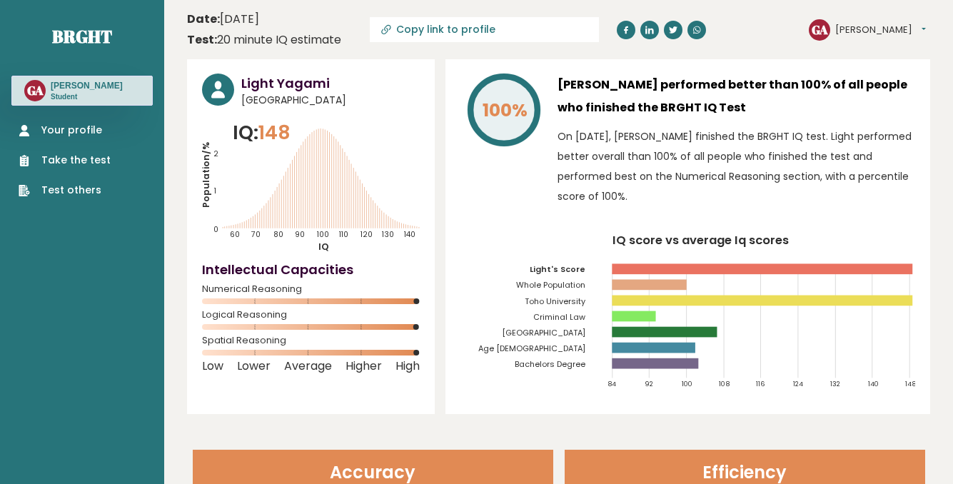
click at [99, 159] on link "Take the test" at bounding box center [65, 160] width 92 height 15
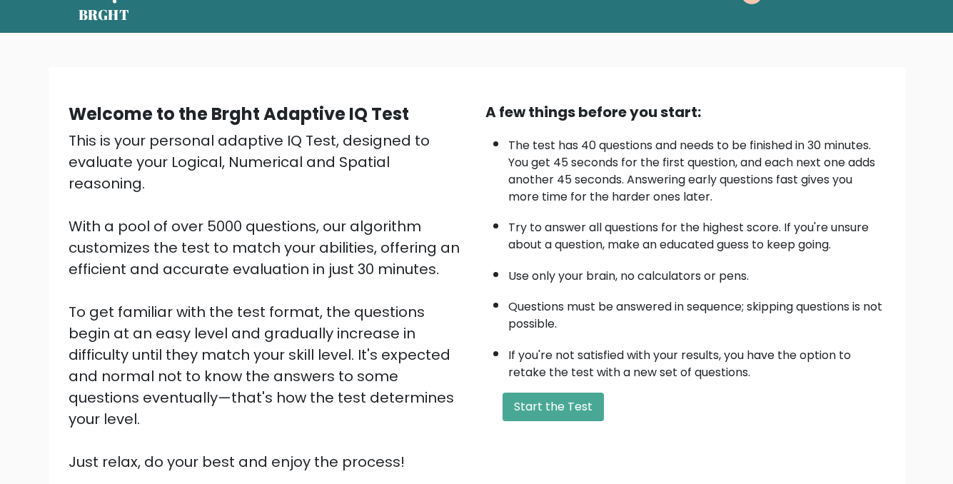
scroll to position [71, 0]
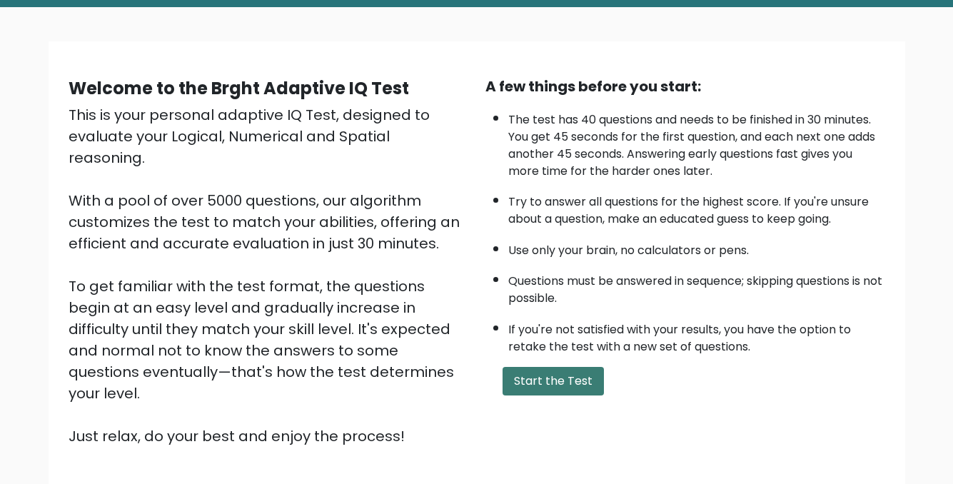
click at [510, 379] on button "Start the Test" at bounding box center [553, 381] width 101 height 29
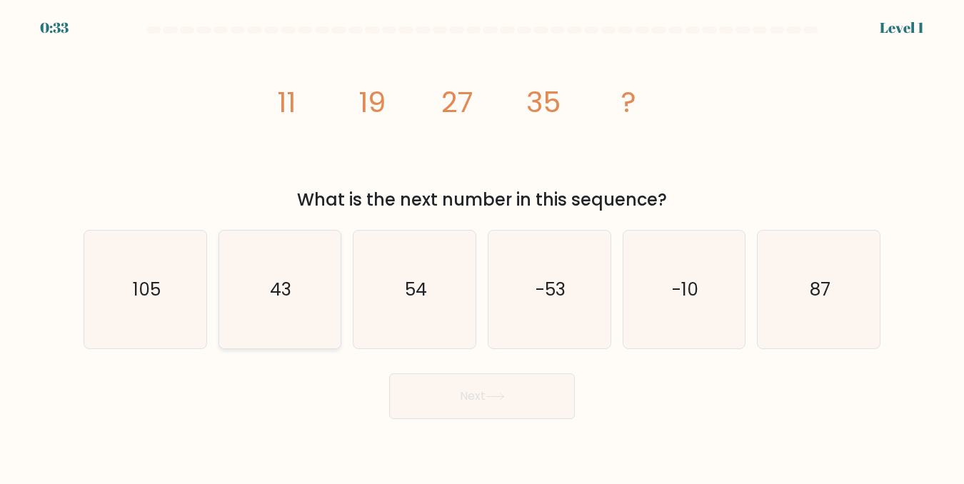
drag, startPoint x: 292, startPoint y: 291, endPoint x: 289, endPoint y: 316, distance: 25.9
click at [290, 293] on icon "43" at bounding box center [280, 290] width 118 height 118
click at [482, 246] on input "b. 43" at bounding box center [482, 244] width 1 height 4
radio input "true"
click at [433, 388] on button "Next" at bounding box center [482, 396] width 186 height 46
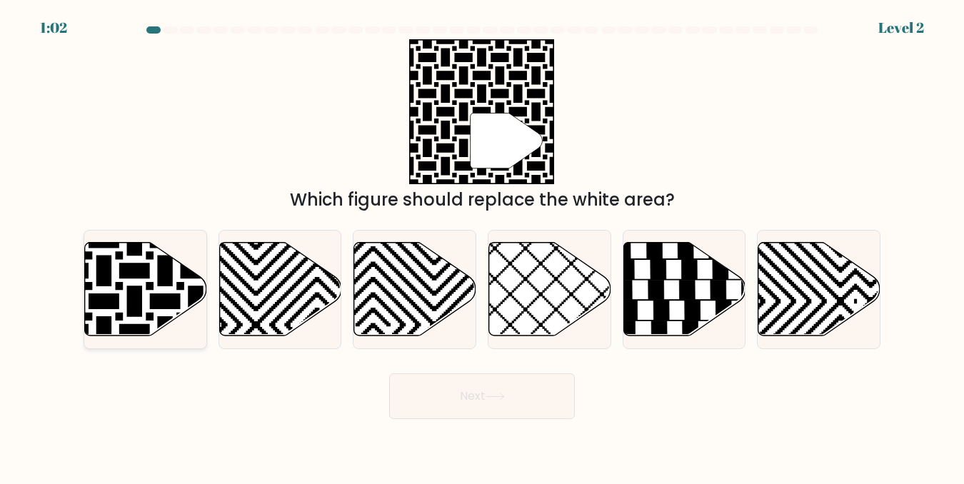
click at [147, 288] on icon at bounding box center [104, 240] width 246 height 246
click at [482, 246] on input "a." at bounding box center [482, 244] width 1 height 4
radio input "true"
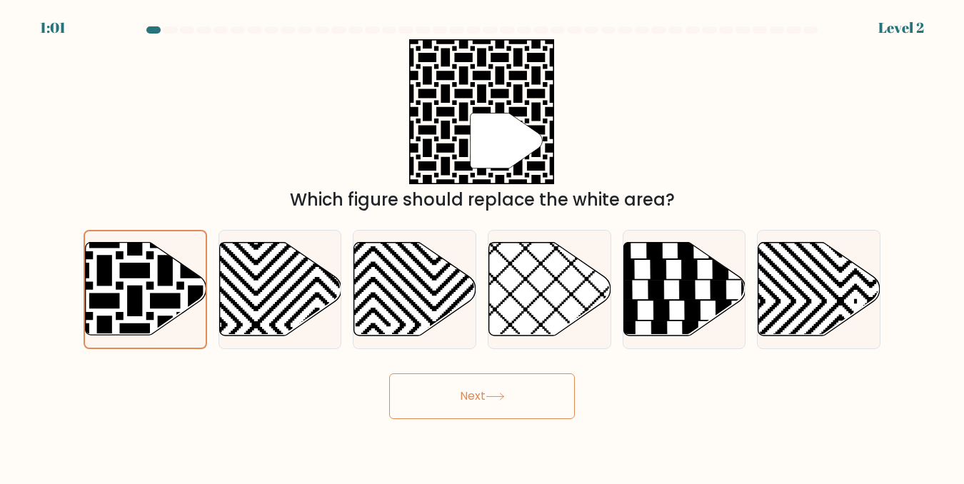
click at [541, 387] on button "Next" at bounding box center [482, 396] width 186 height 46
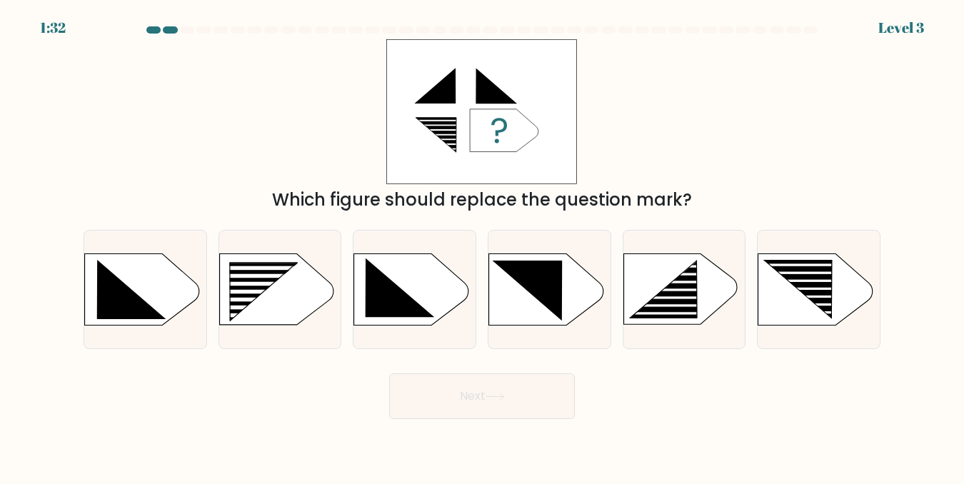
drag, startPoint x: 284, startPoint y: 303, endPoint x: 326, endPoint y: 353, distance: 65.4
click at [282, 311] on rect at bounding box center [224, 262] width 317 height 241
click at [482, 246] on input "b." at bounding box center [482, 244] width 1 height 4
radio input "true"
click at [481, 393] on button "Next" at bounding box center [482, 396] width 186 height 46
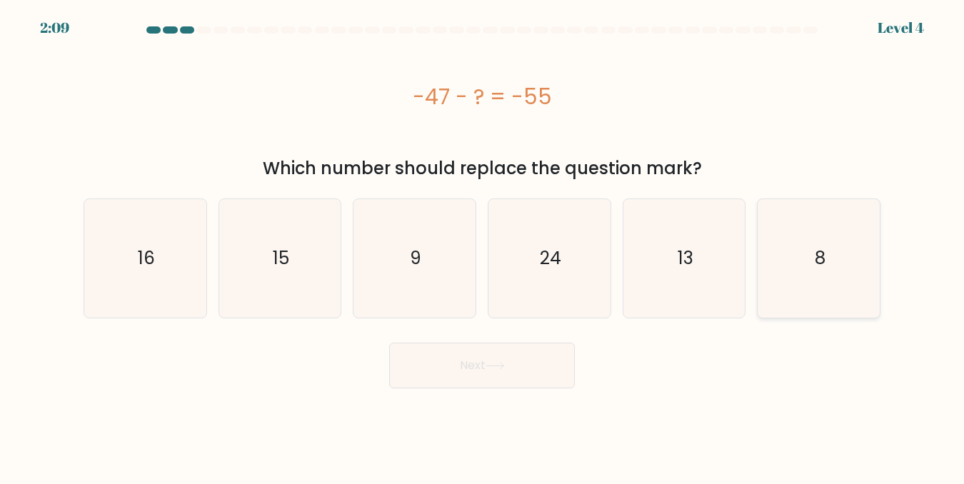
click at [826, 251] on icon "8" at bounding box center [819, 258] width 118 height 118
click at [483, 246] on input "f. 8" at bounding box center [482, 244] width 1 height 4
radio input "true"
click at [458, 355] on button "Next" at bounding box center [482, 366] width 186 height 46
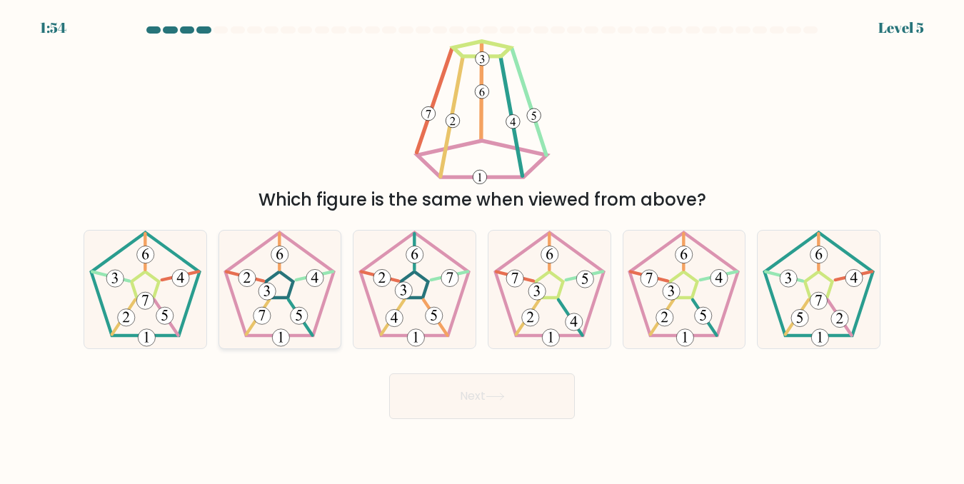
click at [307, 316] on 661 at bounding box center [299, 315] width 17 height 17
click at [482, 246] on input "b." at bounding box center [482, 244] width 1 height 4
radio input "true"
click at [447, 404] on button "Next" at bounding box center [482, 396] width 186 height 46
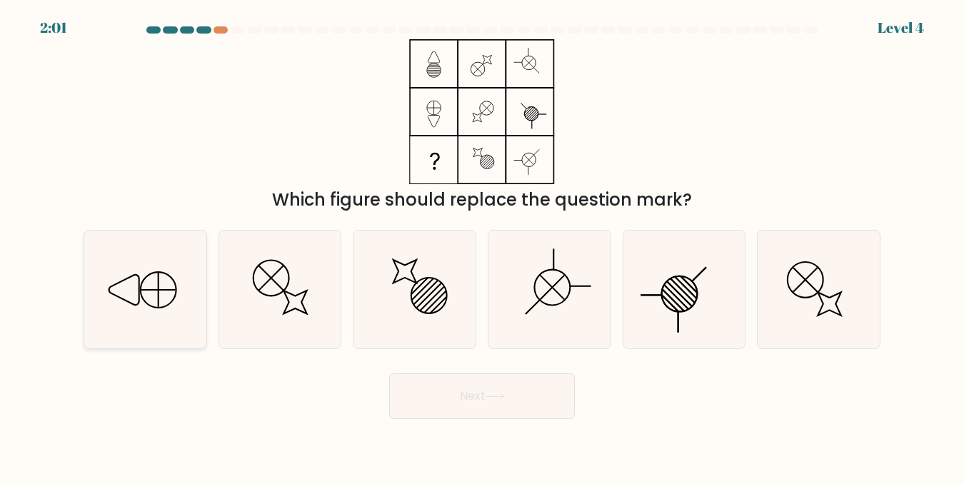
drag, startPoint x: 176, startPoint y: 266, endPoint x: 213, endPoint y: 313, distance: 61.0
click at [175, 267] on icon at bounding box center [145, 290] width 118 height 118
click at [482, 246] on input "a." at bounding box center [482, 244] width 1 height 4
radio input "true"
click at [437, 399] on button "Next" at bounding box center [482, 396] width 186 height 46
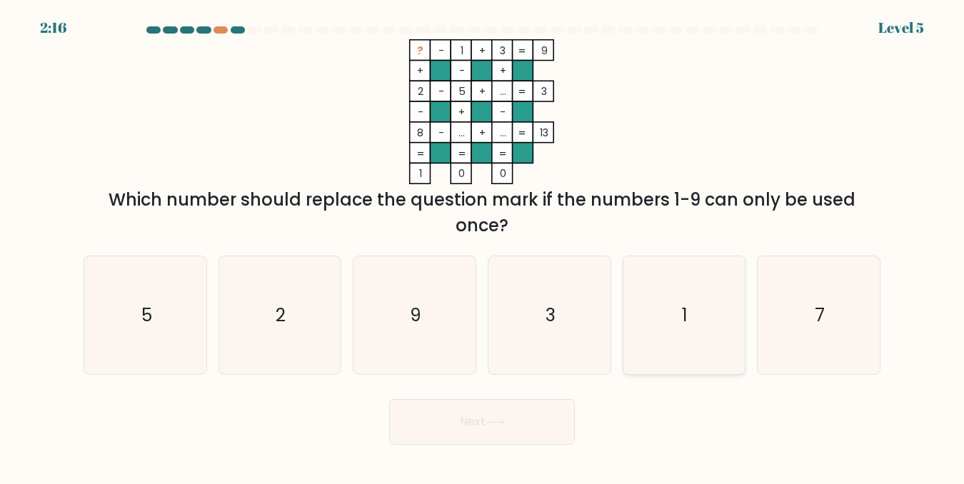
drag, startPoint x: 831, startPoint y: 313, endPoint x: 713, endPoint y: 323, distance: 118.2
click at [829, 311] on icon "7" at bounding box center [819, 315] width 118 height 118
click at [483, 246] on input "f. 7" at bounding box center [482, 244] width 1 height 4
radio input "true"
click at [539, 420] on button "Next" at bounding box center [482, 422] width 186 height 46
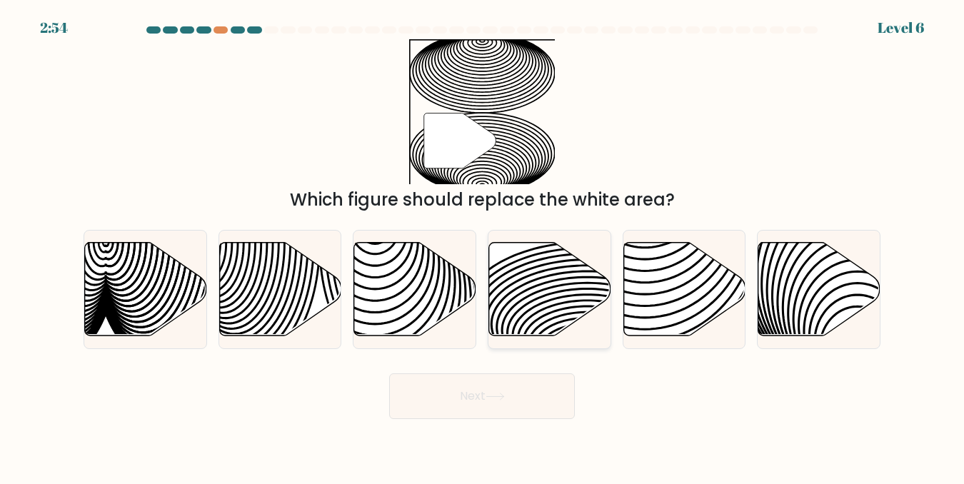
click at [550, 296] on icon at bounding box center [550, 289] width 122 height 94
click at [483, 246] on input "d." at bounding box center [482, 244] width 1 height 4
radio input "true"
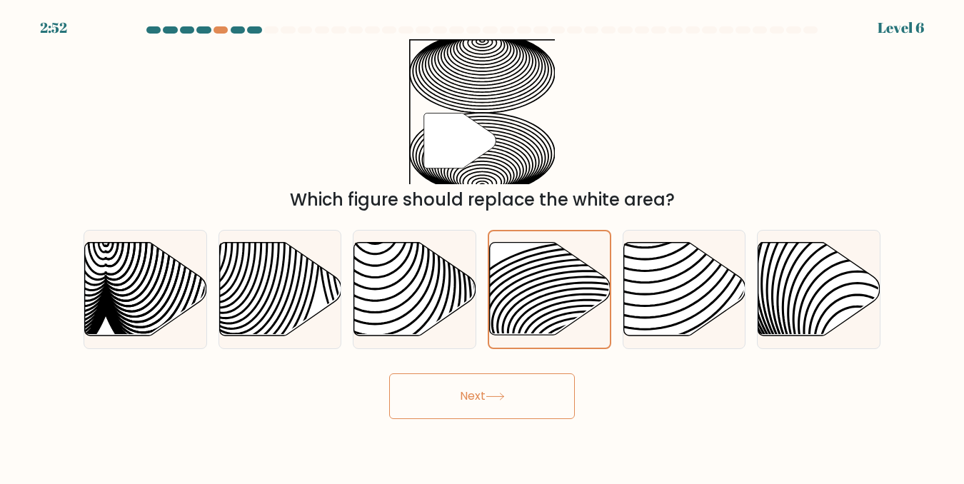
click at [483, 411] on button "Next" at bounding box center [482, 396] width 186 height 46
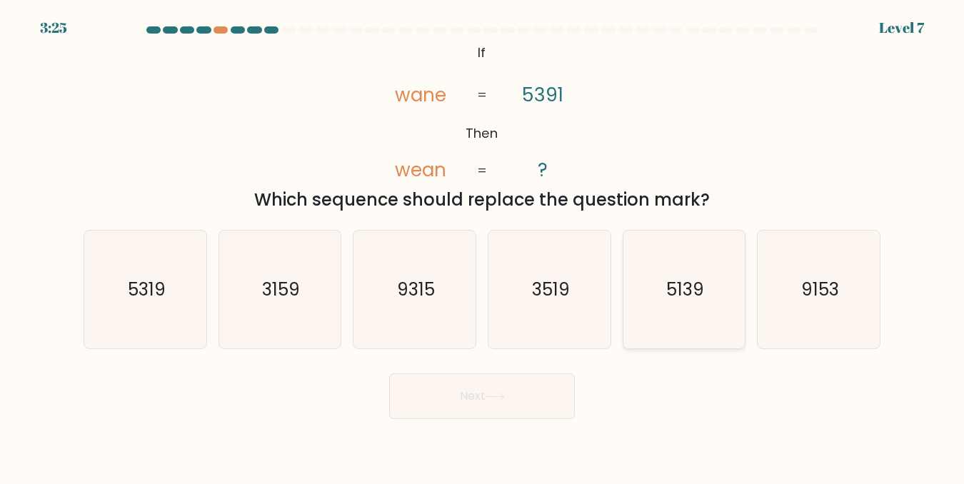
click at [662, 315] on icon "5139" at bounding box center [684, 290] width 118 height 118
click at [483, 246] on input "e. 5139" at bounding box center [482, 244] width 1 height 4
radio input "true"
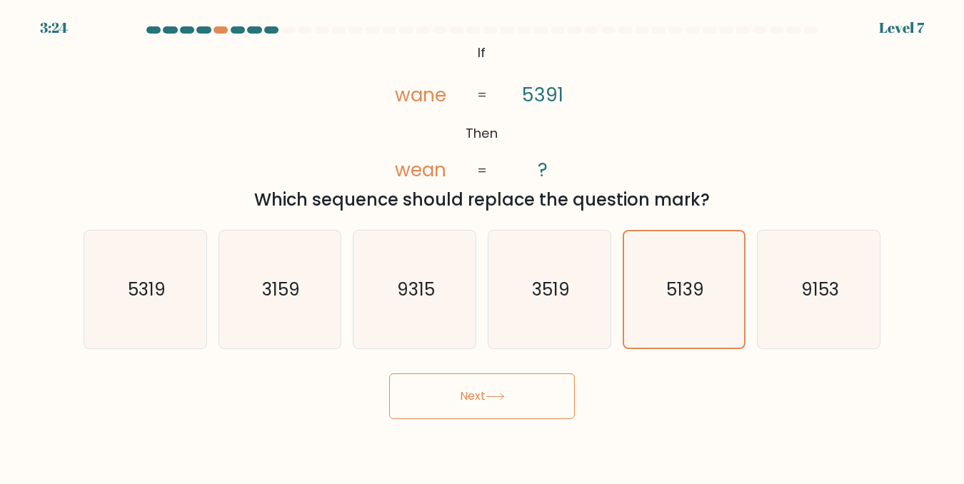
click at [551, 400] on button "Next" at bounding box center [482, 396] width 186 height 46
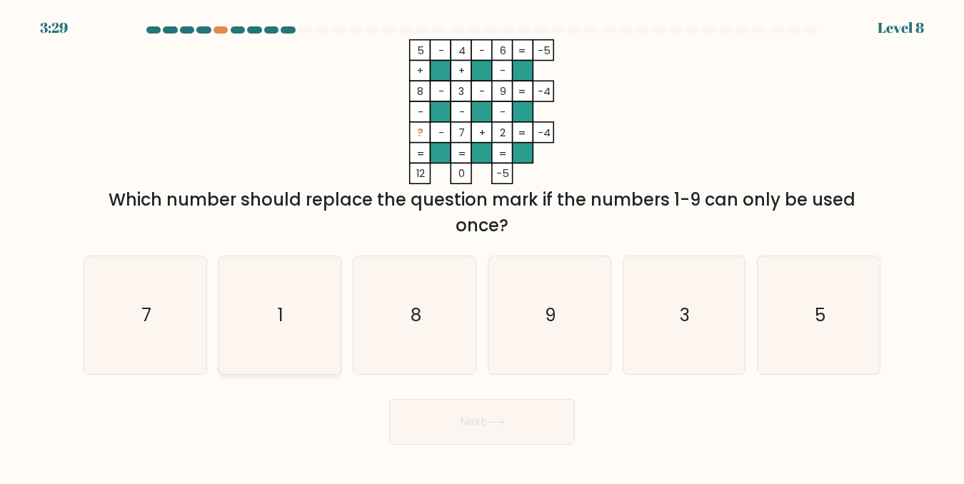
click at [296, 348] on icon "1" at bounding box center [280, 315] width 118 height 118
click at [482, 246] on input "b. 1" at bounding box center [482, 244] width 1 height 4
radio input "true"
click at [433, 414] on button "Next" at bounding box center [482, 422] width 186 height 46
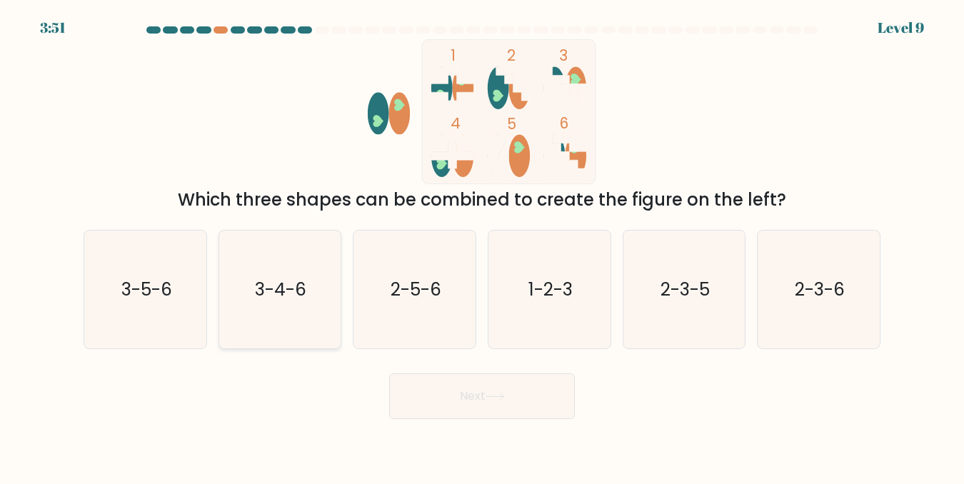
click at [299, 308] on icon "3-4-6" at bounding box center [280, 290] width 118 height 118
click at [482, 246] on input "b. 3-4-6" at bounding box center [482, 244] width 1 height 4
radio input "true"
click at [418, 391] on button "Next" at bounding box center [482, 396] width 186 height 46
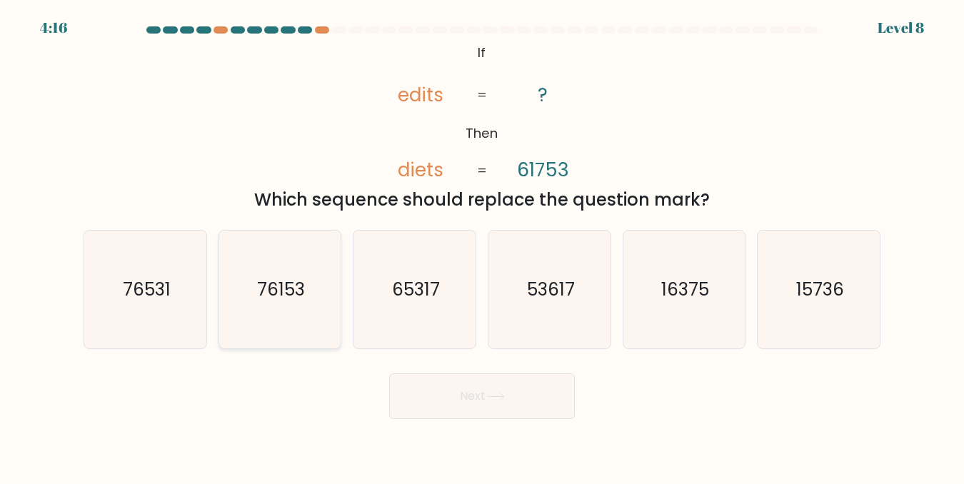
click at [286, 293] on text "76153" at bounding box center [281, 289] width 48 height 25
click at [482, 246] on input "b. 76153" at bounding box center [482, 244] width 1 height 4
radio input "true"
click at [470, 408] on button "Next" at bounding box center [482, 396] width 186 height 46
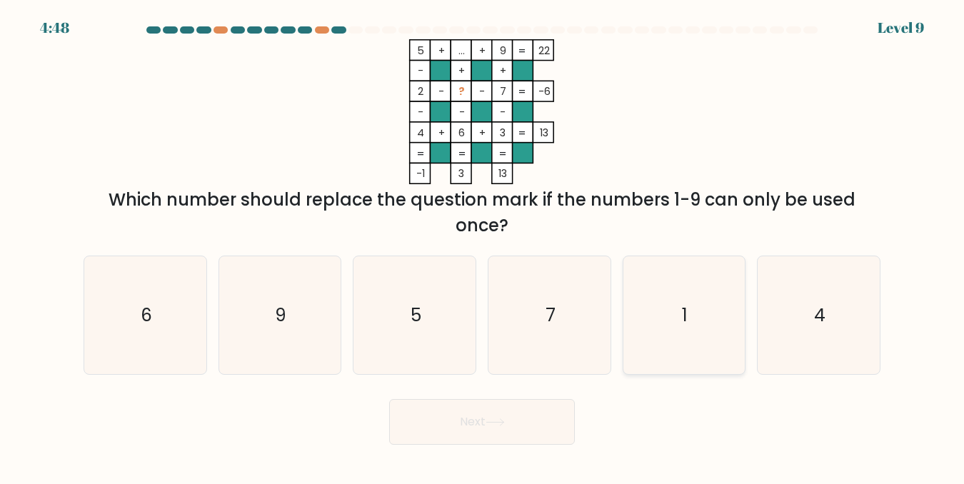
click at [690, 318] on icon "1" at bounding box center [684, 315] width 118 height 118
click at [483, 246] on input "e. 1" at bounding box center [482, 244] width 1 height 4
radio input "true"
click at [511, 423] on button "Next" at bounding box center [482, 422] width 186 height 46
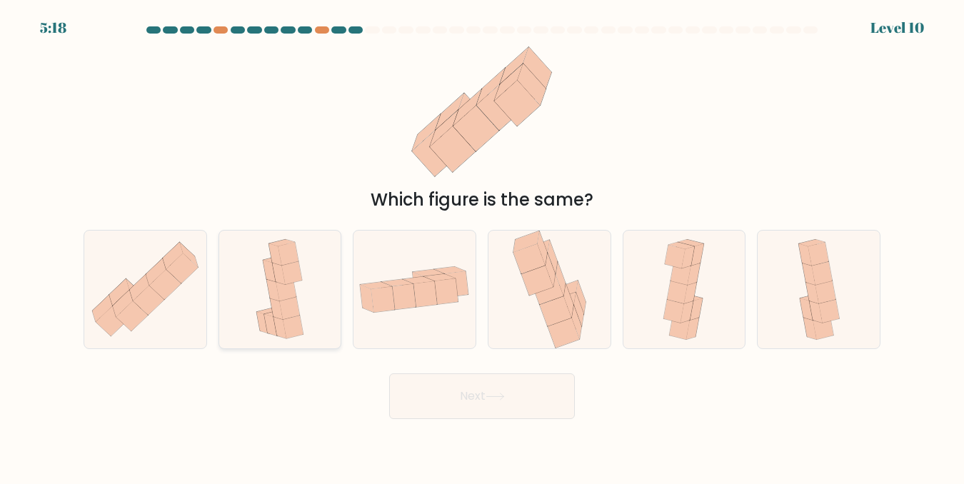
click at [280, 318] on icon at bounding box center [276, 309] width 13 height 22
click at [482, 246] on input "b." at bounding box center [482, 244] width 1 height 4
radio input "true"
click at [710, 273] on icon at bounding box center [684, 290] width 54 height 118
click at [483, 246] on input "e." at bounding box center [482, 244] width 1 height 4
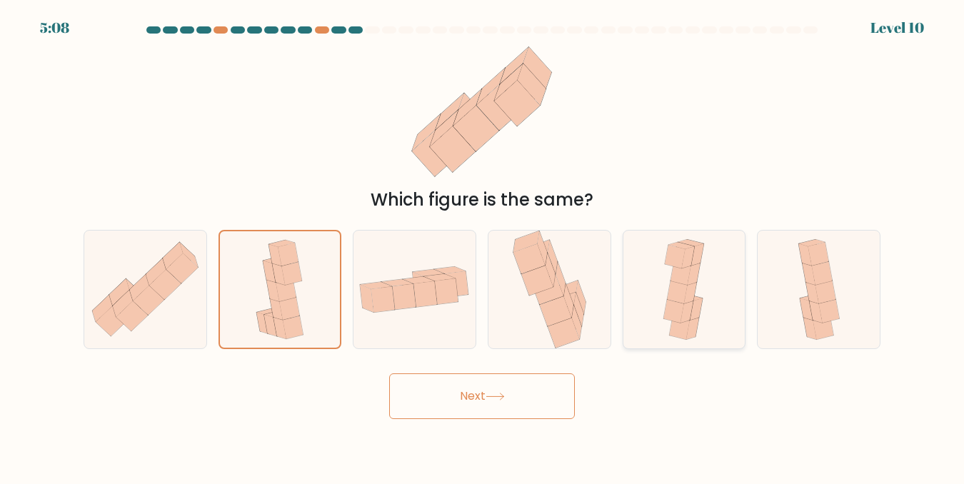
radio input "true"
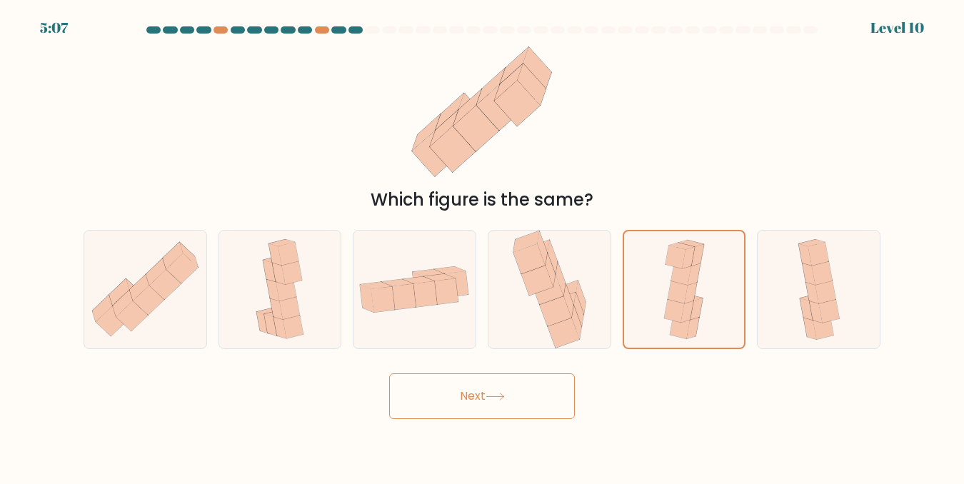
click at [552, 399] on button "Next" at bounding box center [482, 396] width 186 height 46
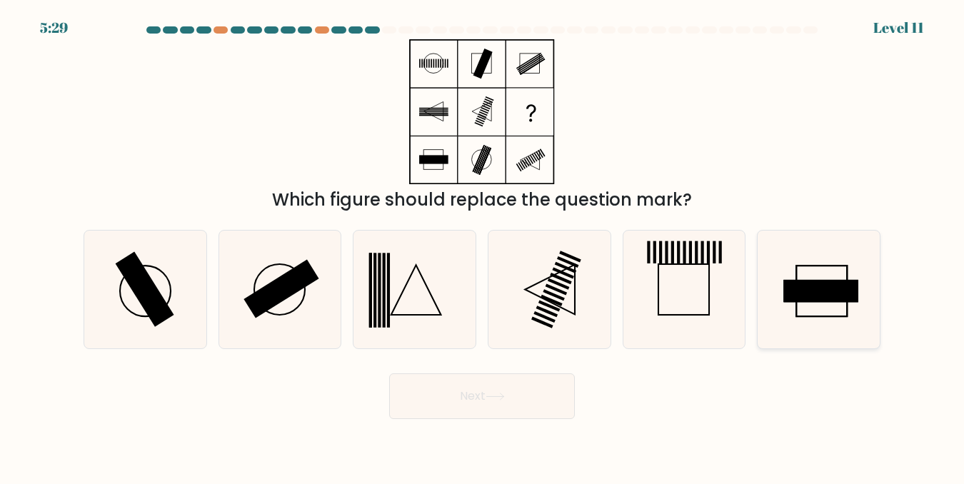
click at [787, 272] on icon at bounding box center [819, 290] width 118 height 118
click at [483, 246] on input "f." at bounding box center [482, 244] width 1 height 4
radio input "true"
click at [556, 416] on button "Next" at bounding box center [482, 396] width 186 height 46
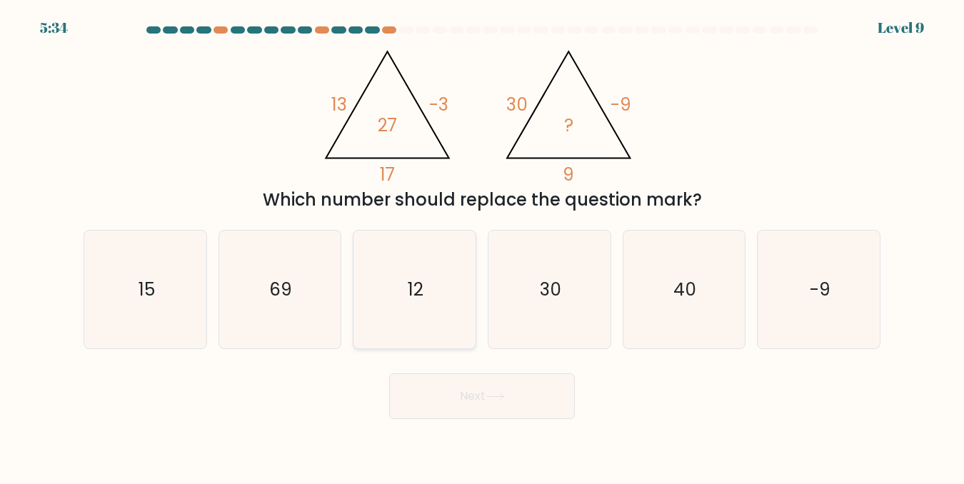
click at [413, 282] on text "12" at bounding box center [416, 289] width 16 height 25
click at [482, 246] on input "c. 12" at bounding box center [482, 244] width 1 height 4
radio input "true"
click at [427, 395] on button "Next" at bounding box center [482, 396] width 186 height 46
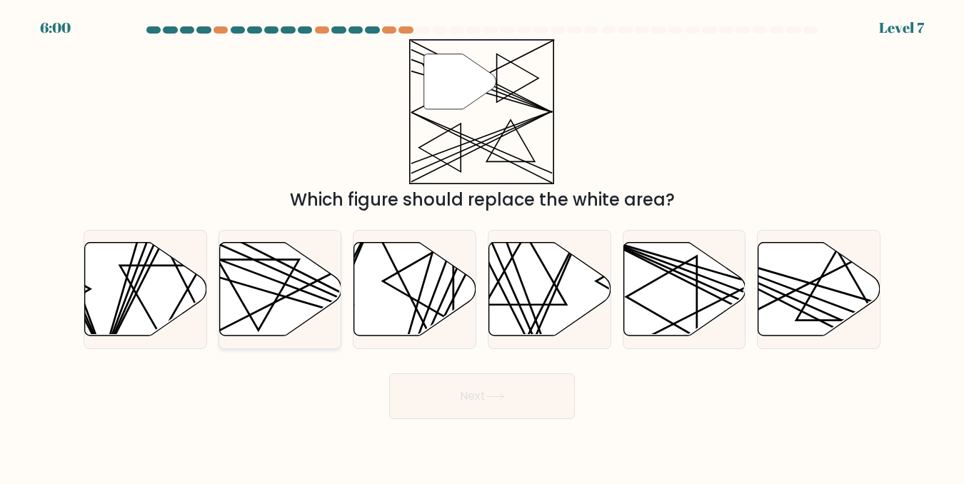
click at [275, 306] on icon at bounding box center [280, 289] width 122 height 94
click at [482, 246] on input "b." at bounding box center [482, 244] width 1 height 4
radio input "true"
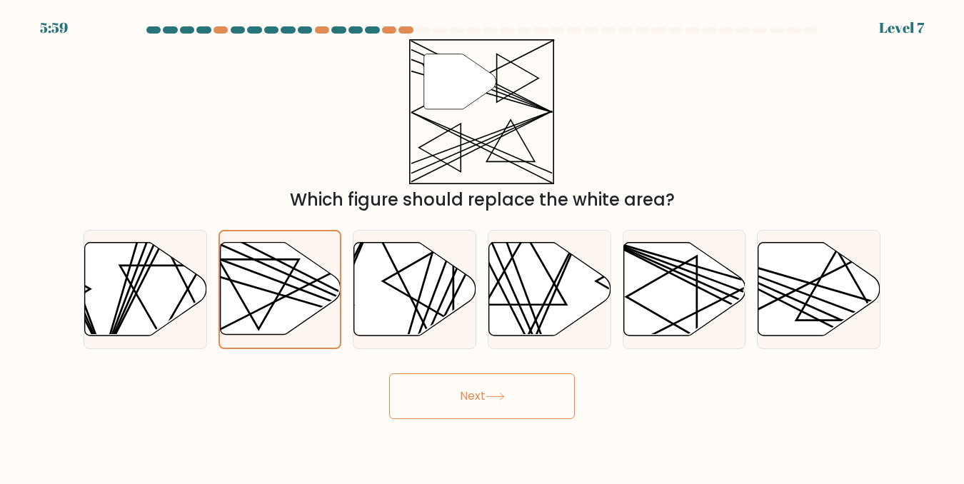
click at [428, 378] on button "Next" at bounding box center [482, 396] width 186 height 46
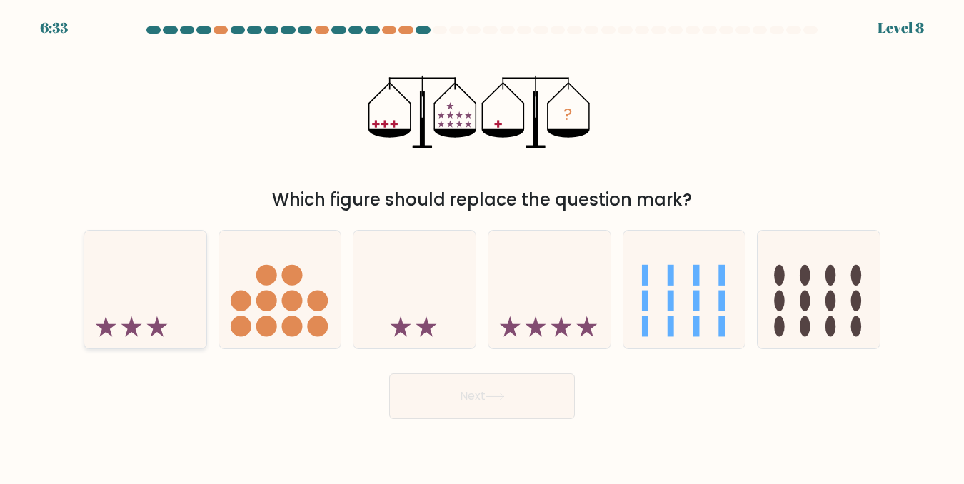
click at [196, 305] on icon at bounding box center [145, 289] width 122 height 101
click at [482, 246] on input "a." at bounding box center [482, 244] width 1 height 4
radio input "true"
click at [440, 389] on button "Next" at bounding box center [482, 396] width 186 height 46
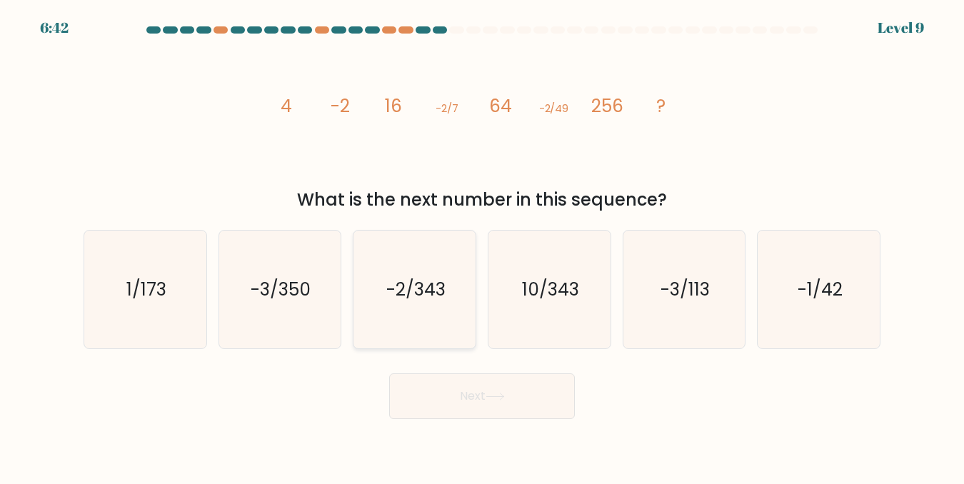
click at [385, 294] on icon "-2/343" at bounding box center [414, 290] width 118 height 118
click at [482, 246] on input "c. -2/343" at bounding box center [482, 244] width 1 height 4
radio input "true"
click at [496, 395] on icon at bounding box center [494, 397] width 19 height 8
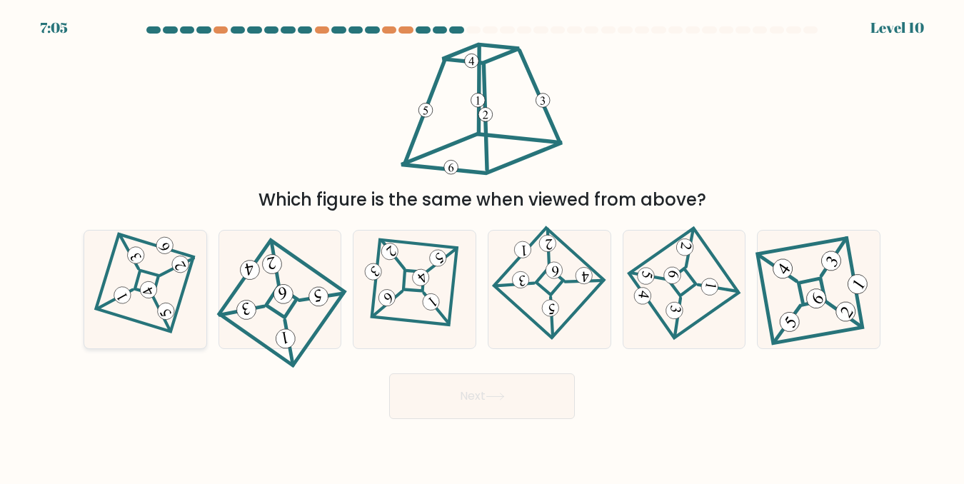
click at [163, 280] on icon at bounding box center [144, 289] width 81 height 94
click at [482, 246] on input "a." at bounding box center [482, 244] width 1 height 4
radio input "true"
click at [428, 375] on button "Next" at bounding box center [482, 396] width 186 height 46
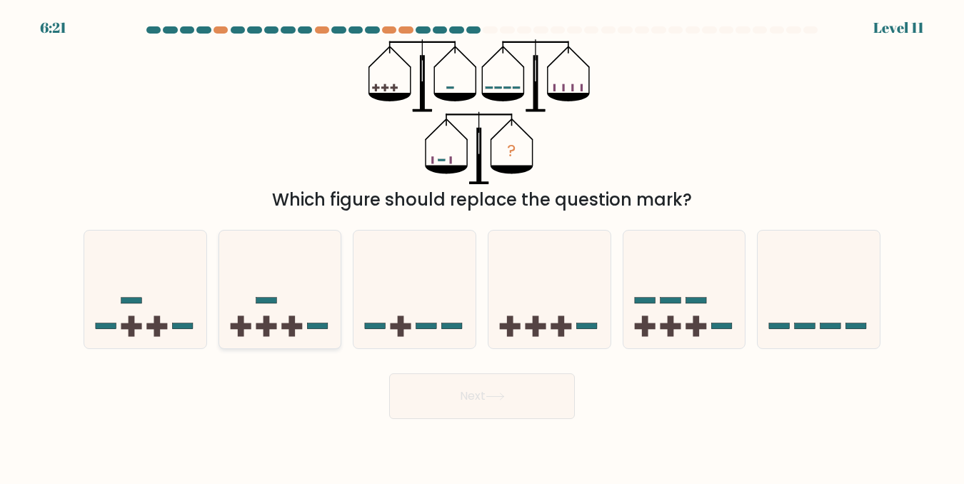
click at [252, 317] on icon at bounding box center [280, 289] width 122 height 101
click at [482, 246] on input "b." at bounding box center [482, 244] width 1 height 4
radio input "true"
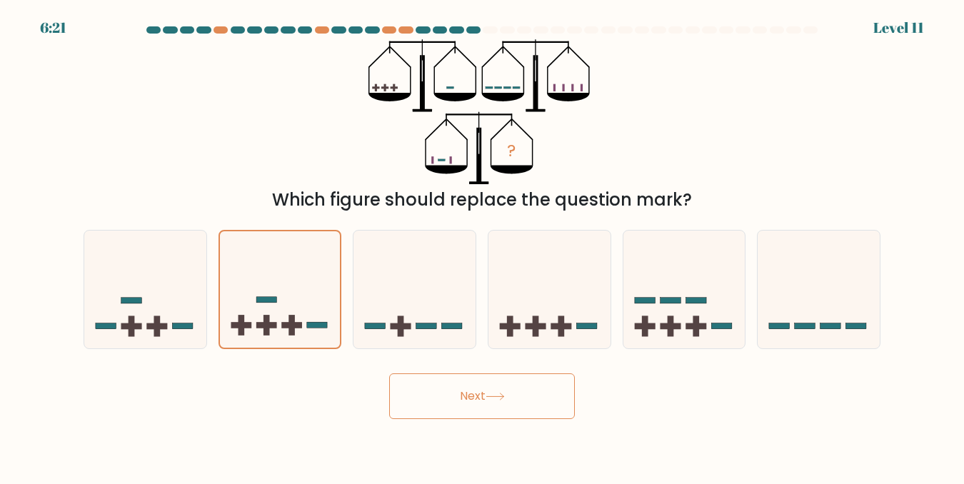
click at [439, 397] on button "Next" at bounding box center [482, 396] width 186 height 46
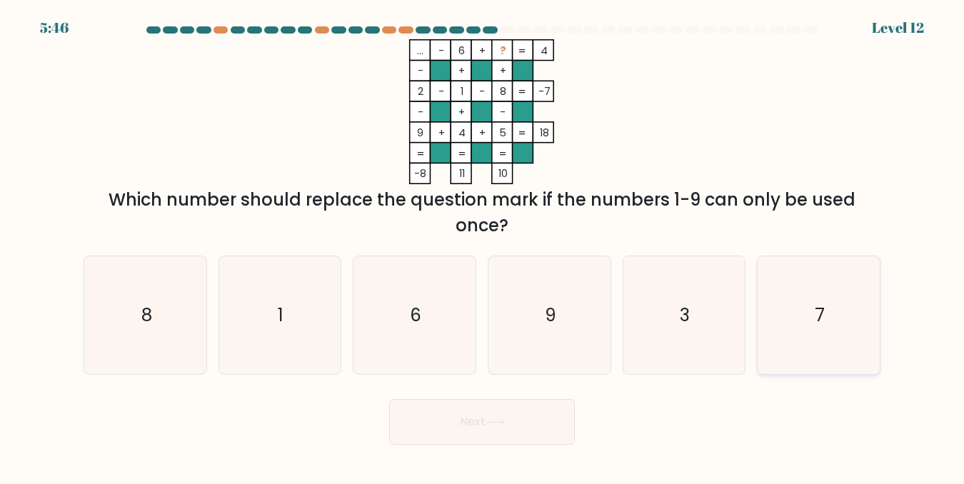
click at [842, 302] on icon "7" at bounding box center [819, 315] width 118 height 118
click at [483, 246] on input "f. 7" at bounding box center [482, 244] width 1 height 4
radio input "true"
click at [494, 405] on button "Next" at bounding box center [482, 422] width 186 height 46
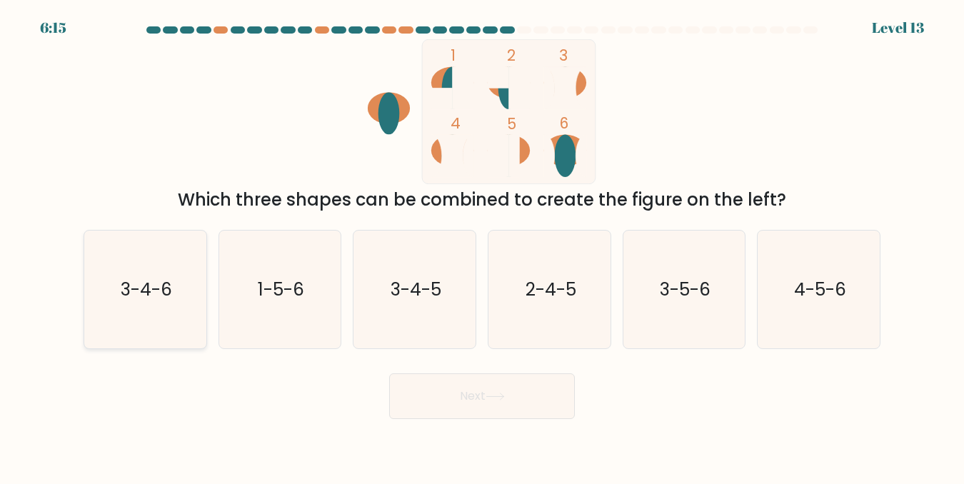
click at [90, 307] on icon "3-4-6" at bounding box center [145, 290] width 118 height 118
click at [482, 246] on input "a. 3-4-6" at bounding box center [482, 244] width 1 height 4
radio input "true"
click at [468, 399] on button "Next" at bounding box center [482, 396] width 186 height 46
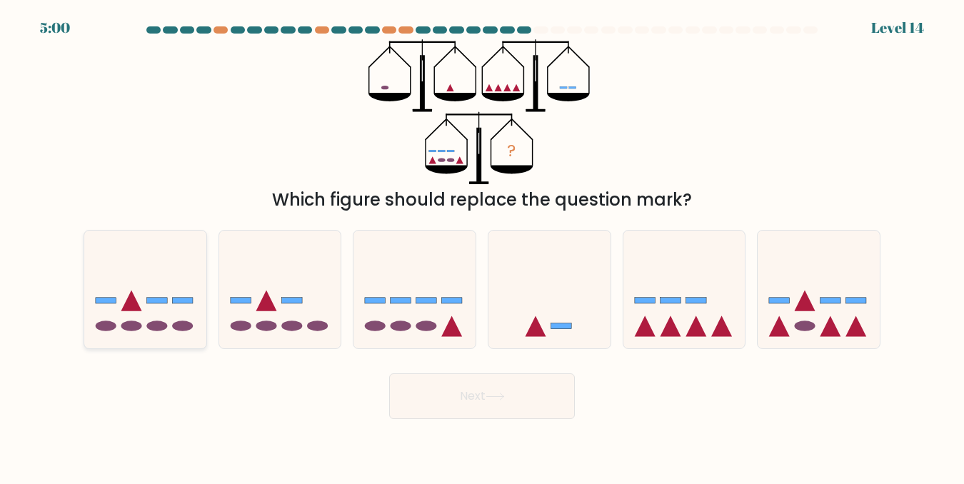
click at [185, 278] on icon at bounding box center [145, 289] width 122 height 101
click at [482, 246] on input "a." at bounding box center [482, 244] width 1 height 4
radio input "true"
click at [497, 400] on icon at bounding box center [494, 397] width 19 height 8
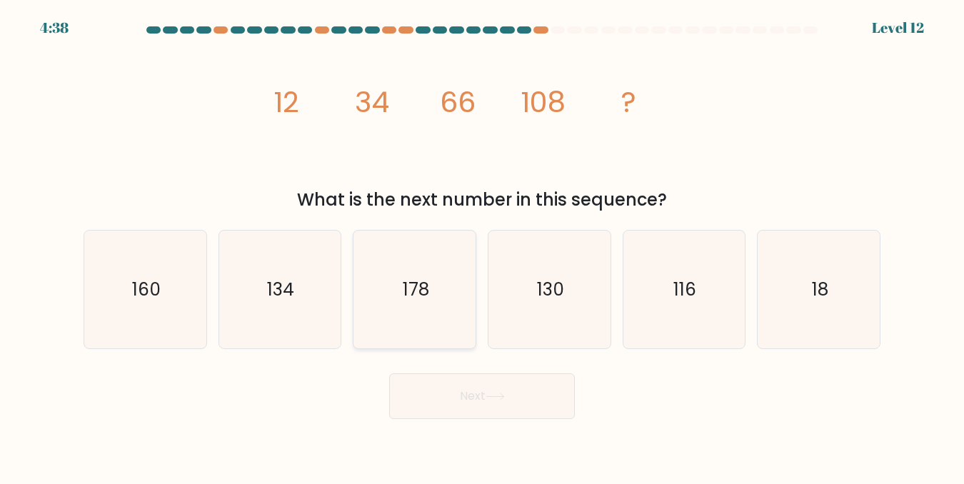
click at [434, 289] on icon "178" at bounding box center [414, 290] width 118 height 118
click at [482, 246] on input "c. 178" at bounding box center [482, 244] width 1 height 4
radio input "true"
click at [521, 397] on button "Next" at bounding box center [482, 396] width 186 height 46
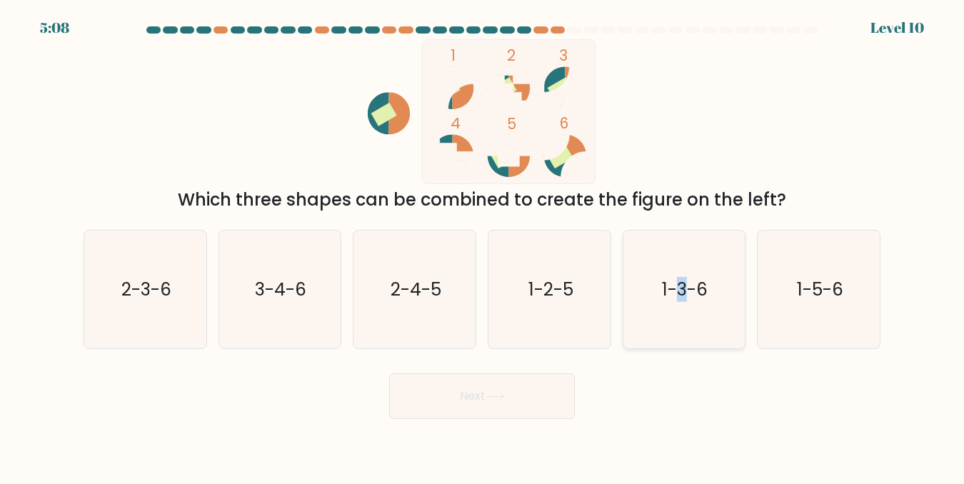
click at [685, 279] on text "1-3-6" at bounding box center [685, 289] width 46 height 25
click at [640, 343] on icon "1-3-6" at bounding box center [684, 290] width 118 height 118
click at [483, 246] on input "e. 1-3-6" at bounding box center [482, 244] width 1 height 4
radio input "true"
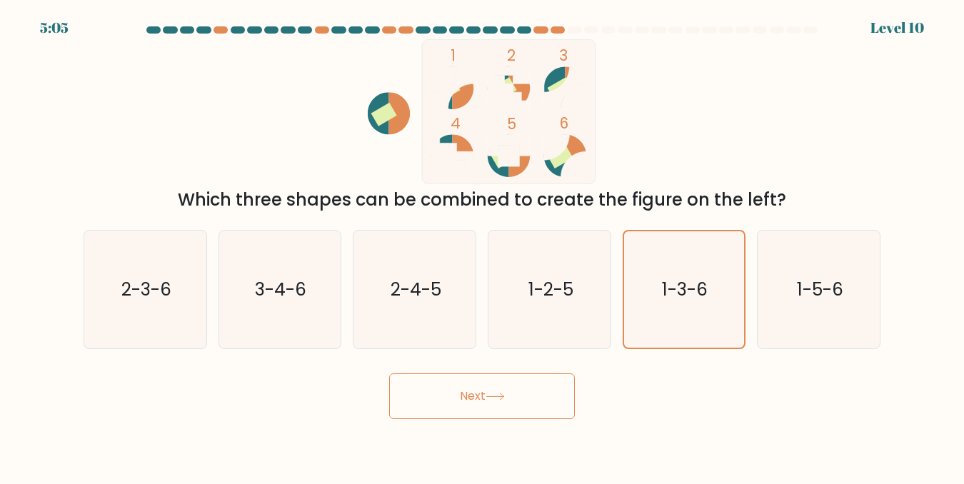
click at [562, 394] on button "Next" at bounding box center [482, 396] width 186 height 46
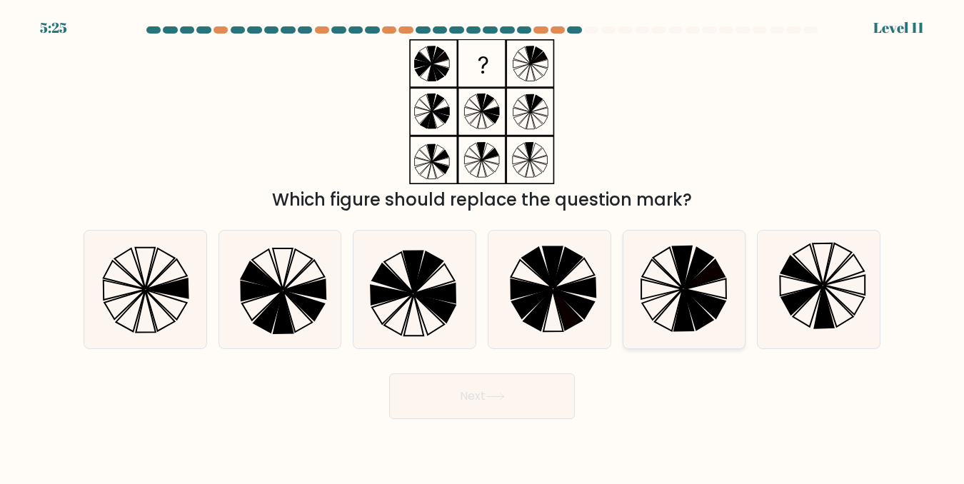
click at [715, 273] on icon at bounding box center [704, 273] width 41 height 29
click at [483, 246] on input "e." at bounding box center [482, 244] width 1 height 4
radio input "true"
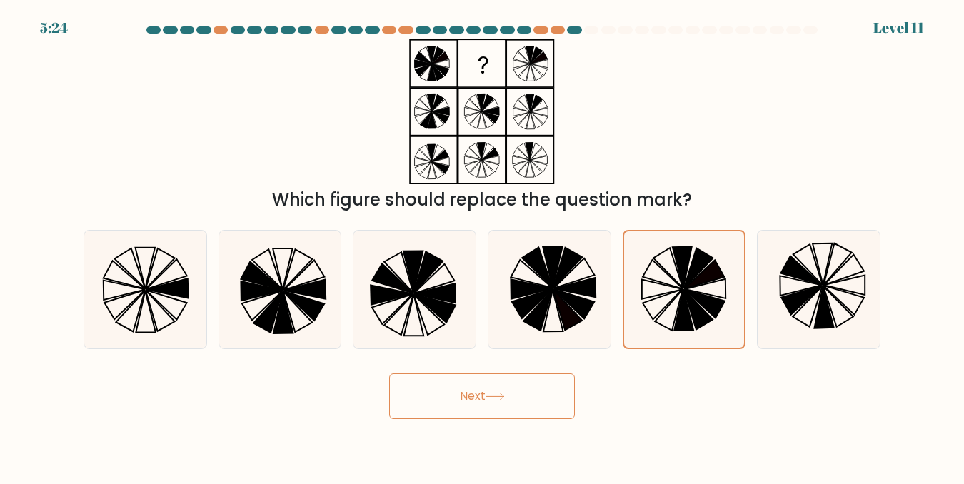
click at [543, 403] on button "Next" at bounding box center [482, 396] width 186 height 46
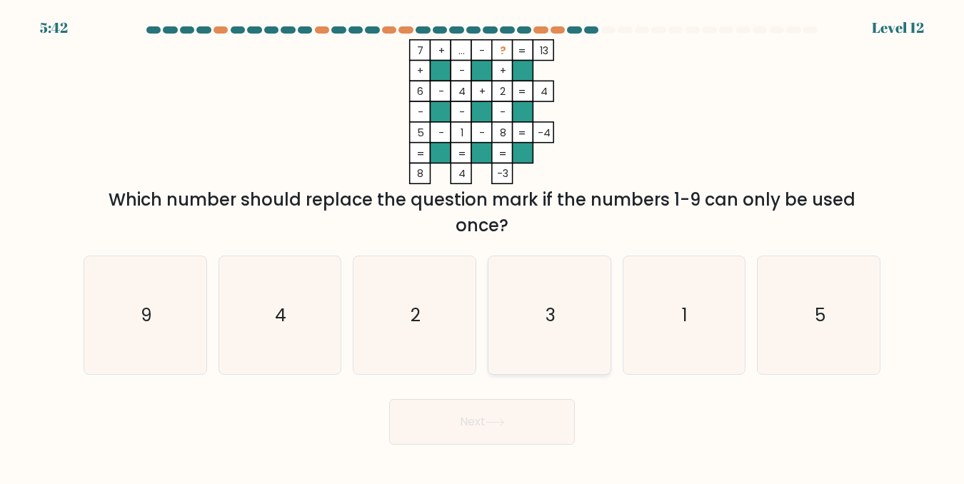
click at [573, 322] on icon "3" at bounding box center [549, 315] width 118 height 118
click at [483, 246] on input "d. 3" at bounding box center [482, 244] width 1 height 4
radio input "true"
click at [565, 424] on button "Next" at bounding box center [482, 422] width 186 height 46
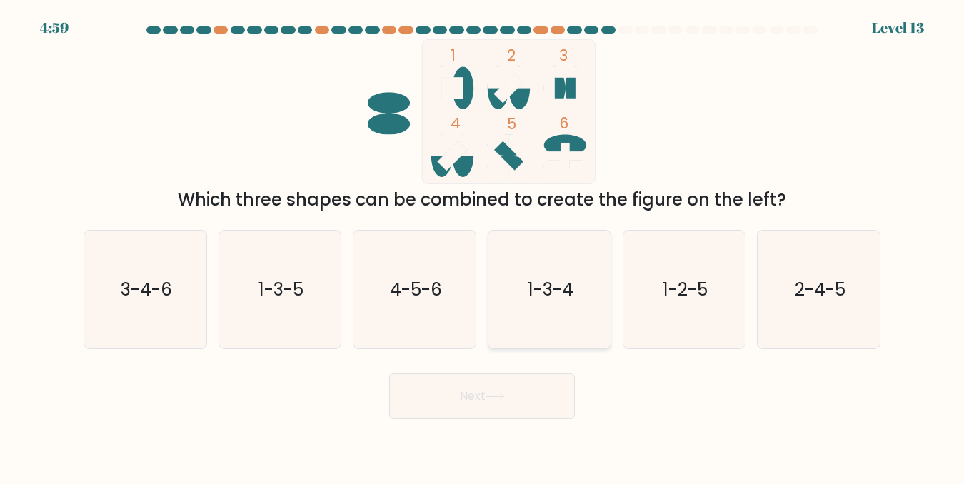
click at [590, 306] on icon "1-3-4" at bounding box center [549, 290] width 118 height 118
click at [483, 246] on input "d. 1-3-4" at bounding box center [482, 244] width 1 height 4
radio input "true"
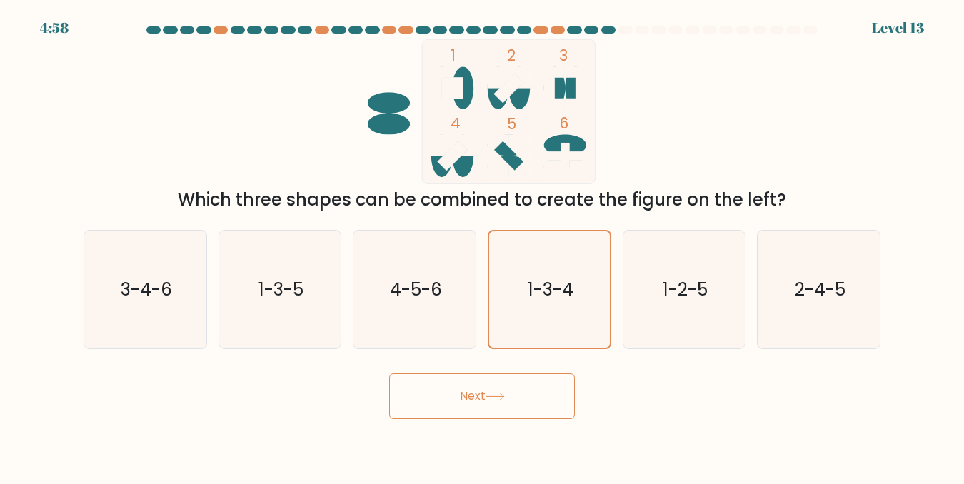
click at [526, 425] on body "4:58 Level 13" at bounding box center [482, 242] width 964 height 484
click at [529, 417] on button "Next" at bounding box center [482, 396] width 186 height 46
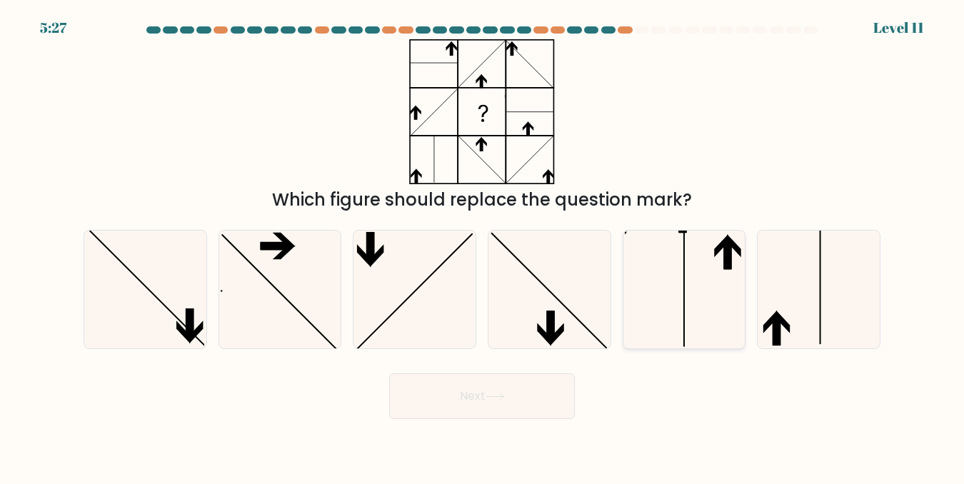
click at [702, 313] on icon at bounding box center [684, 290] width 118 height 118
click at [483, 246] on input "e." at bounding box center [482, 244] width 1 height 4
radio input "true"
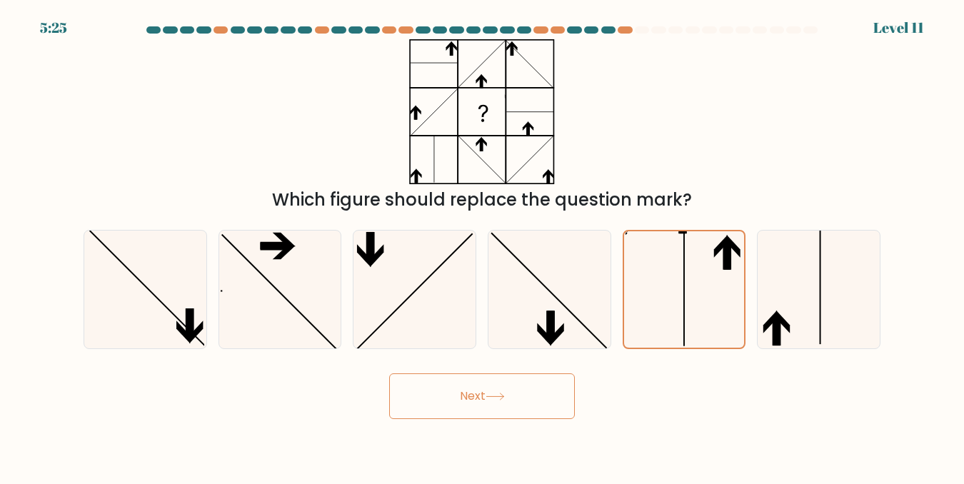
click at [560, 405] on button "Next" at bounding box center [482, 396] width 186 height 46
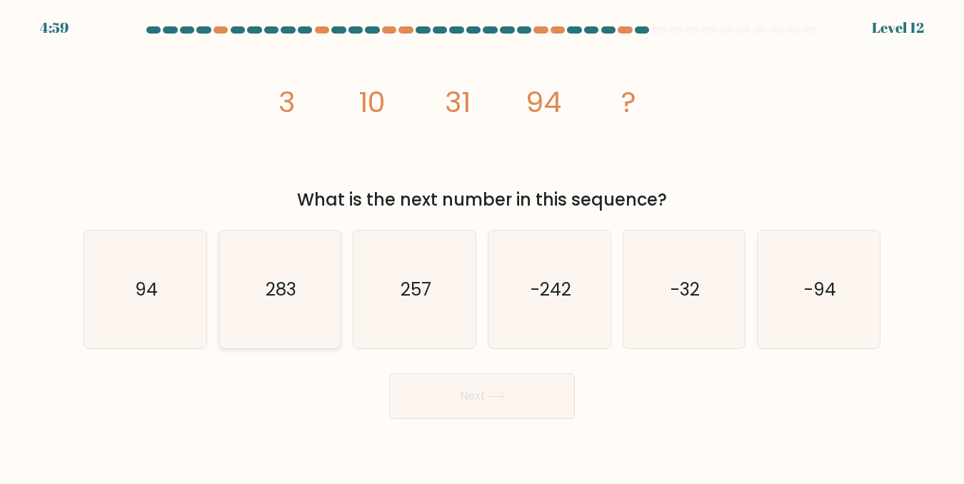
click at [303, 287] on icon "283" at bounding box center [280, 290] width 118 height 118
click at [482, 246] on input "b. 283" at bounding box center [482, 244] width 1 height 4
radio input "true"
click at [452, 395] on button "Next" at bounding box center [482, 396] width 186 height 46
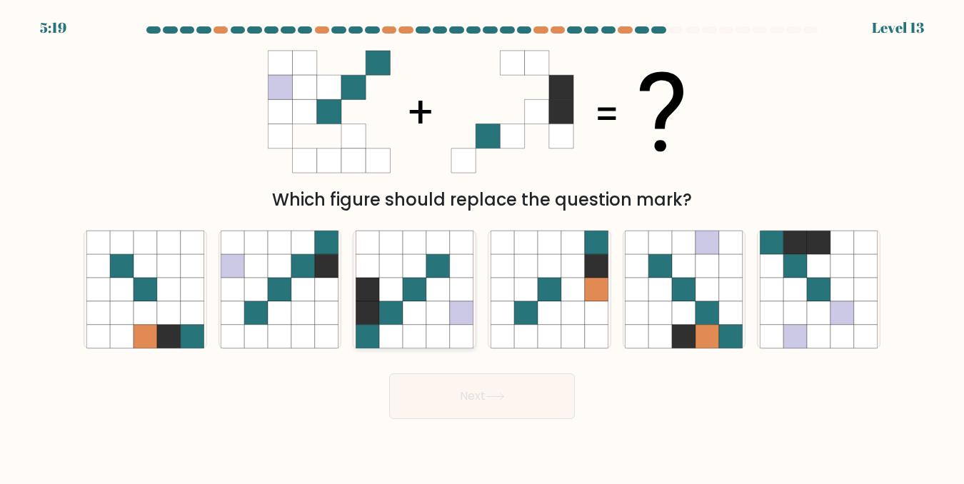
click at [446, 269] on icon at bounding box center [438, 266] width 24 height 24
click at [482, 246] on input "c." at bounding box center [482, 244] width 1 height 4
radio input "true"
click at [492, 400] on icon at bounding box center [494, 397] width 19 height 8
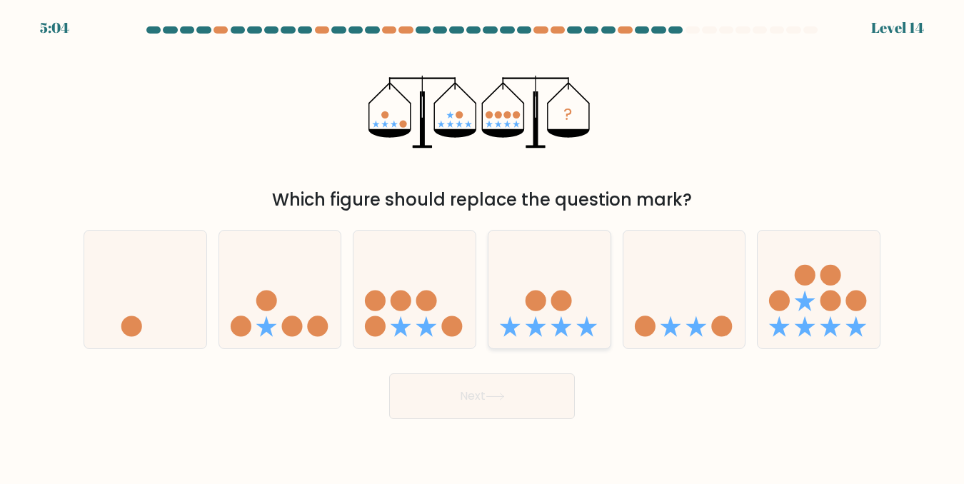
click at [526, 342] on div at bounding box center [549, 289] width 123 height 119
click at [483, 246] on input "d." at bounding box center [482, 244] width 1 height 4
radio input "true"
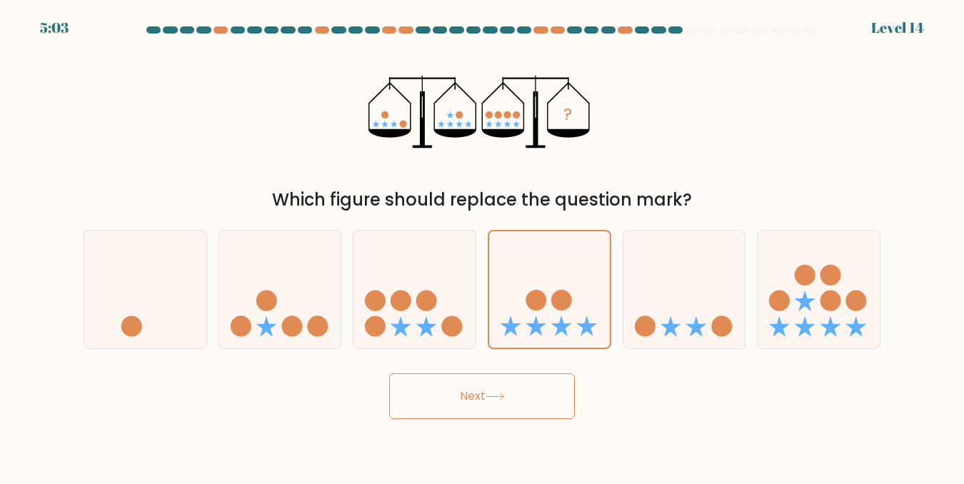
click at [510, 412] on button "Next" at bounding box center [482, 396] width 186 height 46
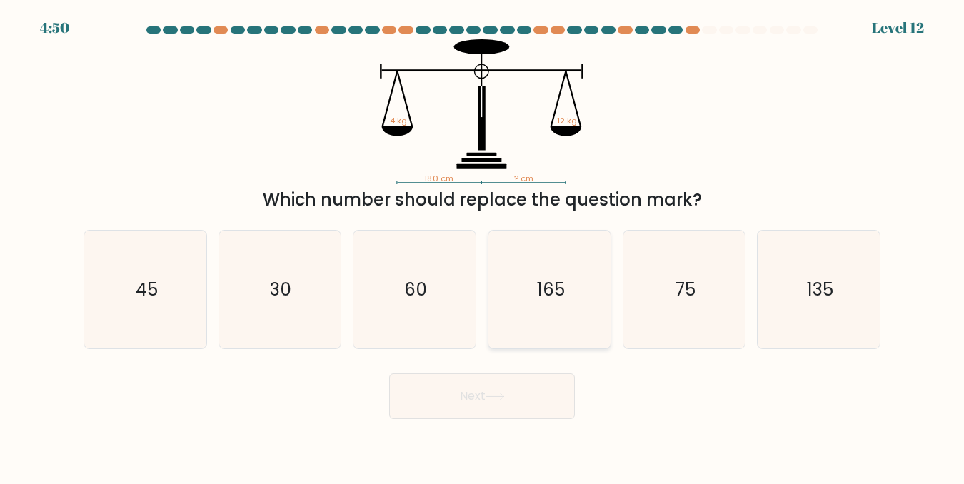
click at [554, 311] on icon "165" at bounding box center [549, 290] width 118 height 118
click at [483, 246] on input "d. 165" at bounding box center [482, 244] width 1 height 4
radio input "true"
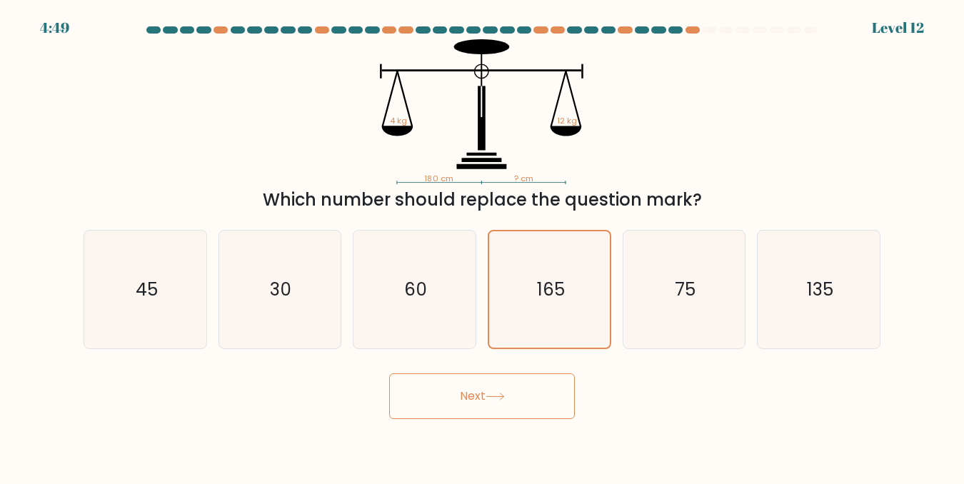
click at [523, 405] on button "Next" at bounding box center [482, 396] width 186 height 46
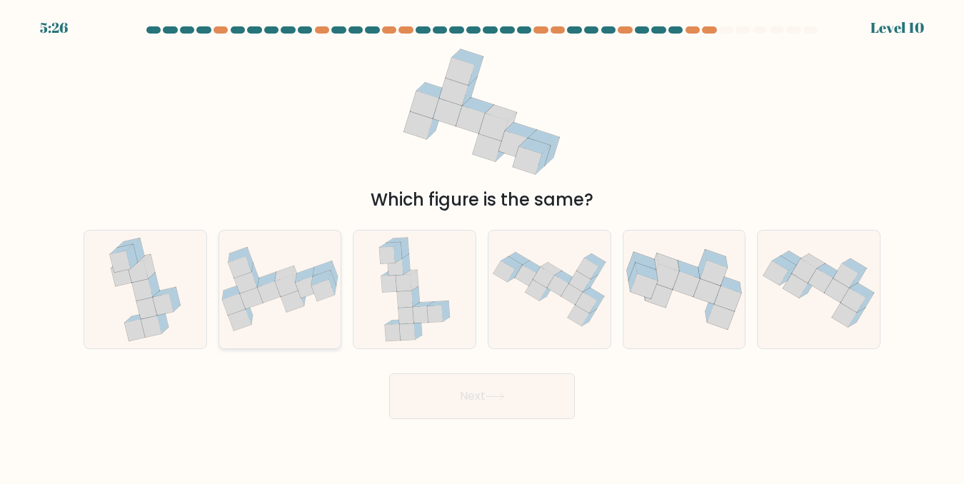
click at [301, 323] on icon at bounding box center [280, 289] width 122 height 84
click at [482, 246] on input "b." at bounding box center [482, 244] width 1 height 4
radio input "true"
click at [426, 385] on button "Next" at bounding box center [482, 396] width 186 height 46
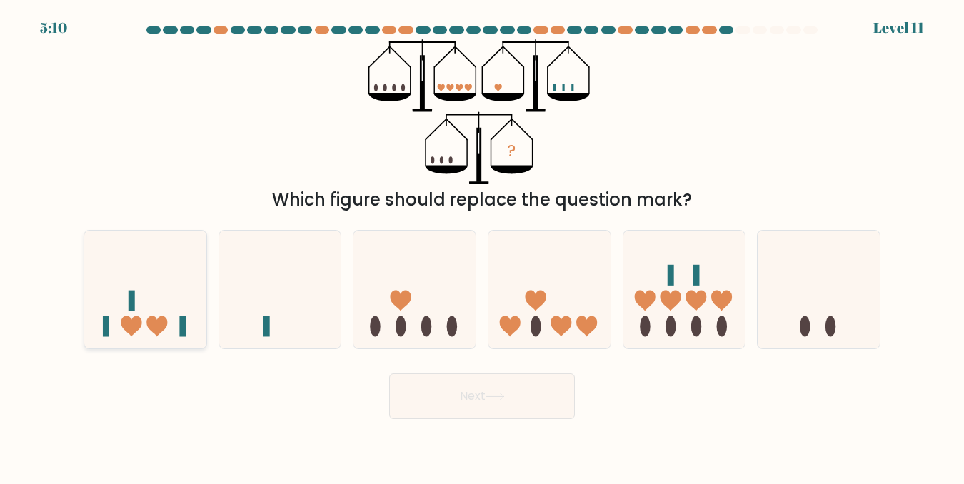
click at [182, 338] on icon at bounding box center [145, 289] width 122 height 101
click at [482, 246] on input "a." at bounding box center [482, 244] width 1 height 4
radio input "true"
click at [486, 398] on button "Next" at bounding box center [482, 396] width 186 height 46
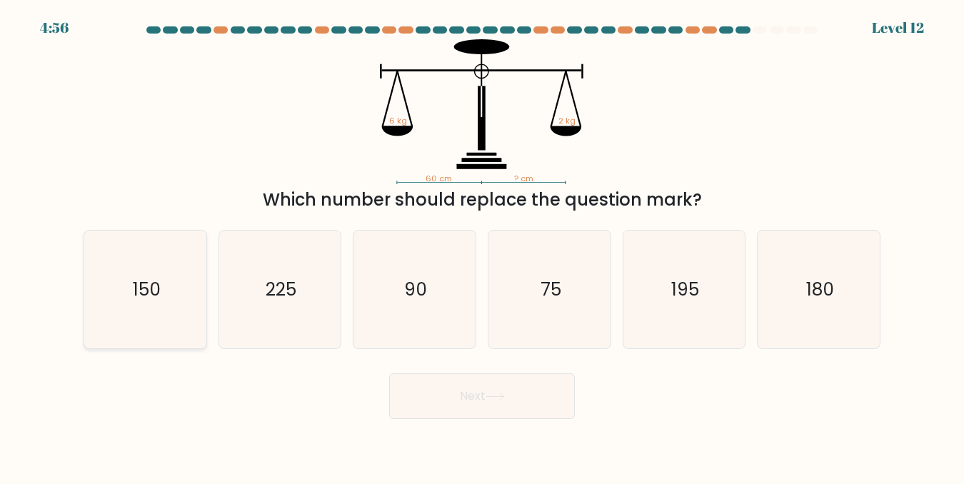
click at [109, 307] on icon "150" at bounding box center [145, 290] width 118 height 118
click at [482, 246] on input "a. 150" at bounding box center [482, 244] width 1 height 4
radio input "true"
click at [516, 405] on button "Next" at bounding box center [482, 396] width 186 height 46
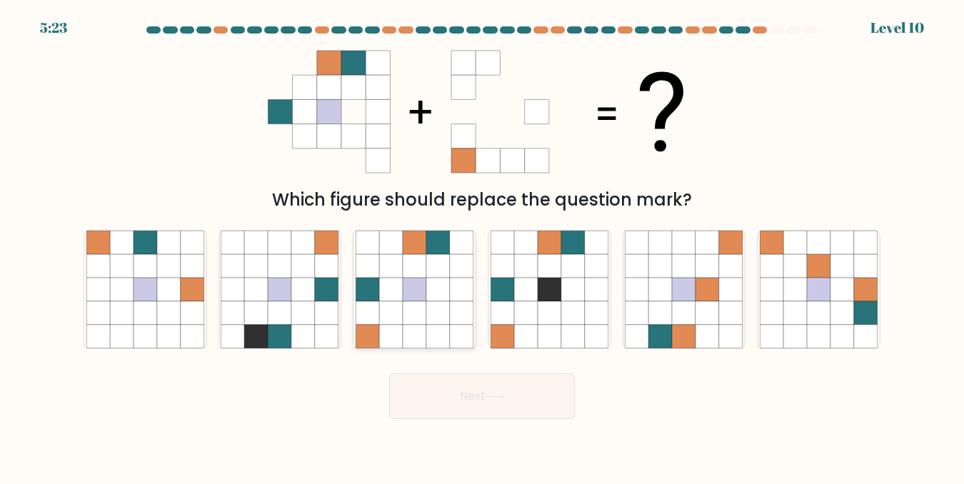
drag, startPoint x: 361, startPoint y: 303, endPoint x: 368, endPoint y: 310, distance: 9.1
click at [368, 310] on icon at bounding box center [367, 313] width 24 height 24
click at [482, 246] on input "c." at bounding box center [482, 244] width 1 height 4
radio input "true"
click at [530, 388] on button "Next" at bounding box center [482, 396] width 186 height 46
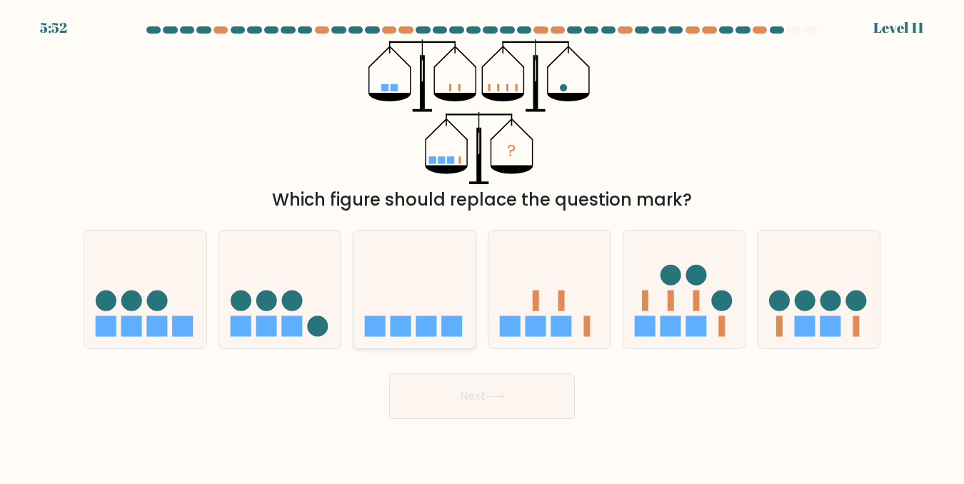
click at [406, 271] on icon at bounding box center [414, 289] width 122 height 101
click at [482, 246] on input "c." at bounding box center [482, 244] width 1 height 4
radio input "true"
click at [502, 400] on icon at bounding box center [494, 397] width 19 height 8
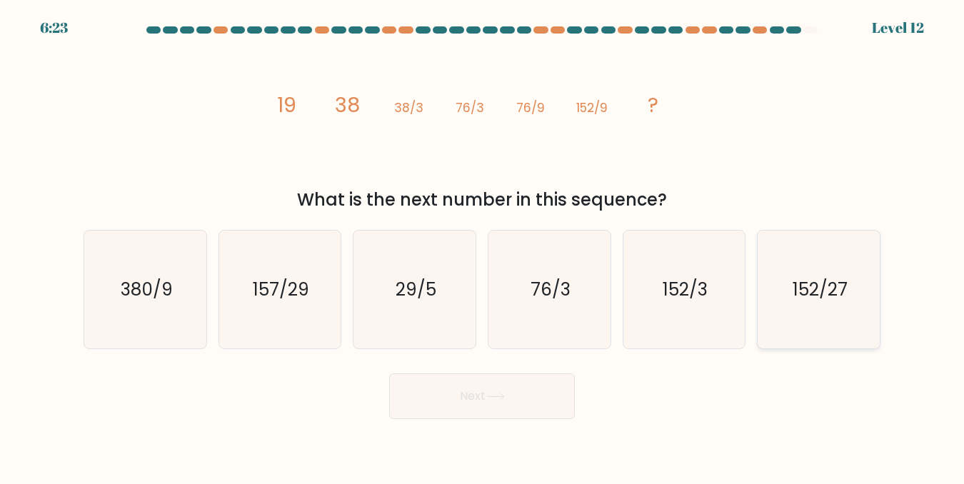
click at [856, 300] on icon "152/27" at bounding box center [819, 290] width 118 height 118
click at [483, 246] on input "f. 152/27" at bounding box center [482, 244] width 1 height 4
radio input "true"
click at [563, 386] on button "Next" at bounding box center [482, 396] width 186 height 46
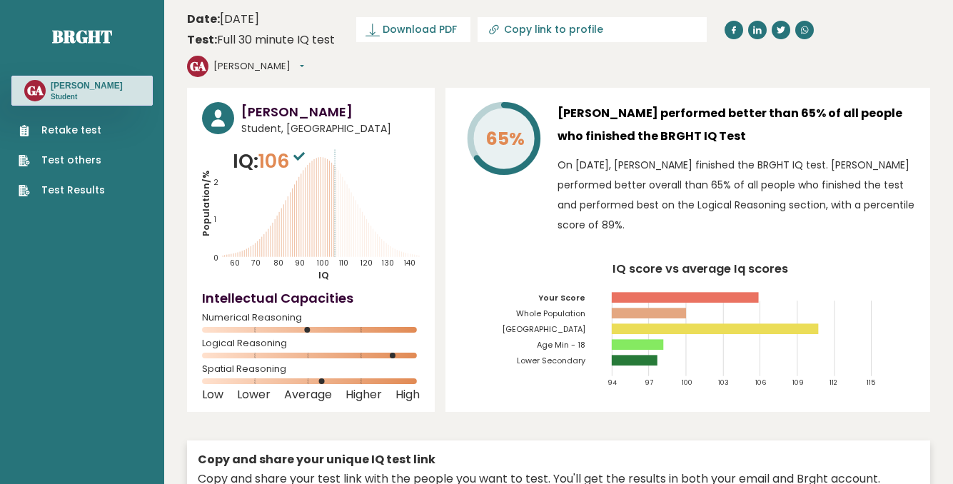
click at [69, 126] on link "Retake test" at bounding box center [62, 130] width 86 height 15
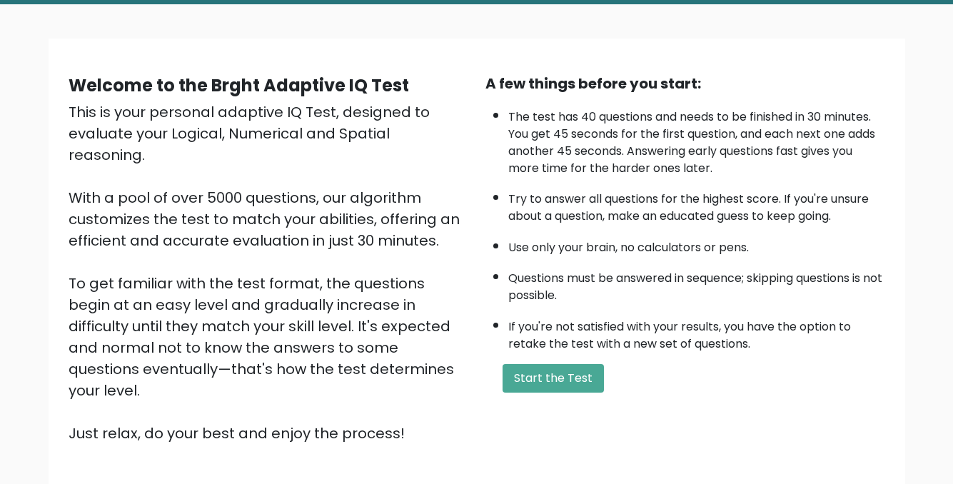
scroll to position [143, 0]
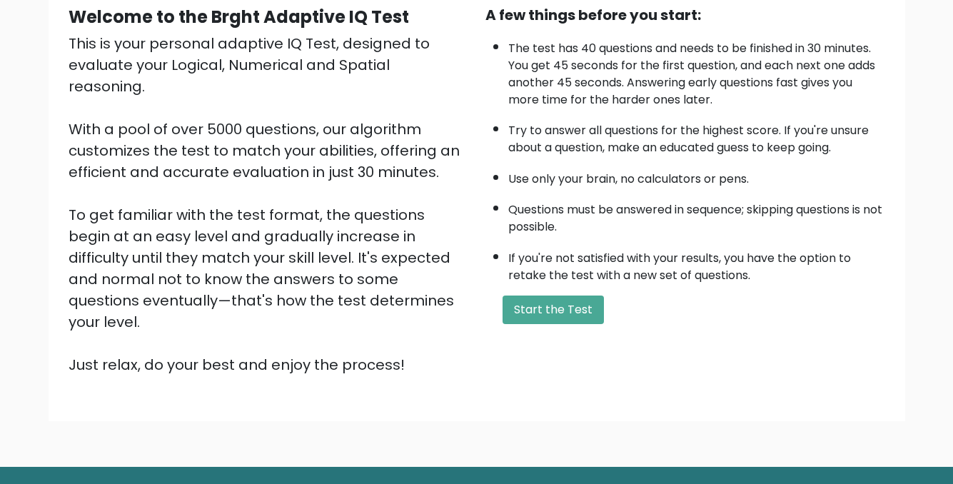
click at [532, 325] on div "A few things before you start: The test has 40 questions and needs to be finish…" at bounding box center [685, 189] width 417 height 371
click at [530, 311] on button "Start the Test" at bounding box center [553, 310] width 101 height 29
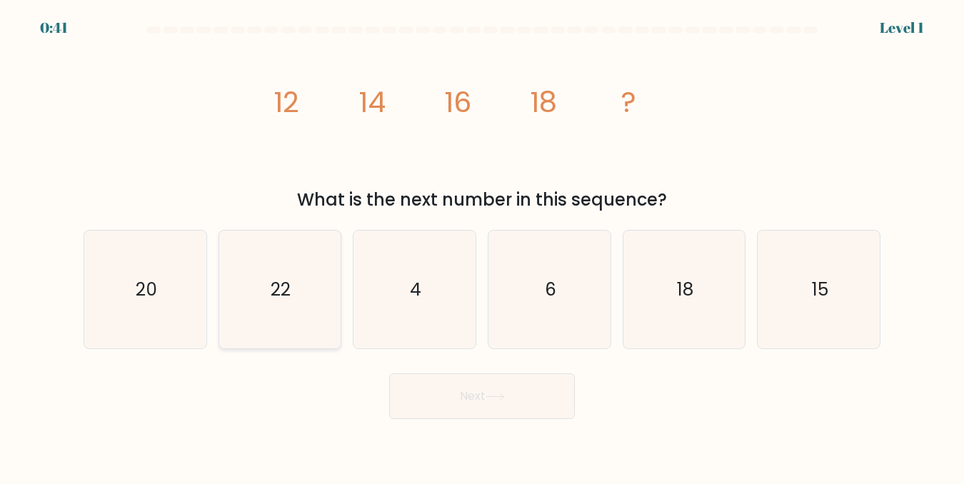
drag, startPoint x: 177, startPoint y: 291, endPoint x: 251, endPoint y: 321, distance: 79.1
click at [178, 291] on icon "20" at bounding box center [145, 290] width 118 height 118
click at [482, 246] on input "a. 20" at bounding box center [482, 244] width 1 height 4
radio input "true"
click at [402, 402] on button "Next" at bounding box center [482, 396] width 186 height 46
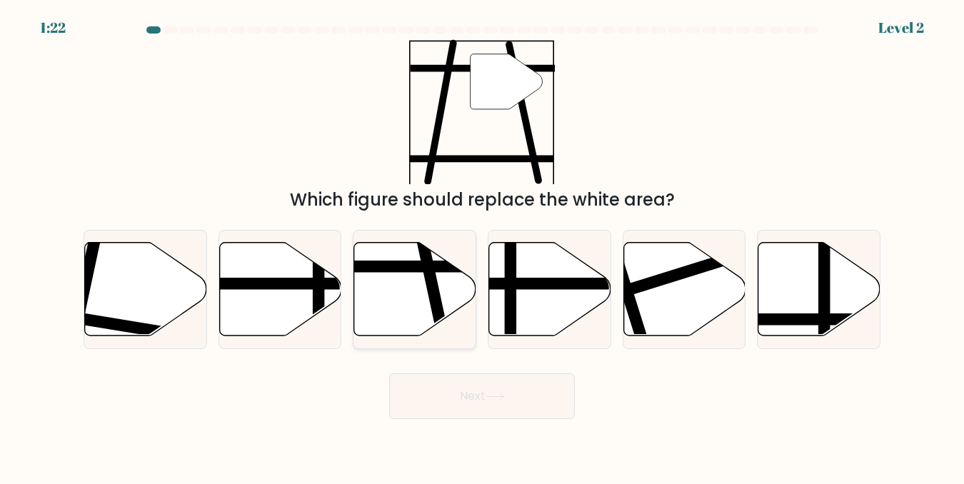
drag, startPoint x: 420, startPoint y: 290, endPoint x: 465, endPoint y: 322, distance: 54.7
click at [423, 289] on icon at bounding box center [415, 289] width 122 height 94
click at [482, 246] on input "c." at bounding box center [482, 244] width 1 height 4
radio input "true"
click at [465, 395] on button "Next" at bounding box center [482, 396] width 186 height 46
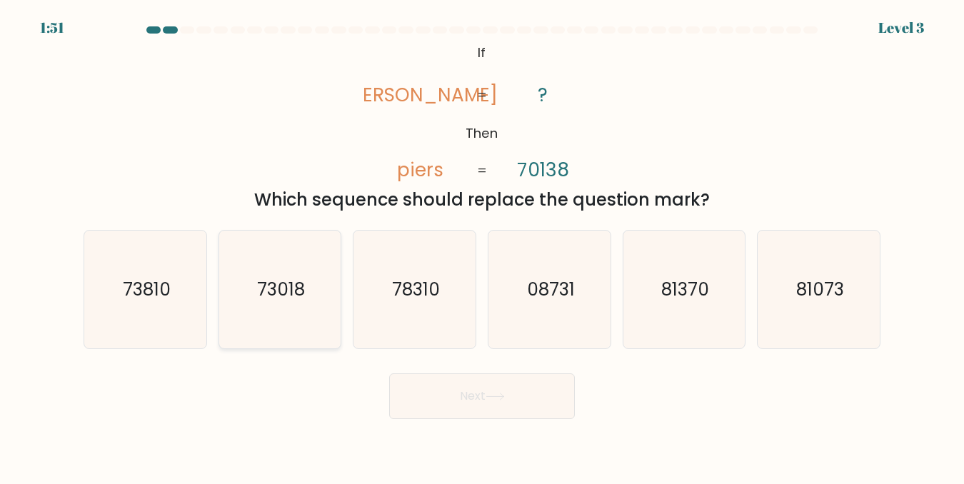
click at [308, 312] on icon "73018" at bounding box center [280, 290] width 118 height 118
click at [482, 246] on input "b. 73018" at bounding box center [482, 244] width 1 height 4
radio input "true"
click at [419, 394] on button "Next" at bounding box center [482, 396] width 186 height 46
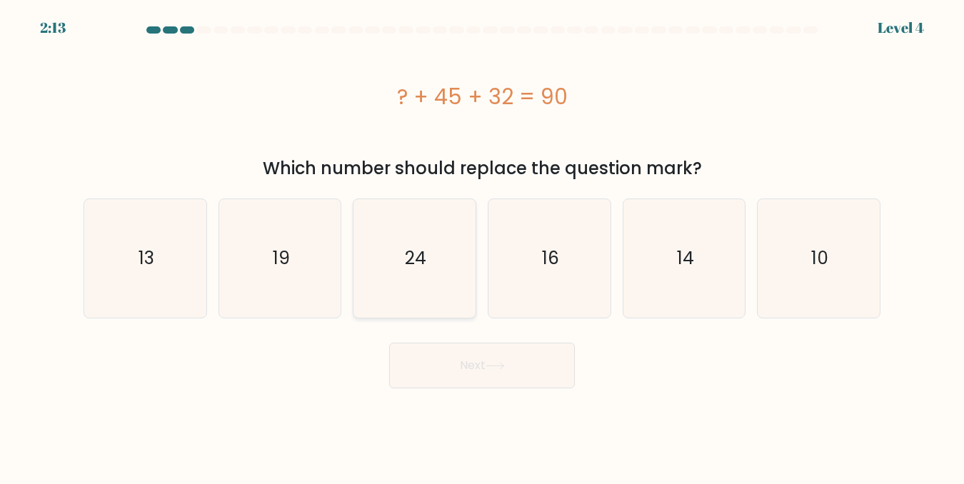
click at [381, 283] on icon "24" at bounding box center [414, 258] width 118 height 118
click at [482, 246] on input "c. 24" at bounding box center [482, 244] width 1 height 4
radio input "true"
click at [473, 356] on button "Next" at bounding box center [482, 366] width 186 height 46
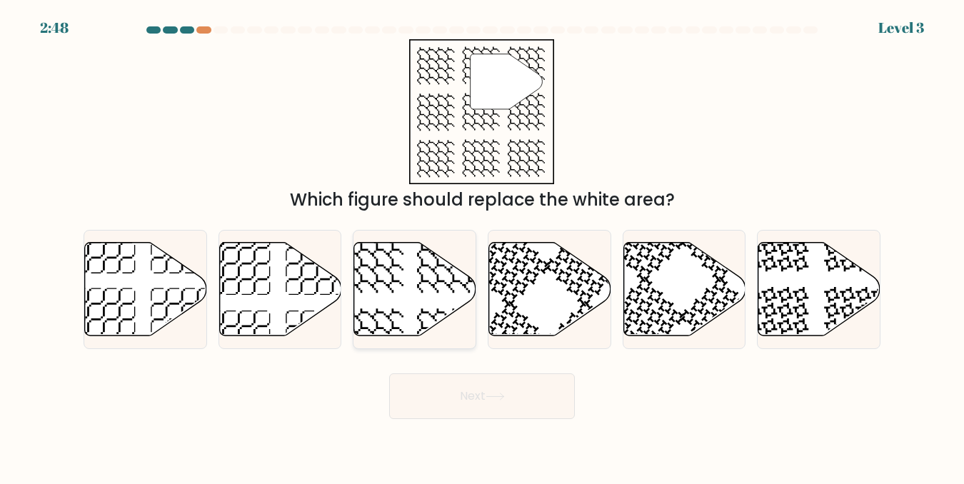
click at [429, 281] on icon at bounding box center [449, 261] width 63 height 63
click at [482, 246] on input "c." at bounding box center [482, 244] width 1 height 4
radio input "true"
click at [492, 383] on button "Next" at bounding box center [482, 396] width 186 height 46
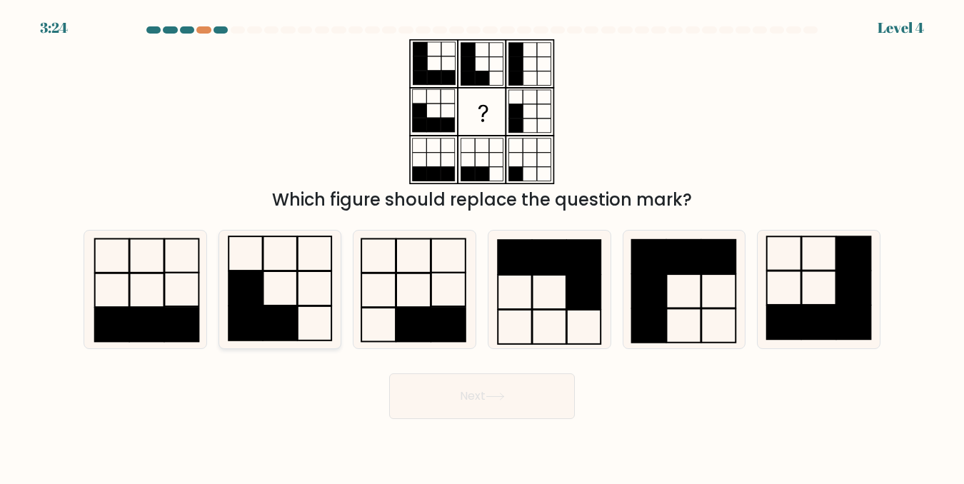
click at [246, 298] on rect at bounding box center [246, 288] width 34 height 34
click at [482, 246] on input "b." at bounding box center [482, 244] width 1 height 4
radio input "true"
click at [420, 388] on button "Next" at bounding box center [482, 396] width 186 height 46
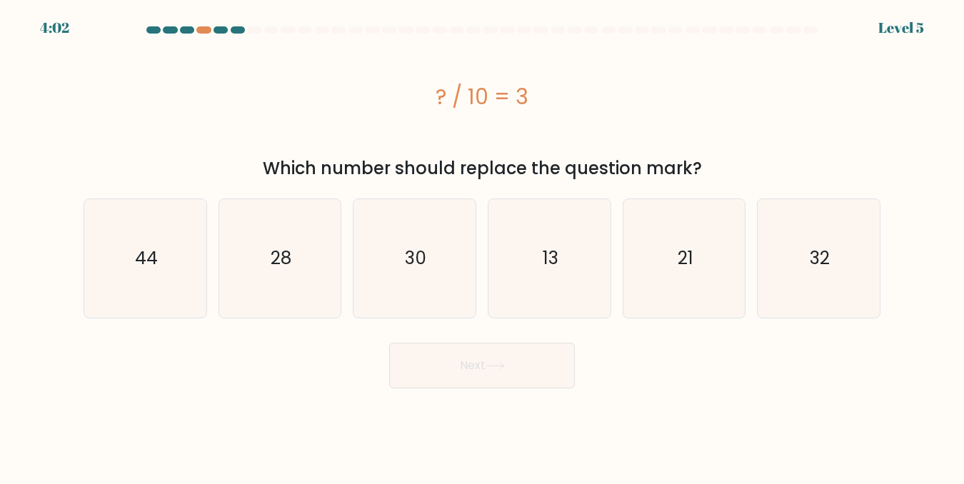
click at [476, 231] on div "c. 30" at bounding box center [414, 257] width 135 height 119
click at [448, 243] on icon "30" at bounding box center [414, 258] width 118 height 118
click at [482, 243] on input "c. 30" at bounding box center [482, 244] width 1 height 4
radio input "true"
click at [480, 364] on button "Next" at bounding box center [482, 366] width 186 height 46
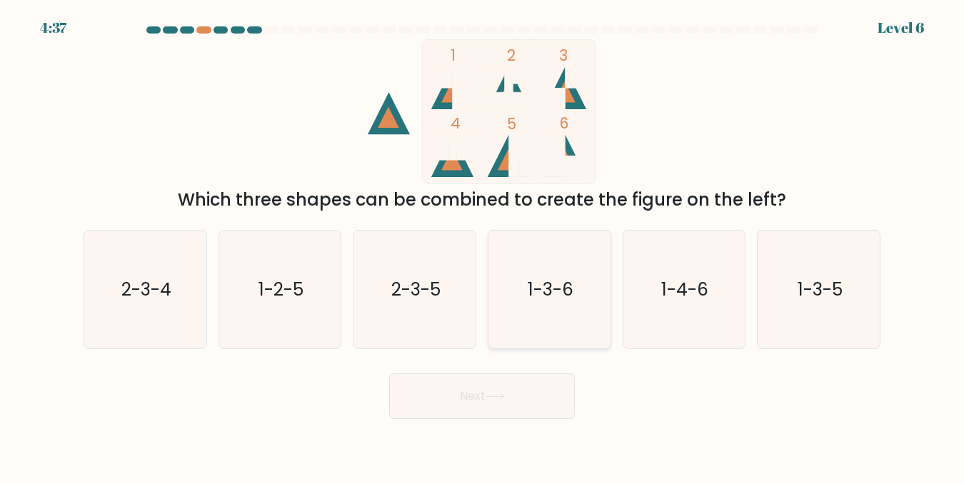
click at [529, 308] on icon "1-3-6" at bounding box center [549, 290] width 118 height 118
click at [483, 246] on input "d. 1-3-6" at bounding box center [482, 244] width 1 height 4
radio input "true"
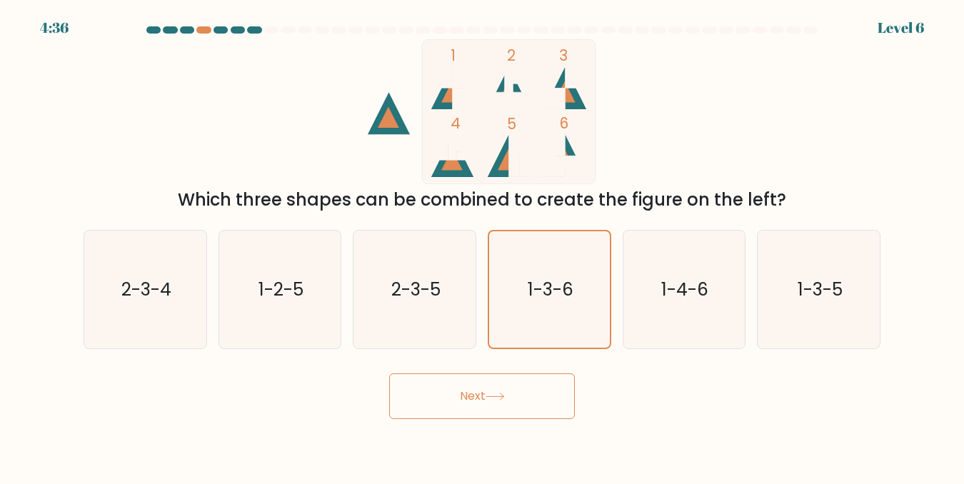
click at [486, 385] on button "Next" at bounding box center [482, 396] width 186 height 46
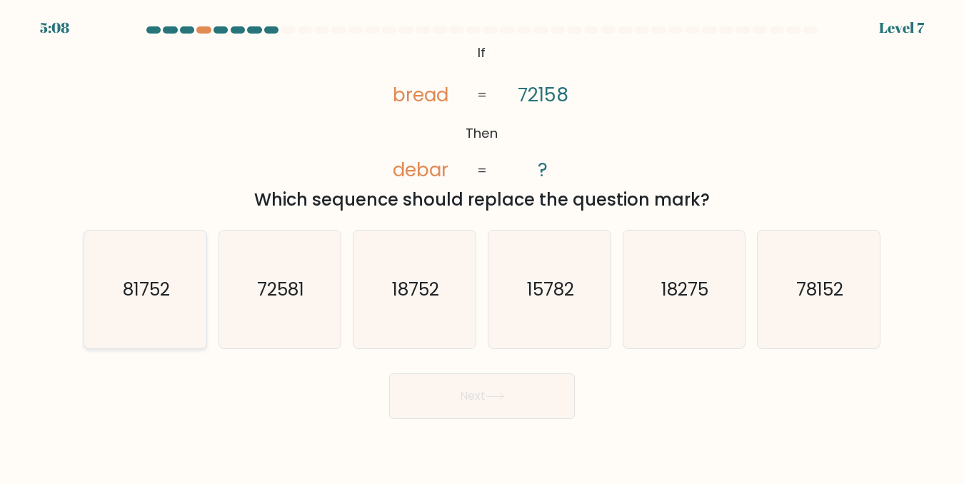
click at [113, 308] on icon "81752" at bounding box center [145, 290] width 118 height 118
click at [482, 246] on input "a. 81752" at bounding box center [482, 244] width 1 height 4
radio input "true"
click at [501, 391] on button "Next" at bounding box center [482, 396] width 186 height 46
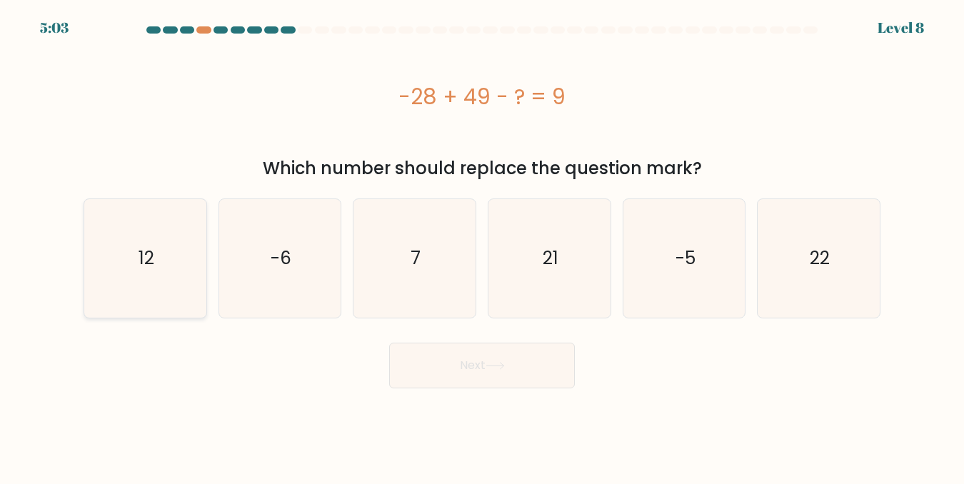
click at [163, 299] on icon "12" at bounding box center [145, 258] width 118 height 118
click at [482, 246] on input "a. 12" at bounding box center [482, 244] width 1 height 4
radio input "true"
click at [555, 375] on button "Next" at bounding box center [482, 366] width 186 height 46
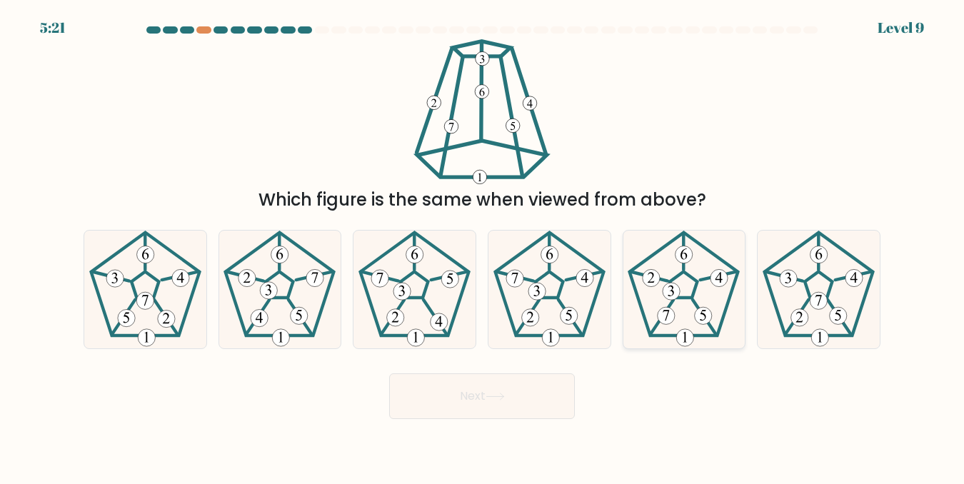
click at [677, 298] on 251 at bounding box center [683, 284] width 27 height 26
click at [483, 246] on input "e." at bounding box center [482, 244] width 1 height 4
radio input "true"
click at [505, 395] on icon at bounding box center [494, 397] width 19 height 8
click at [520, 398] on button "Next" at bounding box center [482, 396] width 186 height 46
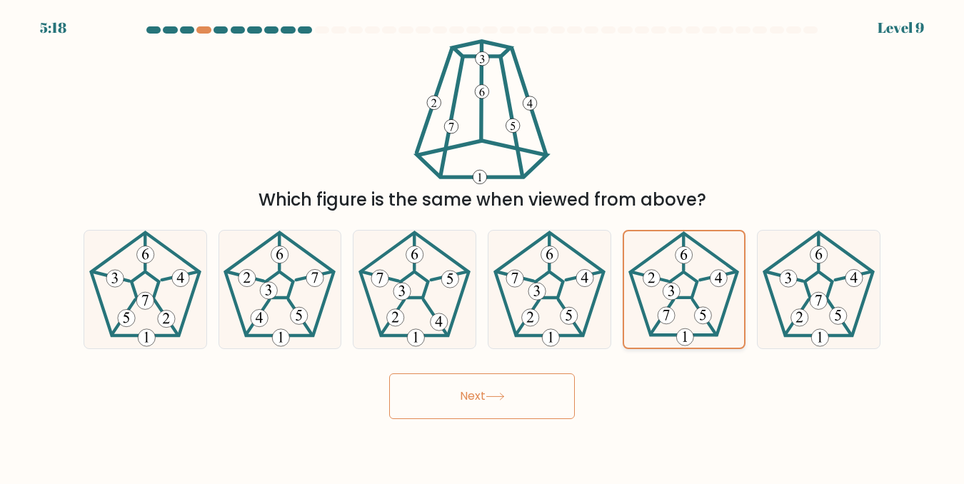
click at [672, 310] on 664 at bounding box center [666, 315] width 17 height 17
click at [483, 246] on input "e." at bounding box center [482, 244] width 1 height 4
click at [549, 389] on button "Next" at bounding box center [482, 396] width 186 height 46
click at [543, 392] on button "Next" at bounding box center [482, 396] width 186 height 46
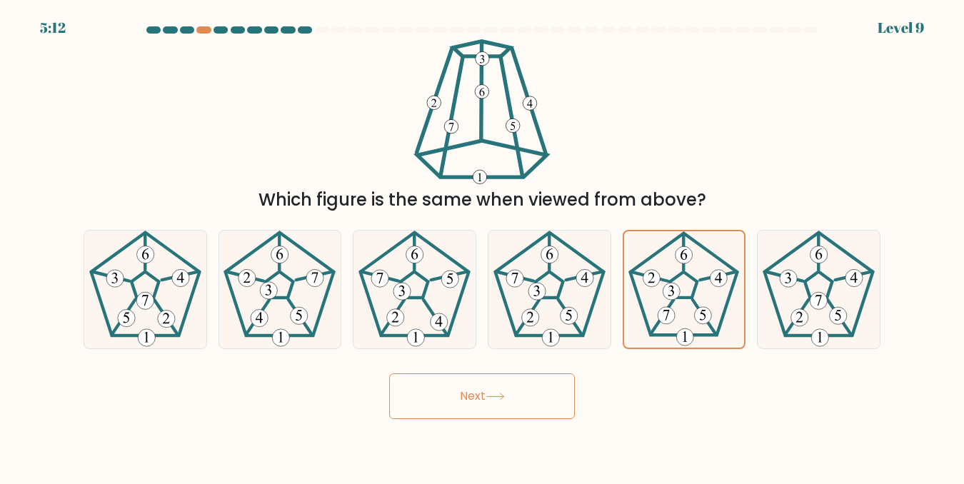
click at [452, 405] on button "Next" at bounding box center [482, 396] width 186 height 46
click at [454, 405] on button "Next" at bounding box center [482, 396] width 186 height 46
click at [455, 404] on button "Next" at bounding box center [482, 396] width 186 height 46
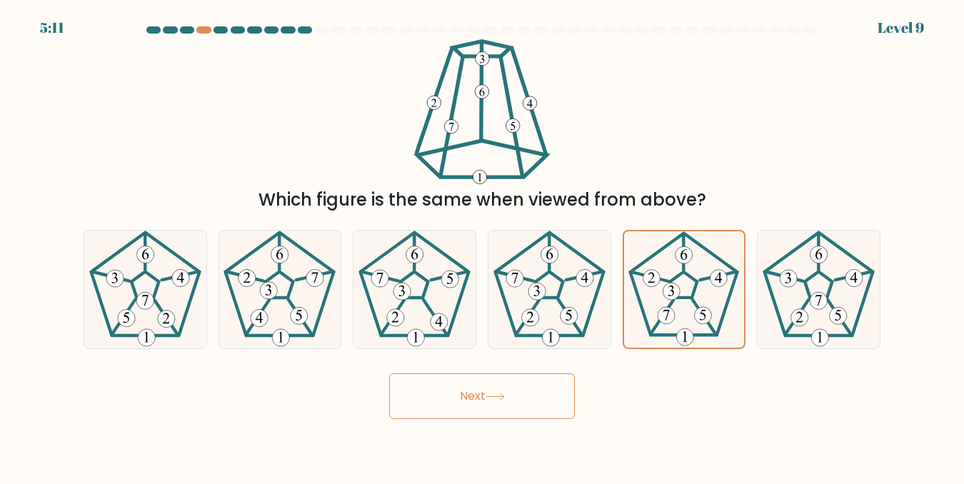
drag, startPoint x: 455, startPoint y: 404, endPoint x: 470, endPoint y: 393, distance: 18.4
click at [455, 404] on button "Next" at bounding box center [482, 396] width 186 height 46
click at [470, 393] on button "Next" at bounding box center [482, 396] width 186 height 46
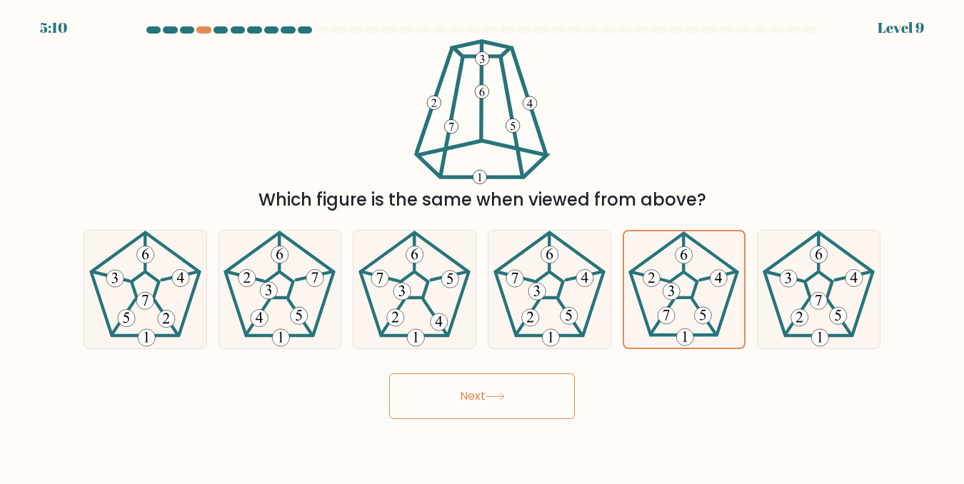
click at [474, 390] on button "Next" at bounding box center [482, 396] width 186 height 46
click at [449, 393] on button "Next" at bounding box center [482, 396] width 186 height 46
click at [489, 391] on button "Next" at bounding box center [482, 396] width 186 height 46
click at [685, 333] on icon at bounding box center [685, 336] width 4 height 11
click at [483, 246] on input "e." at bounding box center [482, 244] width 1 height 4
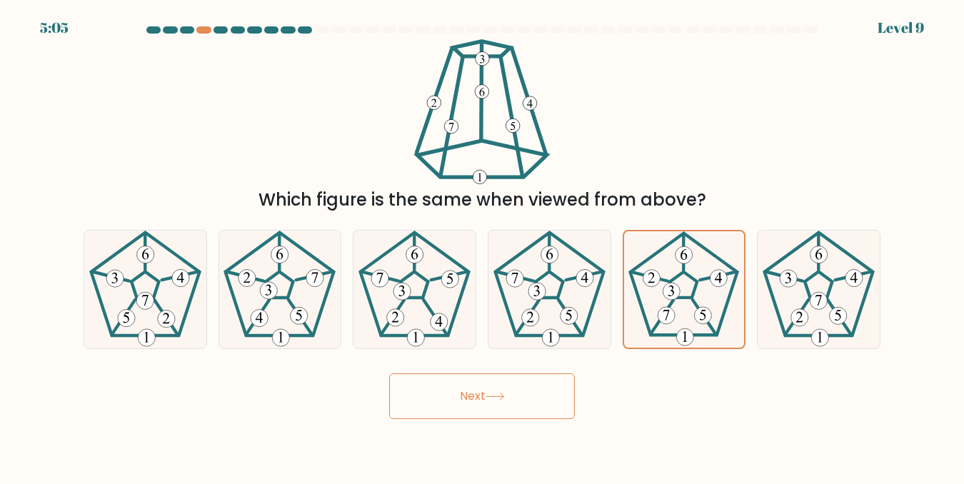
click at [478, 418] on button "Next" at bounding box center [482, 396] width 186 height 46
click at [488, 413] on button "Next" at bounding box center [482, 396] width 186 height 46
click at [508, 404] on button "Next" at bounding box center [482, 396] width 186 height 46
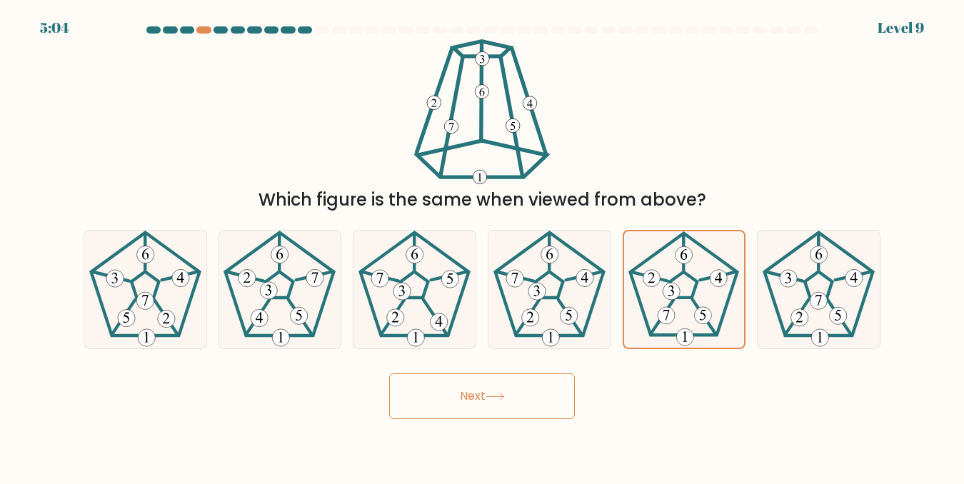
click at [514, 400] on button "Next" at bounding box center [482, 396] width 186 height 46
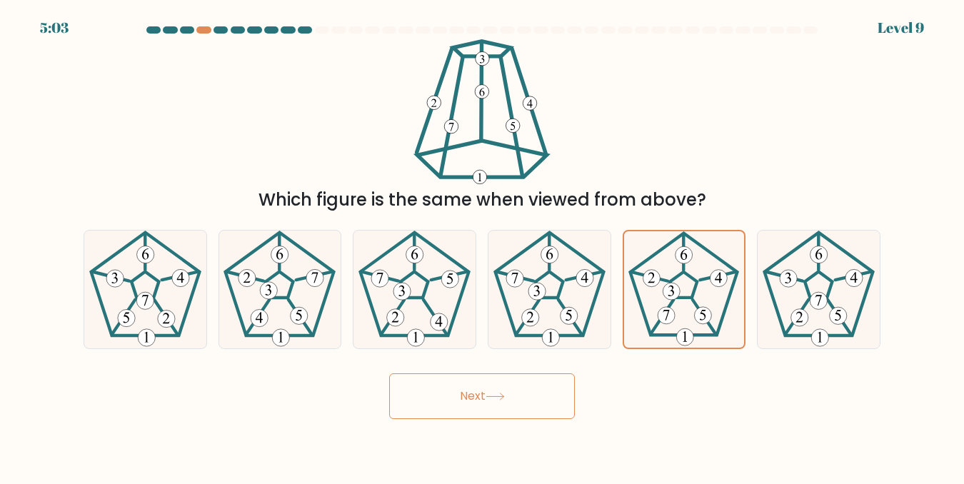
click at [514, 400] on button "Next" at bounding box center [482, 396] width 186 height 46
click at [523, 388] on button "Next" at bounding box center [482, 396] width 186 height 46
click at [525, 387] on button "Next" at bounding box center [482, 396] width 186 height 46
click at [528, 385] on button "Next" at bounding box center [482, 396] width 186 height 46
click at [505, 397] on icon at bounding box center [494, 397] width 19 height 8
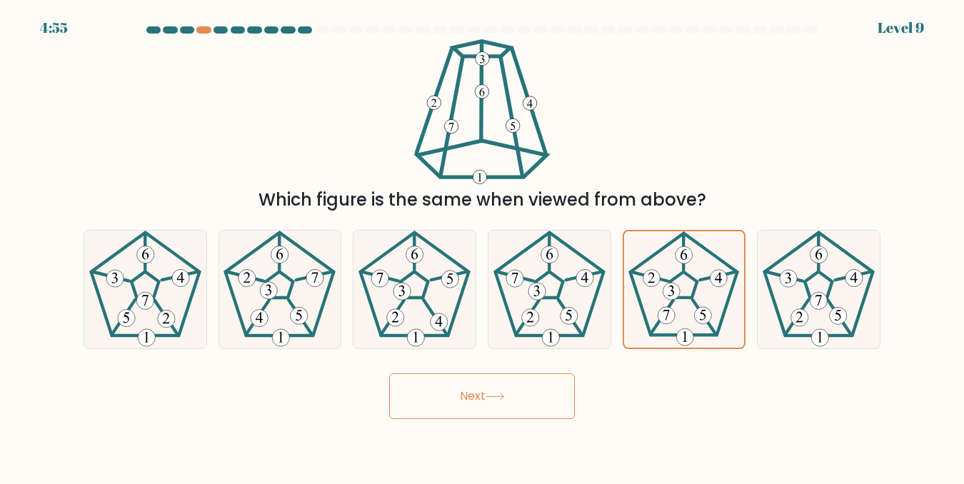
click at [505, 397] on icon at bounding box center [494, 397] width 19 height 8
click at [505, 395] on icon at bounding box center [494, 397] width 19 height 8
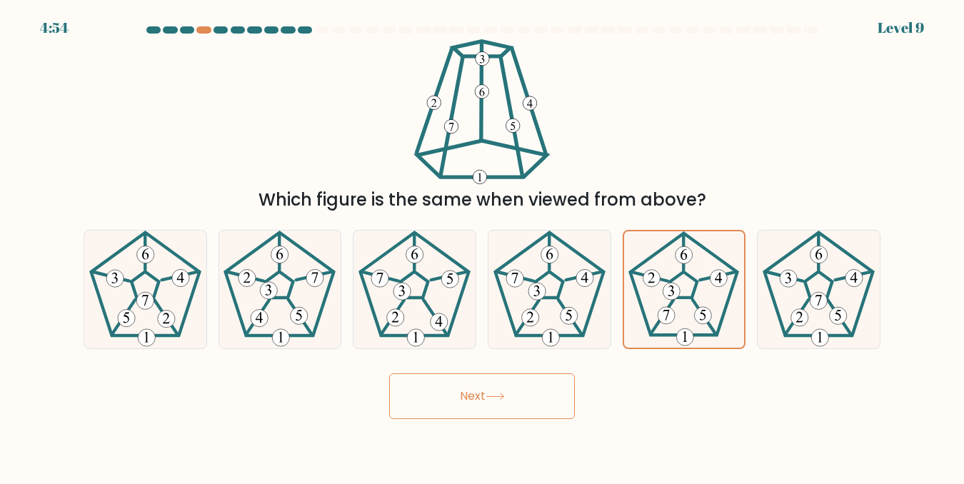
click at [505, 395] on icon at bounding box center [494, 397] width 19 height 8
click at [670, 327] on icon at bounding box center [683, 289] width 116 height 116
click at [483, 246] on input "e." at bounding box center [482, 244] width 1 height 4
click at [543, 391] on button "Next" at bounding box center [482, 396] width 186 height 46
click at [543, 392] on button "Next" at bounding box center [482, 396] width 186 height 46
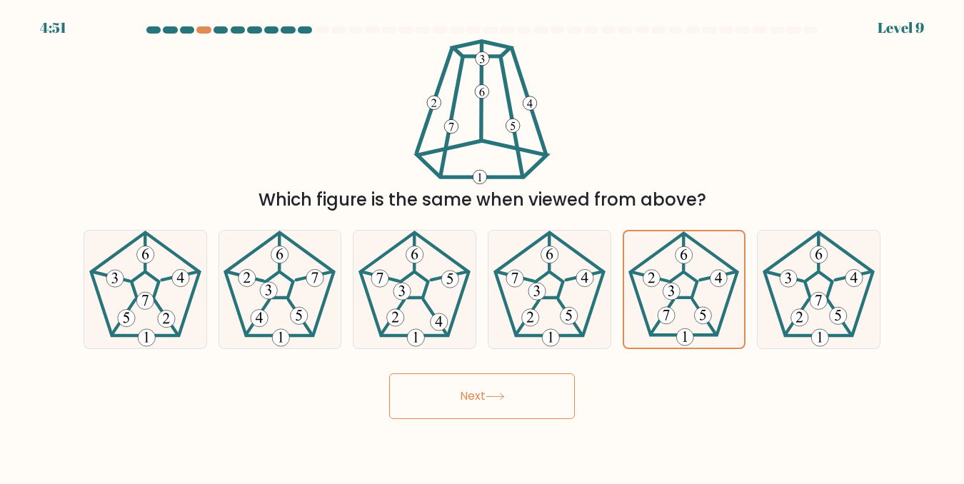
click at [541, 393] on button "Next" at bounding box center [482, 396] width 186 height 46
click at [541, 392] on button "Next" at bounding box center [482, 396] width 186 height 46
click at [543, 392] on button "Next" at bounding box center [482, 396] width 186 height 46
click at [543, 391] on button "Next" at bounding box center [482, 396] width 186 height 46
click at [543, 390] on button "Next" at bounding box center [482, 396] width 186 height 46
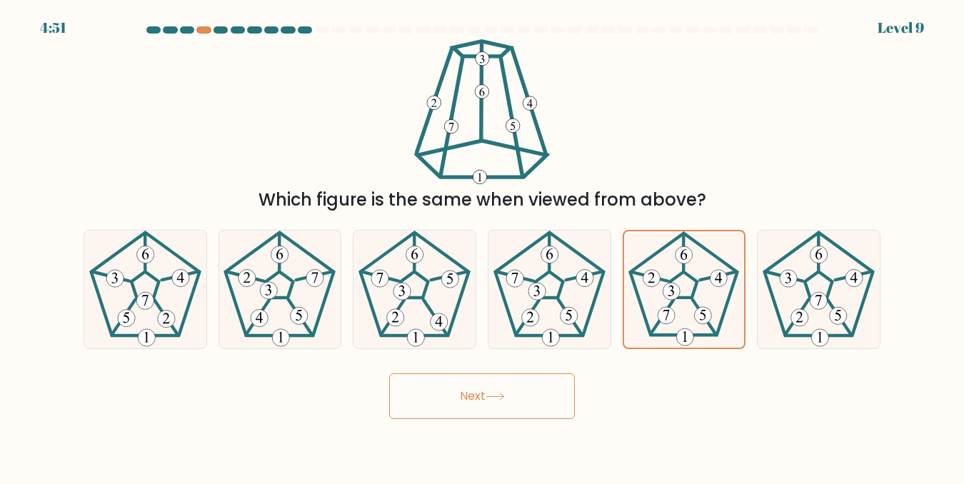
click at [543, 390] on button "Next" at bounding box center [482, 396] width 186 height 46
click at [544, 390] on button "Next" at bounding box center [482, 396] width 186 height 46
click at [543, 391] on button "Next" at bounding box center [482, 396] width 186 height 46
click at [500, 394] on icon at bounding box center [494, 397] width 19 height 8
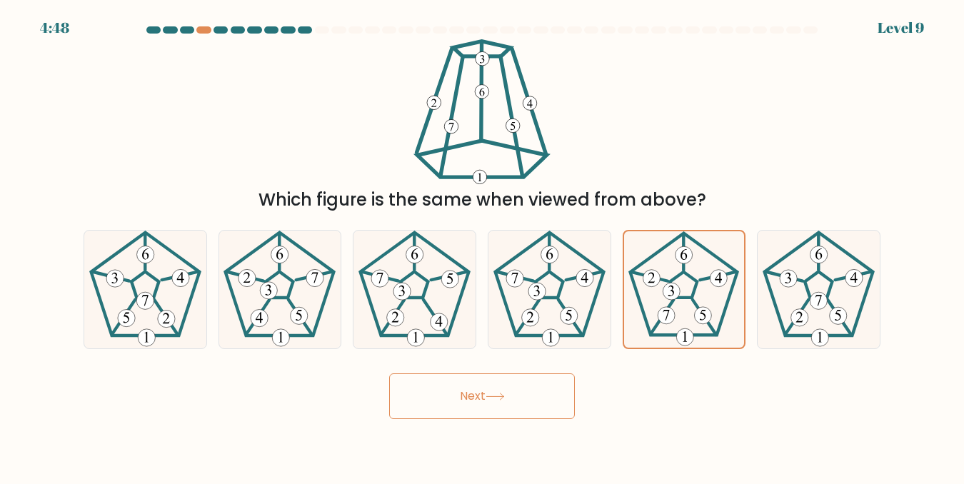
click at [498, 395] on icon at bounding box center [494, 397] width 19 height 8
click at [498, 394] on icon at bounding box center [494, 397] width 19 height 8
click at [498, 395] on icon at bounding box center [494, 397] width 19 height 8
click at [497, 395] on icon at bounding box center [494, 397] width 19 height 8
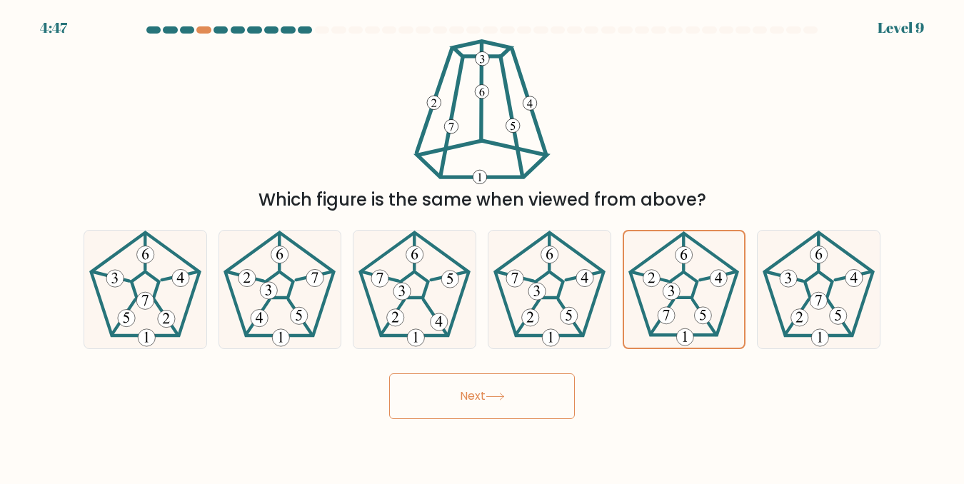
click at [498, 395] on icon at bounding box center [494, 397] width 19 height 8
drag, startPoint x: 498, startPoint y: 394, endPoint x: 461, endPoint y: 407, distance: 38.6
click at [495, 396] on icon at bounding box center [494, 397] width 19 height 8
click at [470, 398] on button "Next" at bounding box center [482, 396] width 186 height 46
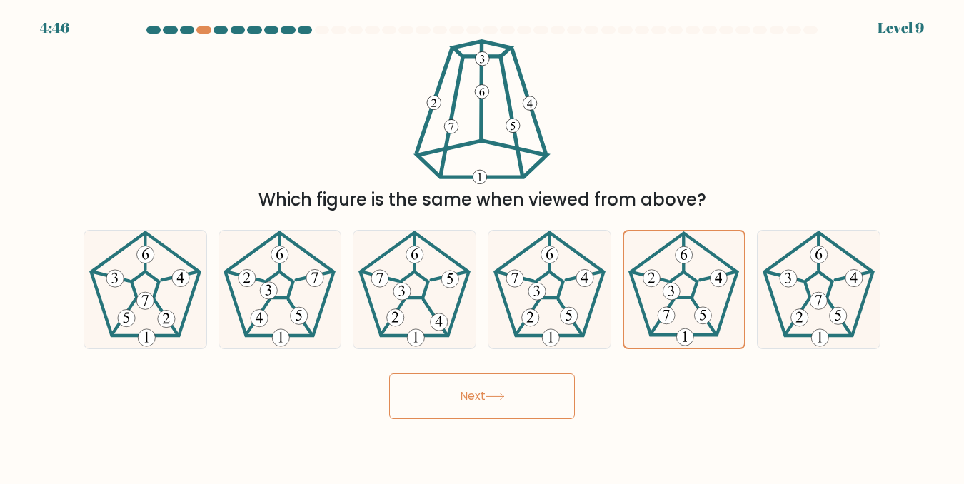
click at [469, 398] on button "Next" at bounding box center [482, 396] width 186 height 46
click at [470, 397] on button "Next" at bounding box center [482, 396] width 186 height 46
click at [472, 396] on button "Next" at bounding box center [482, 396] width 186 height 46
click at [470, 398] on button "Next" at bounding box center [482, 396] width 186 height 46
click at [472, 395] on button "Next" at bounding box center [482, 396] width 186 height 46
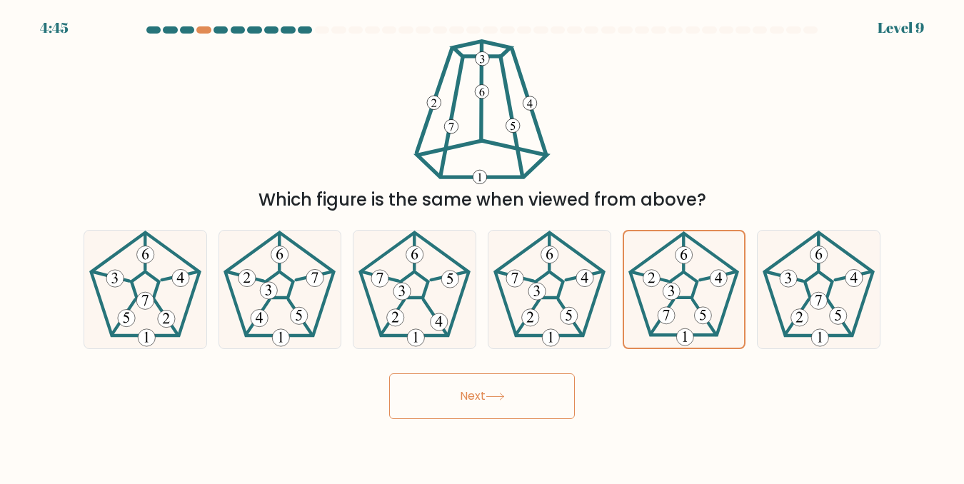
click at [468, 399] on button "Next" at bounding box center [482, 396] width 186 height 46
click at [574, 313] on 298 at bounding box center [568, 315] width 17 height 17
click at [483, 246] on input "d." at bounding box center [482, 244] width 1 height 4
radio input "true"
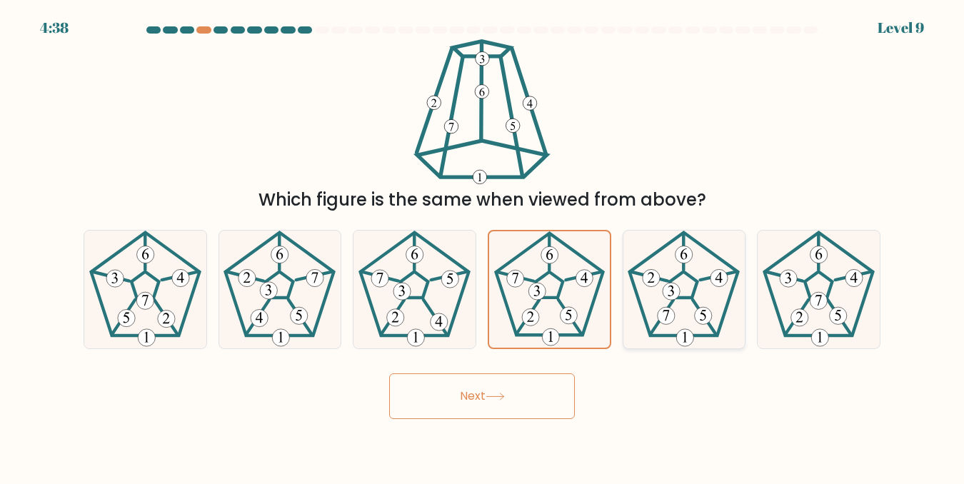
click at [667, 304] on icon at bounding box center [684, 290] width 118 height 118
click at [483, 246] on input "e." at bounding box center [482, 244] width 1 height 4
radio input "true"
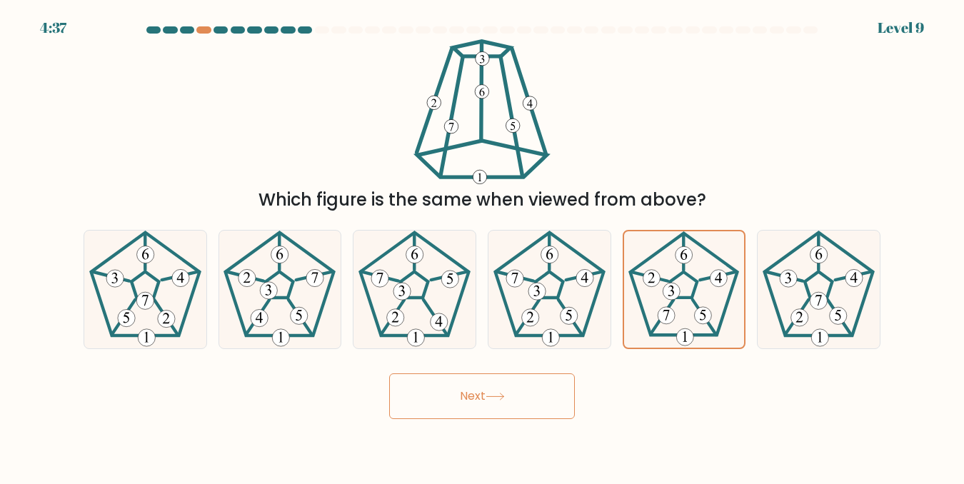
click at [432, 404] on button "Next" at bounding box center [482, 396] width 186 height 46
click at [474, 389] on button "Next" at bounding box center [482, 396] width 186 height 46
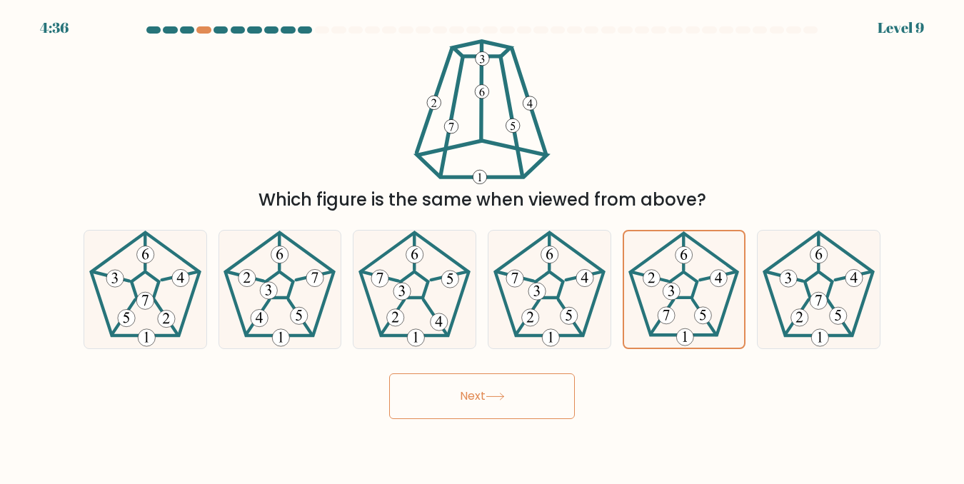
click at [474, 389] on button "Next" at bounding box center [482, 396] width 186 height 46
click at [533, 335] on 190 at bounding box center [549, 284] width 109 height 104
click at [483, 246] on input "d." at bounding box center [482, 244] width 1 height 4
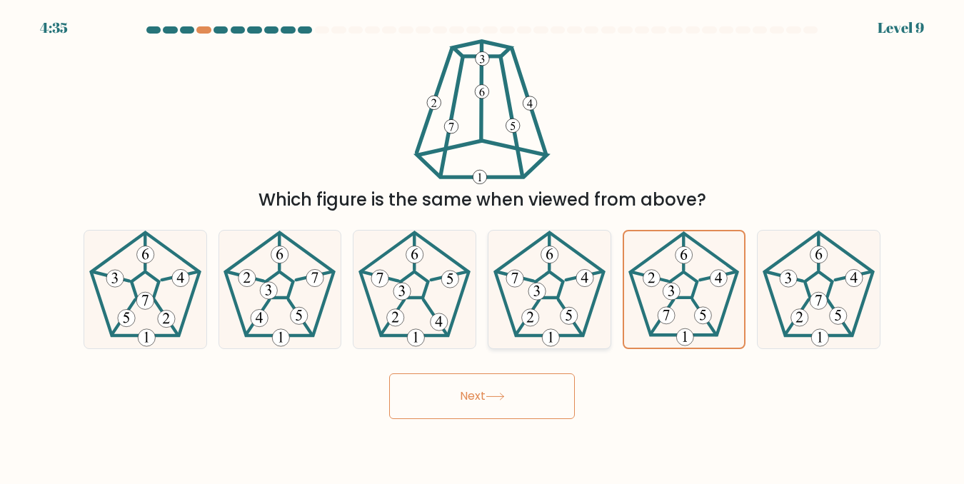
radio input "true"
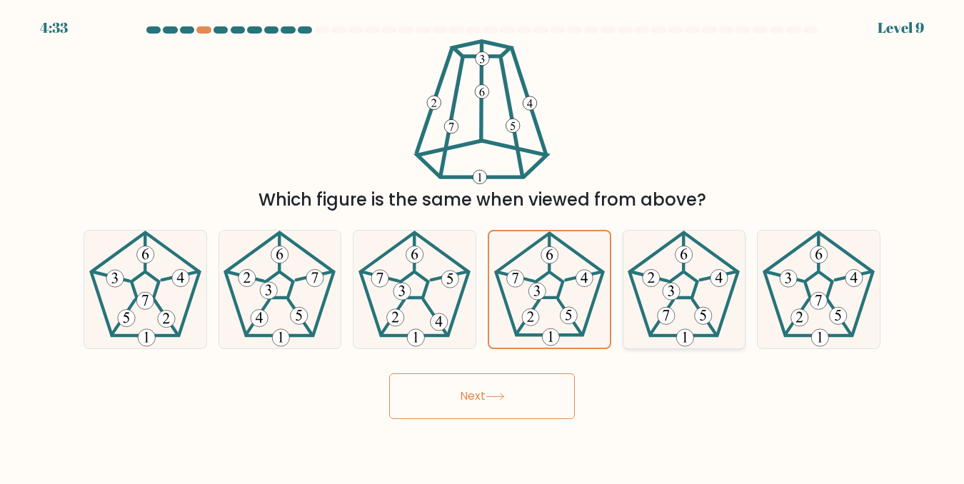
click at [721, 299] on icon at bounding box center [684, 290] width 118 height 118
click at [483, 246] on input "e." at bounding box center [482, 244] width 1 height 4
radio input "true"
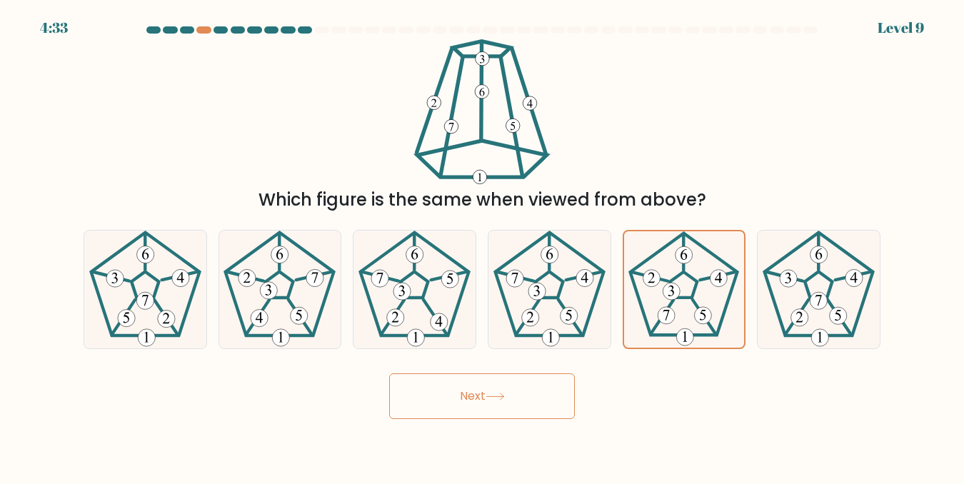
click at [535, 393] on button "Next" at bounding box center [482, 396] width 186 height 46
click at [535, 392] on button "Next" at bounding box center [482, 396] width 186 height 46
click at [534, 390] on button "Next" at bounding box center [482, 396] width 186 height 46
click at [538, 388] on button "Next" at bounding box center [482, 396] width 186 height 46
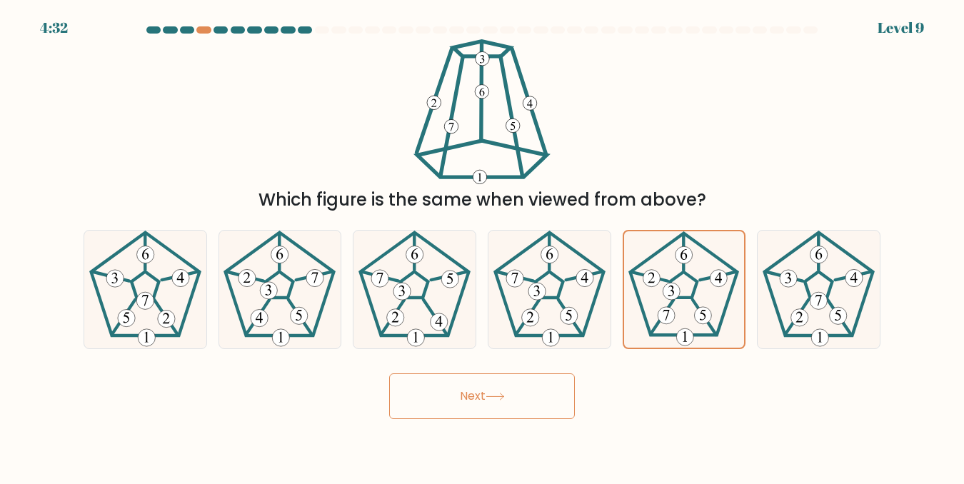
click at [538, 388] on button "Next" at bounding box center [482, 396] width 186 height 46
drag, startPoint x: 538, startPoint y: 388, endPoint x: 395, endPoint y: 456, distance: 158.7
click at [520, 396] on button "Next" at bounding box center [482, 396] width 186 height 46
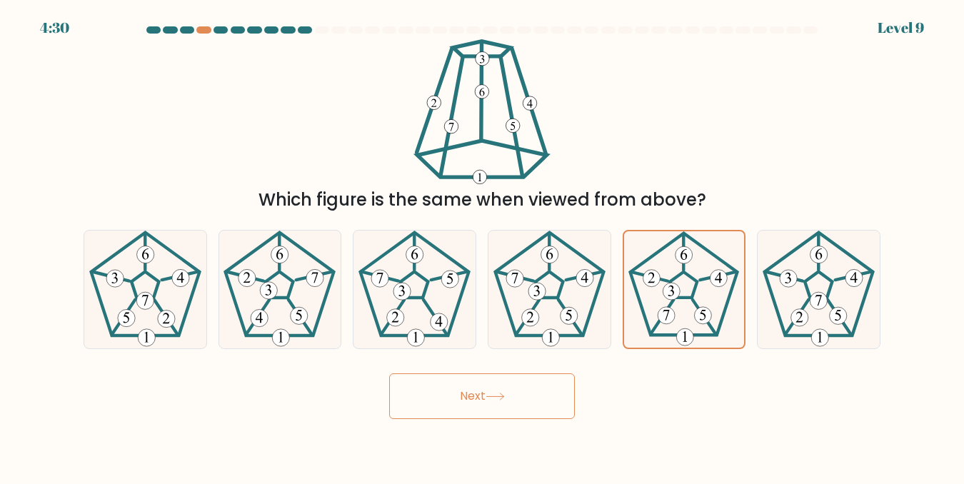
click at [406, 418] on button "Next" at bounding box center [482, 396] width 186 height 46
click at [423, 408] on button "Next" at bounding box center [482, 396] width 186 height 46
click at [475, 390] on button "Next" at bounding box center [482, 396] width 186 height 46
click at [476, 390] on button "Next" at bounding box center [482, 396] width 186 height 46
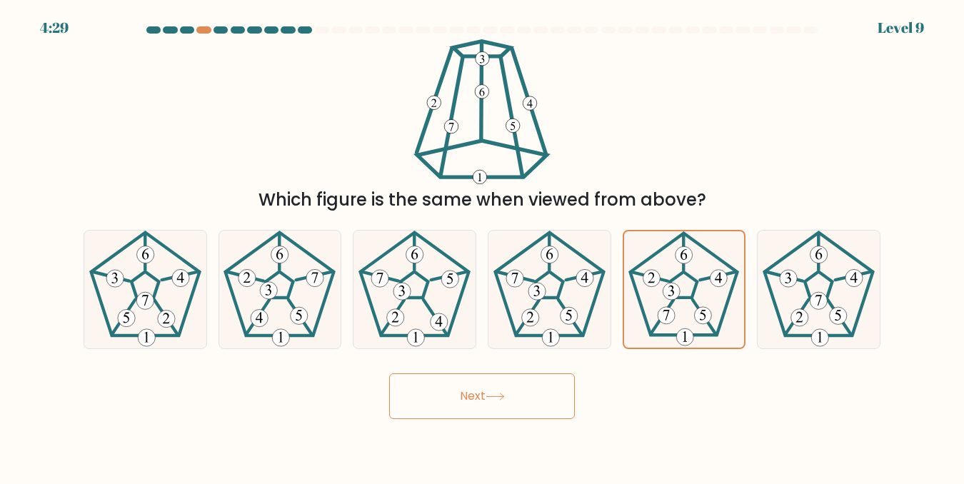
click at [476, 390] on button "Next" at bounding box center [482, 396] width 186 height 46
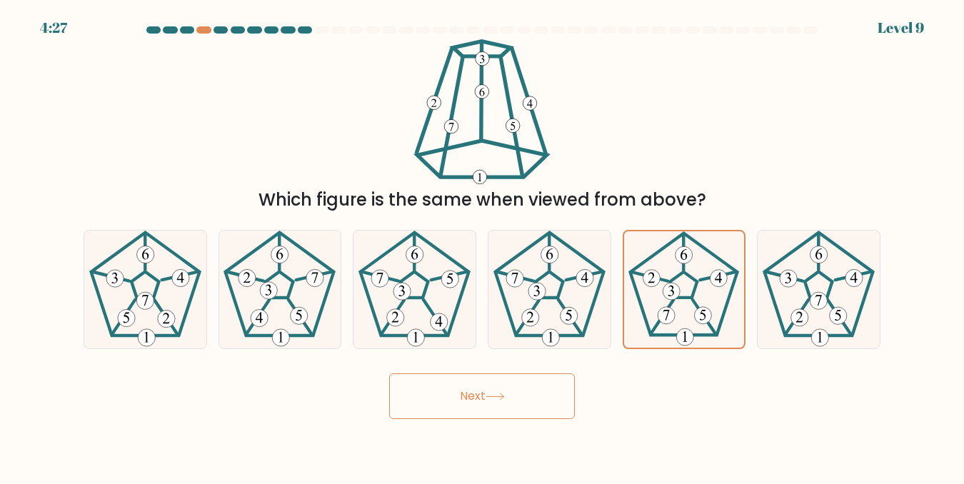
click at [476, 390] on button "Next" at bounding box center [482, 396] width 186 height 46
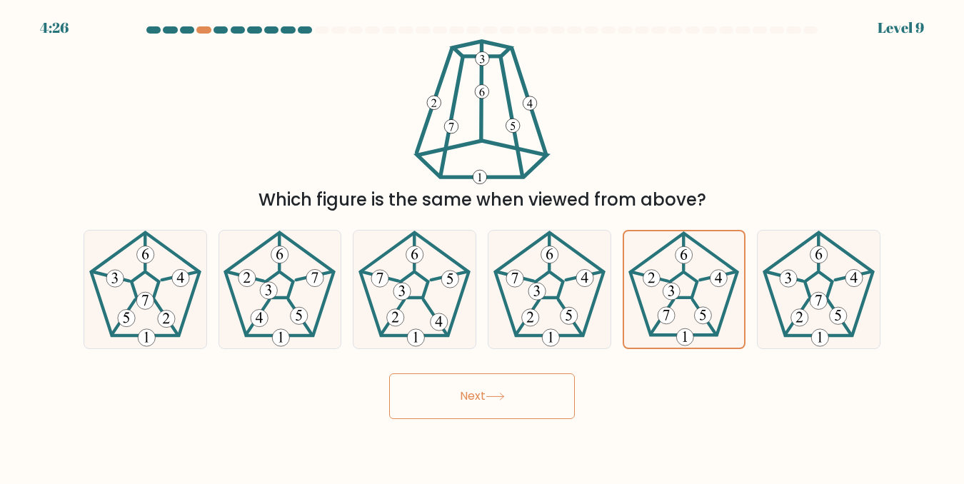
click at [476, 390] on button "Next" at bounding box center [482, 396] width 186 height 46
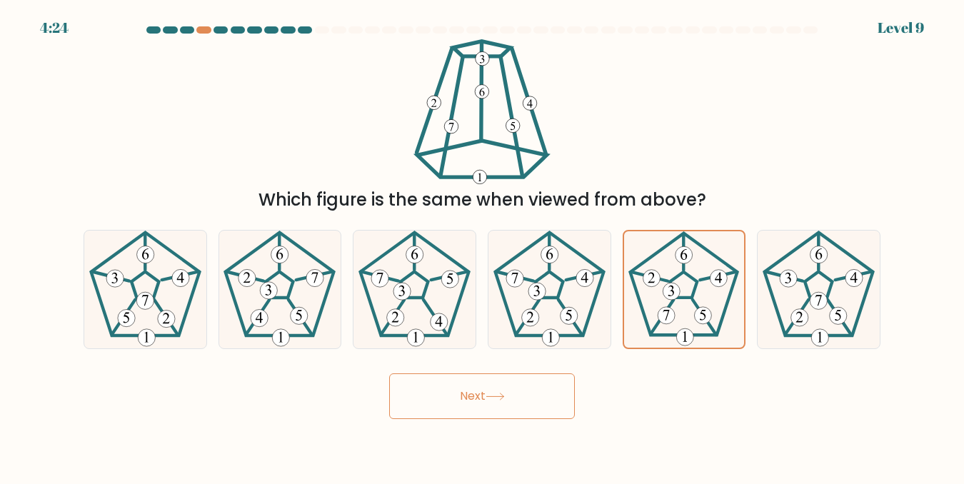
click at [476, 390] on button "Next" at bounding box center [482, 396] width 186 height 46
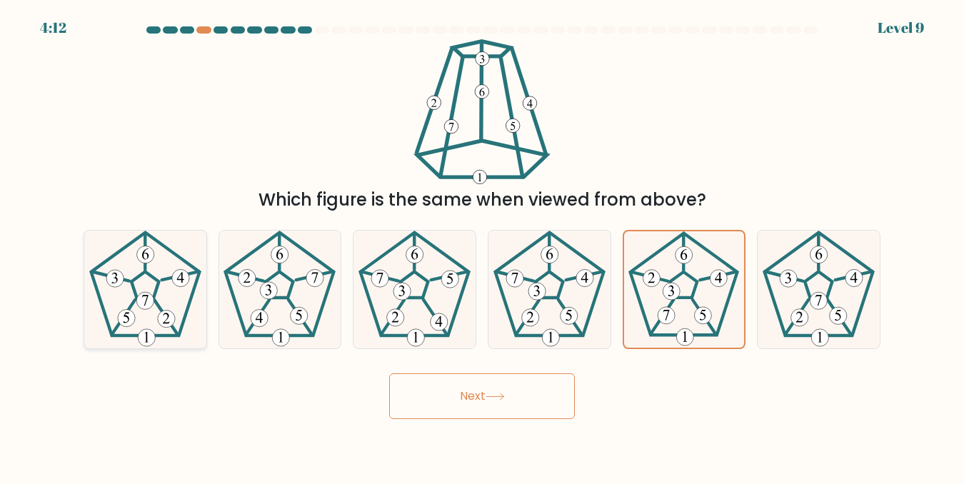
click at [121, 303] on icon at bounding box center [145, 290] width 118 height 118
click at [482, 246] on input "a." at bounding box center [482, 244] width 1 height 4
radio input "true"
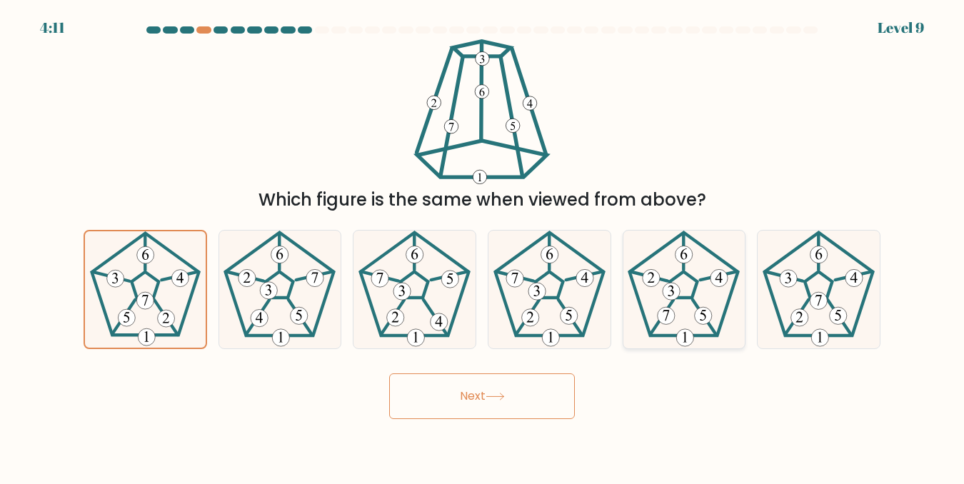
click at [653, 306] on icon at bounding box center [684, 290] width 118 height 118
click at [483, 246] on input "e." at bounding box center [482, 244] width 1 height 4
radio input "true"
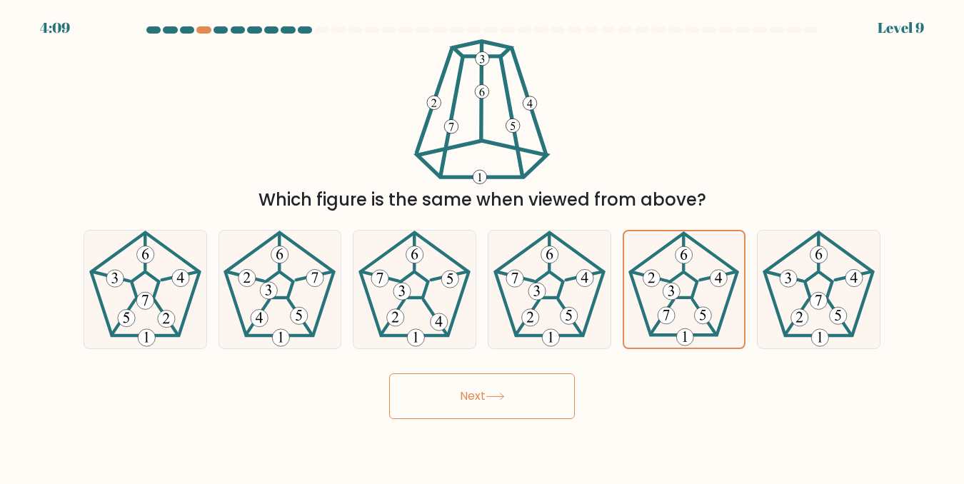
click at [490, 403] on button "Next" at bounding box center [482, 396] width 186 height 46
click at [505, 380] on button "Next" at bounding box center [482, 396] width 186 height 46
click at [508, 392] on button "Next" at bounding box center [482, 396] width 186 height 46
click at [529, 390] on button "Next" at bounding box center [482, 396] width 186 height 46
click at [540, 392] on button "Next" at bounding box center [482, 396] width 186 height 46
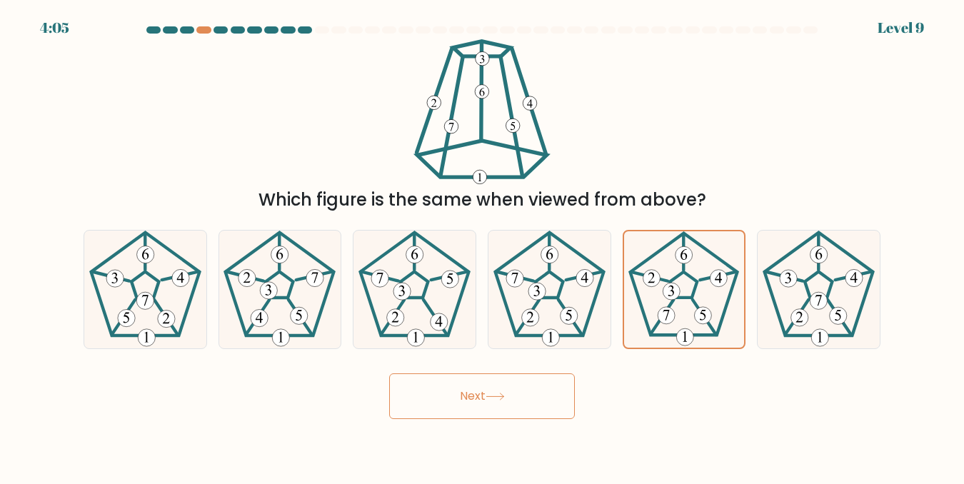
click at [518, 394] on button "Next" at bounding box center [482, 396] width 186 height 46
click at [500, 388] on button "Next" at bounding box center [482, 396] width 186 height 46
click at [482, 389] on button "Next" at bounding box center [482, 396] width 186 height 46
click at [468, 387] on button "Next" at bounding box center [482, 396] width 186 height 46
click at [455, 388] on button "Next" at bounding box center [482, 396] width 186 height 46
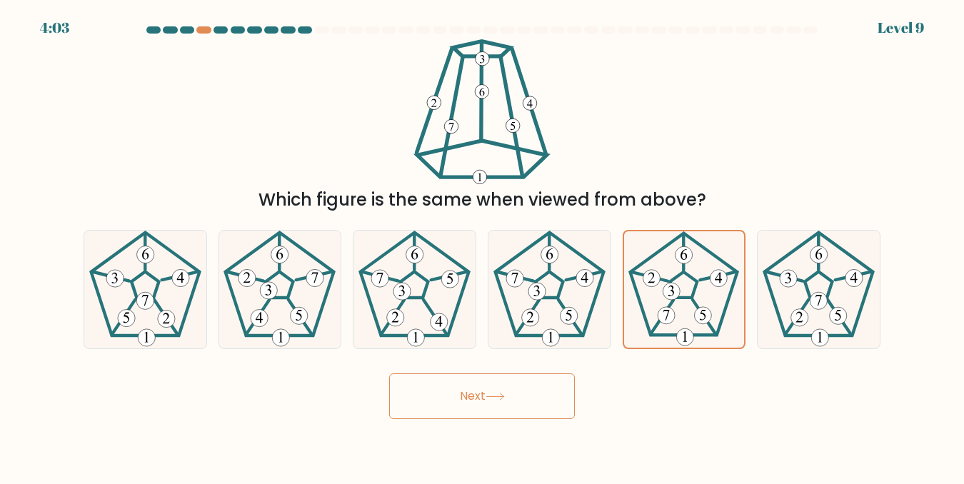
click at [446, 385] on button "Next" at bounding box center [482, 396] width 186 height 46
drag, startPoint x: 435, startPoint y: 385, endPoint x: 425, endPoint y: 386, distance: 10.1
click at [429, 385] on button "Next" at bounding box center [482, 396] width 186 height 46
drag, startPoint x: 425, startPoint y: 386, endPoint x: 414, endPoint y: 388, distance: 11.6
click at [418, 387] on button "Next" at bounding box center [482, 396] width 186 height 46
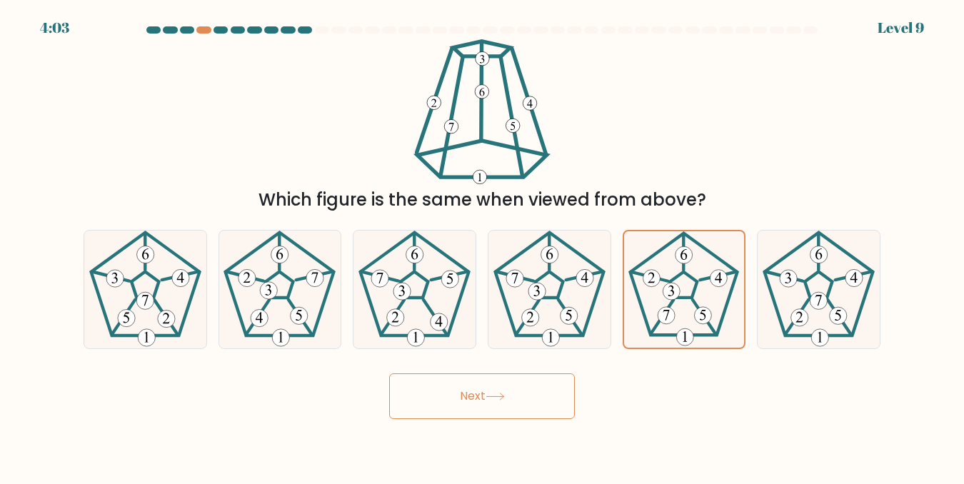
click at [409, 389] on button "Next" at bounding box center [482, 396] width 186 height 46
click at [398, 392] on button "Next" at bounding box center [482, 396] width 186 height 46
click at [401, 394] on button "Next" at bounding box center [482, 396] width 186 height 46
click at [410, 399] on button "Next" at bounding box center [482, 396] width 186 height 46
drag, startPoint x: 415, startPoint y: 400, endPoint x: 433, endPoint y: 400, distance: 17.1
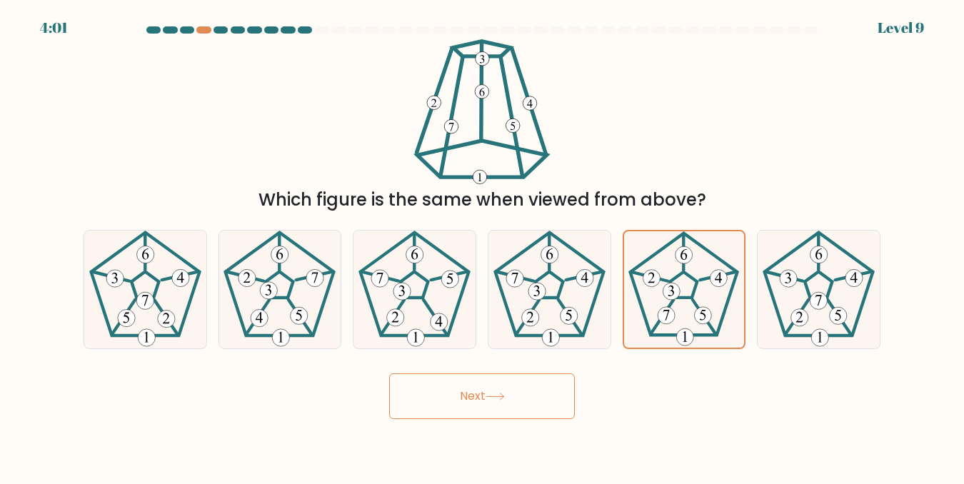
click at [430, 400] on button "Next" at bounding box center [482, 396] width 186 height 46
click at [444, 399] on button "Next" at bounding box center [482, 396] width 186 height 46
drag, startPoint x: 451, startPoint y: 398, endPoint x: 458, endPoint y: 395, distance: 7.7
click at [458, 395] on button "Next" at bounding box center [482, 396] width 186 height 46
click at [463, 394] on button "Next" at bounding box center [482, 396] width 186 height 46
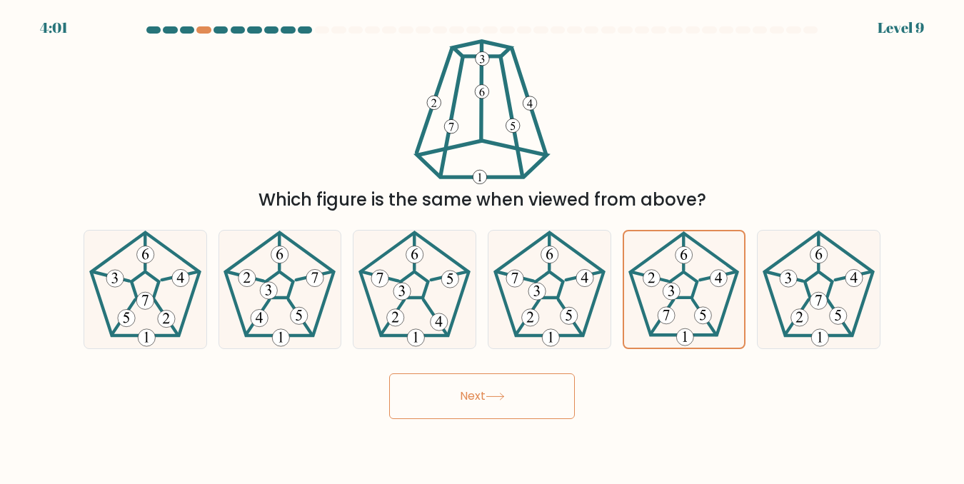
click at [484, 388] on button "Next" at bounding box center [482, 396] width 186 height 46
click at [495, 385] on button "Next" at bounding box center [482, 396] width 186 height 46
click at [500, 385] on button "Next" at bounding box center [482, 396] width 186 height 46
click at [505, 386] on button "Next" at bounding box center [482, 396] width 186 height 46
click at [510, 387] on button "Next" at bounding box center [482, 396] width 186 height 46
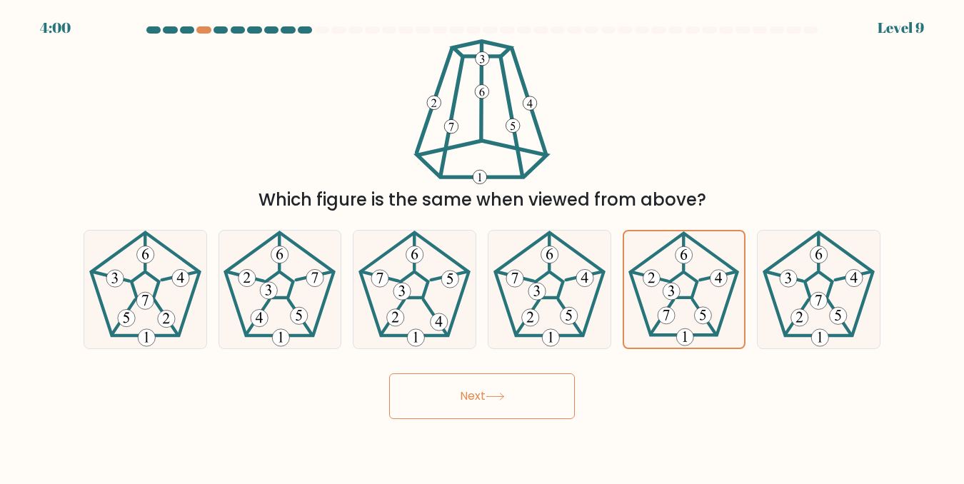
click at [512, 387] on button "Next" at bounding box center [482, 396] width 186 height 46
click at [517, 387] on button "Next" at bounding box center [482, 396] width 186 height 46
click at [520, 387] on button "Next" at bounding box center [482, 396] width 186 height 46
click at [530, 390] on button "Next" at bounding box center [482, 396] width 186 height 46
click at [538, 391] on button "Next" at bounding box center [482, 396] width 186 height 46
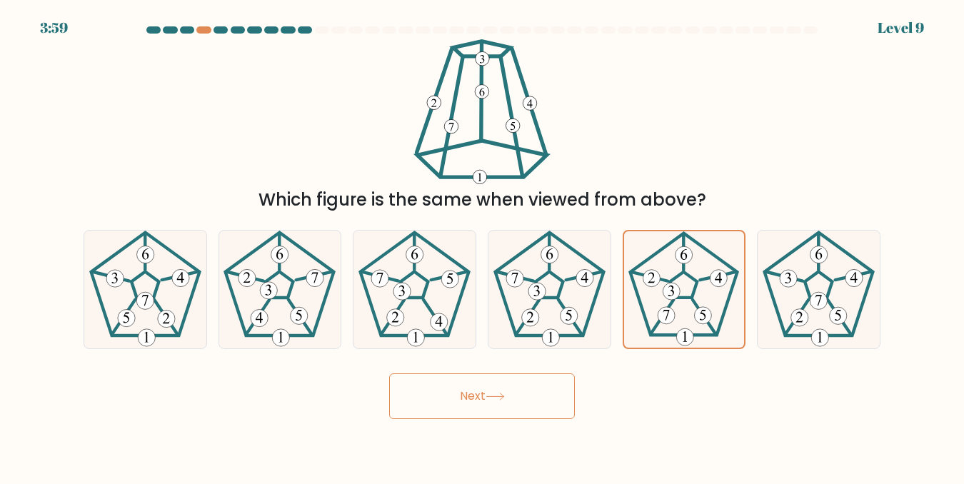
click at [547, 391] on button "Next" at bounding box center [482, 396] width 186 height 46
click at [550, 391] on button "Next" at bounding box center [482, 396] width 186 height 46
click at [552, 391] on button "Next" at bounding box center [482, 396] width 186 height 46
drag, startPoint x: 543, startPoint y: 392, endPoint x: 503, endPoint y: 397, distance: 40.3
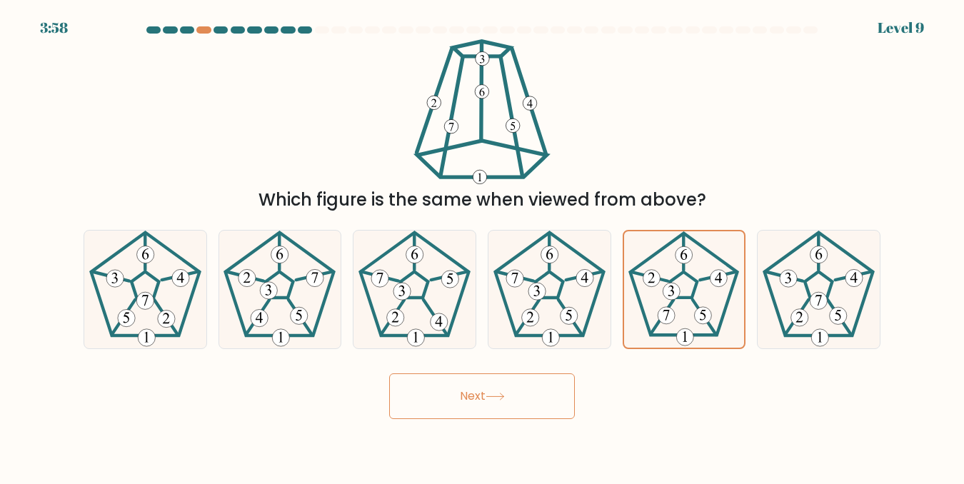
click at [521, 395] on button "Next" at bounding box center [482, 396] width 186 height 46
click at [498, 398] on icon at bounding box center [494, 397] width 19 height 8
click at [490, 398] on icon at bounding box center [494, 397] width 19 height 8
click at [487, 398] on button "Next" at bounding box center [482, 396] width 186 height 46
click at [486, 398] on button "Next" at bounding box center [482, 396] width 186 height 46
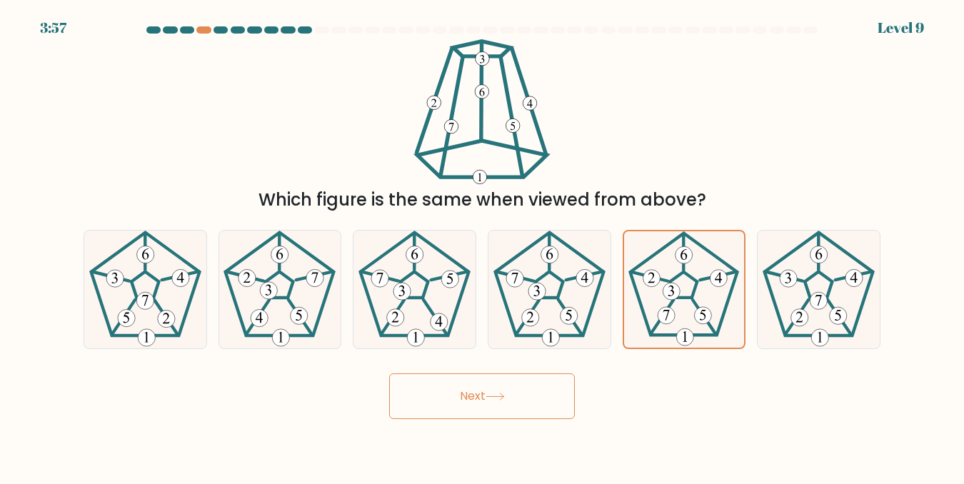
click at [486, 398] on button "Next" at bounding box center [482, 396] width 186 height 46
click at [486, 400] on button "Next" at bounding box center [482, 396] width 186 height 46
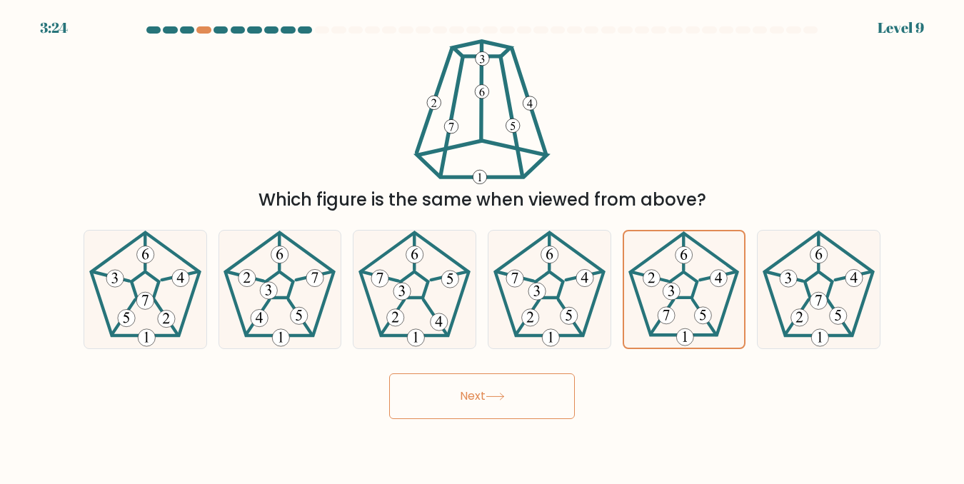
click at [486, 400] on button "Next" at bounding box center [482, 396] width 186 height 46
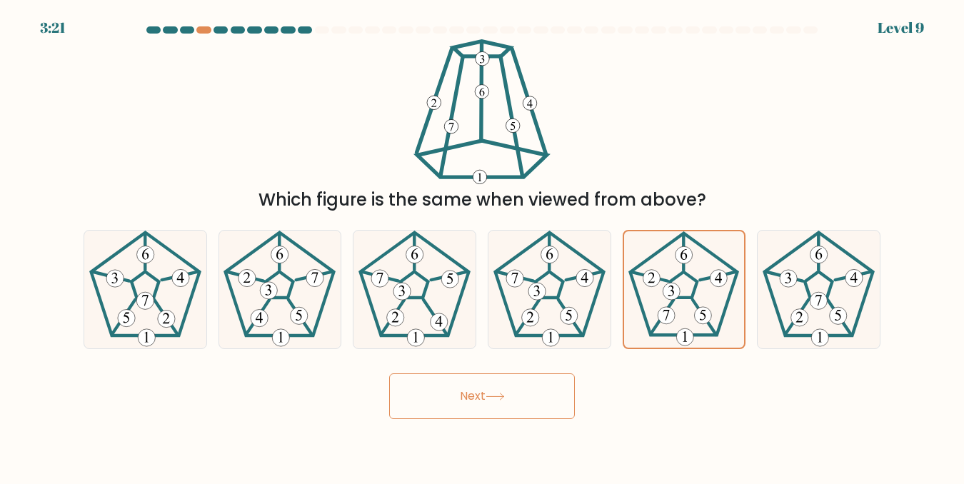
click at [486, 400] on button "Next" at bounding box center [482, 396] width 186 height 46
click at [485, 400] on button "Next" at bounding box center [482, 396] width 186 height 46
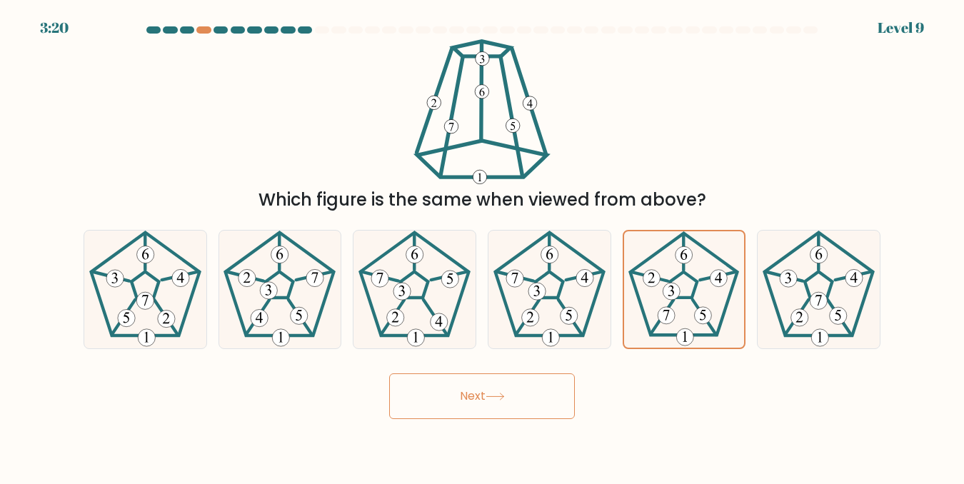
click at [485, 400] on button "Next" at bounding box center [482, 396] width 186 height 46
drag, startPoint x: 485, startPoint y: 400, endPoint x: 490, endPoint y: 393, distance: 8.7
click at [488, 395] on button "Next" at bounding box center [482, 396] width 186 height 46
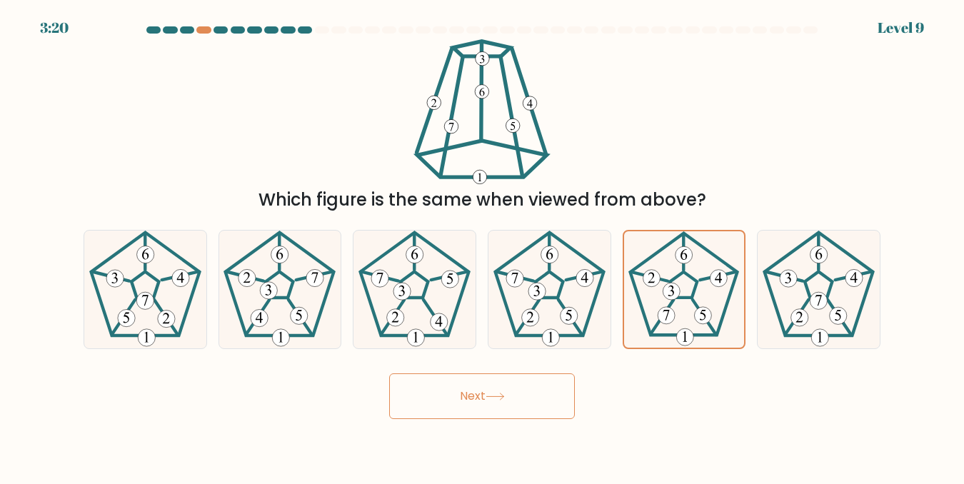
click at [490, 393] on icon at bounding box center [494, 397] width 19 height 8
click at [492, 392] on button "Next" at bounding box center [482, 396] width 186 height 46
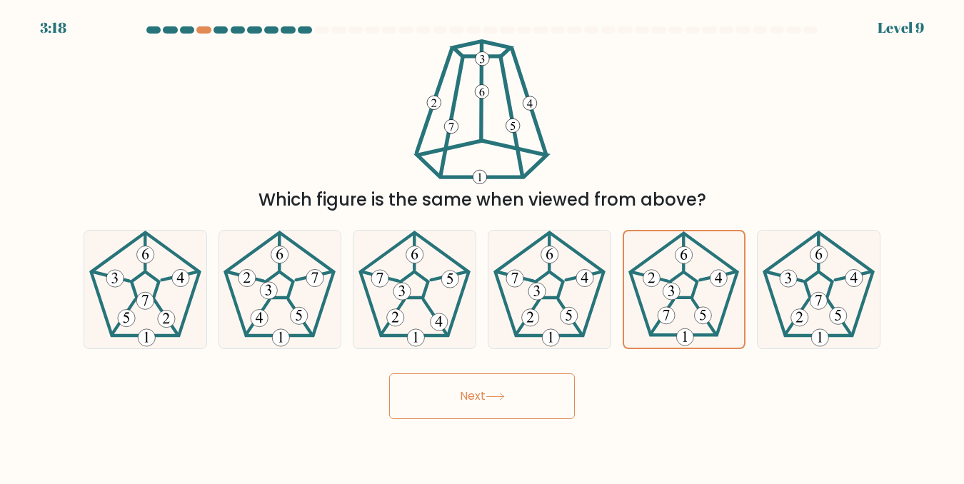
click at [492, 392] on button "Next" at bounding box center [482, 396] width 186 height 46
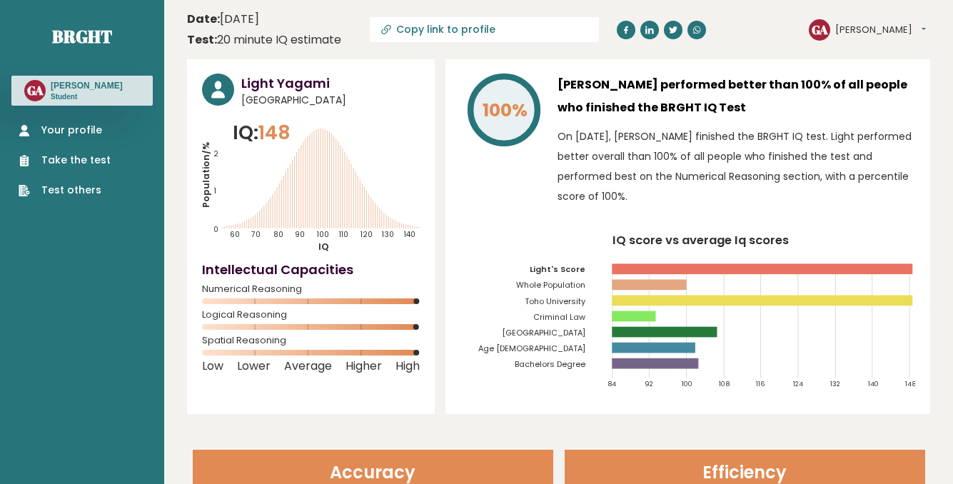
click at [62, 156] on link "Take the test" at bounding box center [65, 160] width 92 height 15
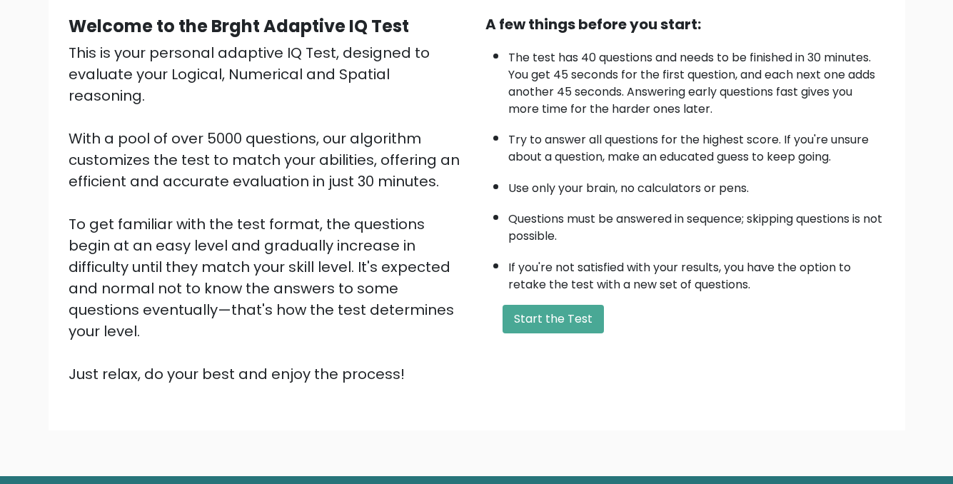
scroll to position [143, 0]
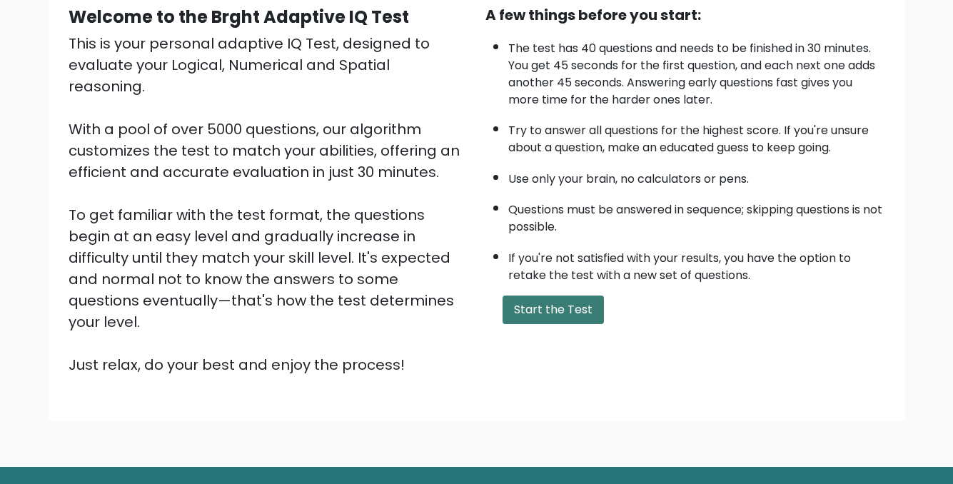
click at [525, 311] on button "Start the Test" at bounding box center [553, 310] width 101 height 29
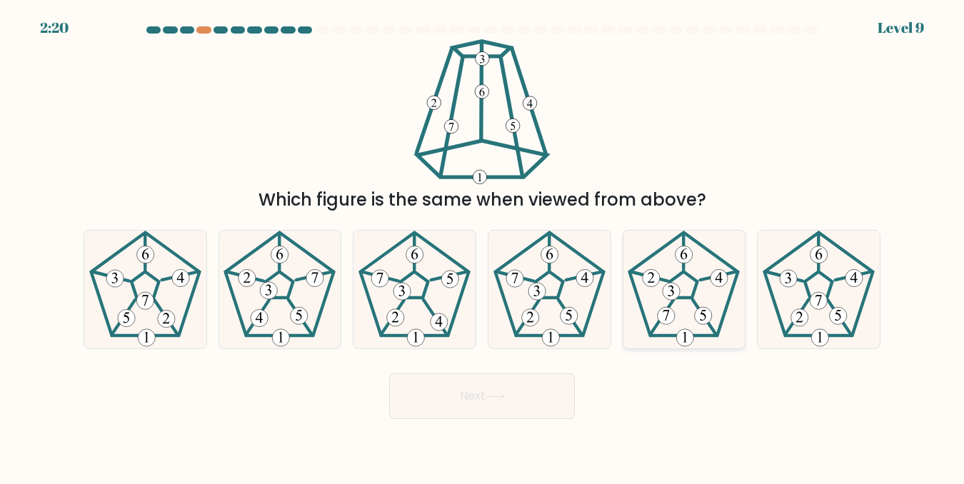
click at [679, 294] on 660 at bounding box center [670, 291] width 17 height 17
click at [483, 246] on input "e." at bounding box center [482, 244] width 1 height 4
radio input "true"
click at [555, 387] on button "Next" at bounding box center [482, 396] width 186 height 46
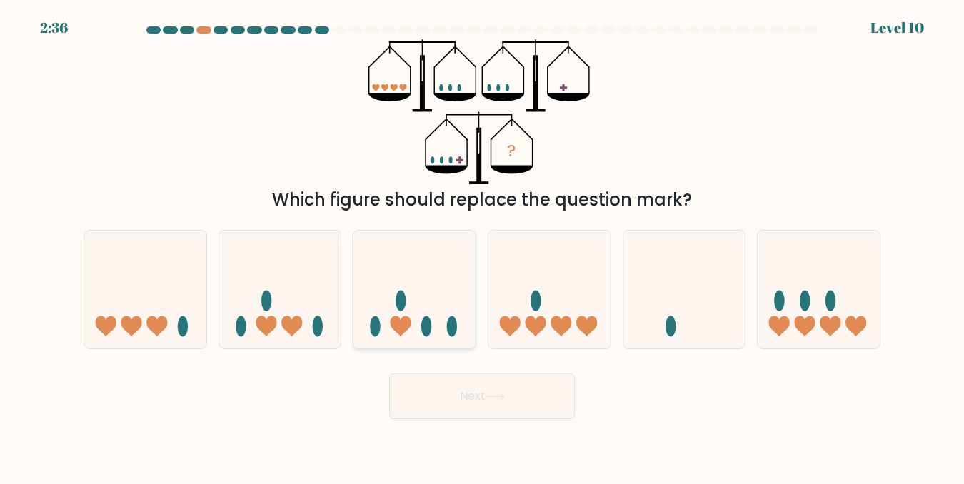
drag, startPoint x: 458, startPoint y: 298, endPoint x: 466, endPoint y: 369, distance: 71.9
click at [458, 298] on icon at bounding box center [414, 289] width 122 height 101
click at [482, 246] on input "c." at bounding box center [482, 244] width 1 height 4
radio input "true"
click at [463, 395] on button "Next" at bounding box center [482, 396] width 186 height 46
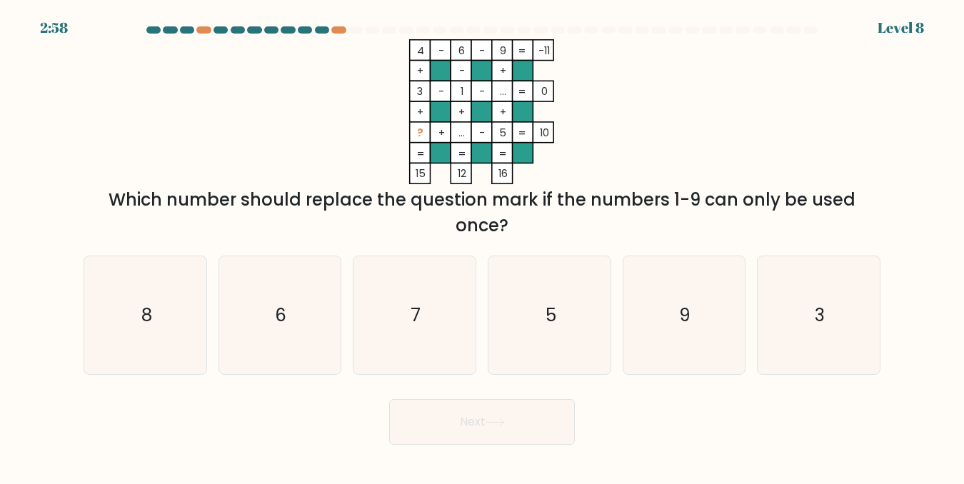
click at [79, 282] on div "a. 8" at bounding box center [145, 315] width 135 height 119
click at [96, 297] on icon "8" at bounding box center [145, 315] width 118 height 118
click at [482, 246] on input "a. 8" at bounding box center [482, 244] width 1 height 4
radio input "true"
click at [454, 415] on button "Next" at bounding box center [482, 422] width 186 height 46
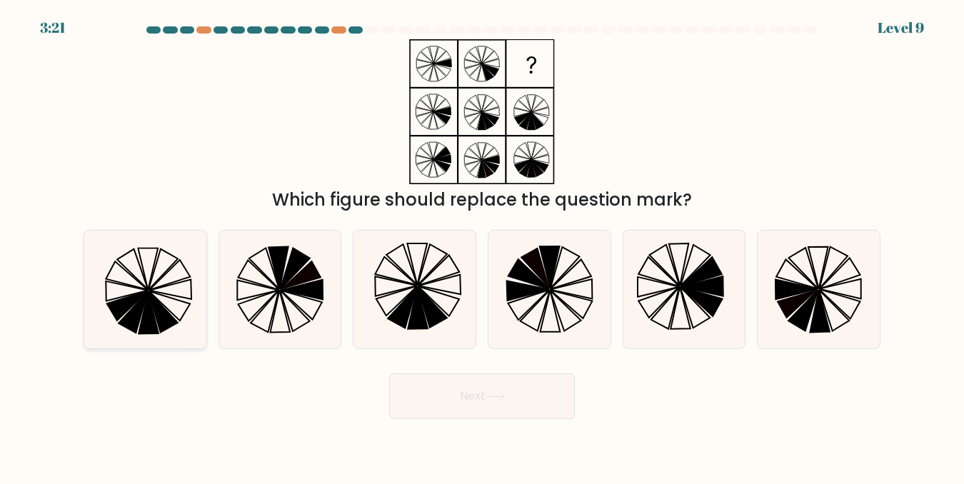
click at [157, 298] on icon at bounding box center [168, 306] width 41 height 30
click at [482, 246] on input "a." at bounding box center [482, 244] width 1 height 4
radio input "true"
click at [546, 390] on button "Next" at bounding box center [482, 396] width 186 height 46
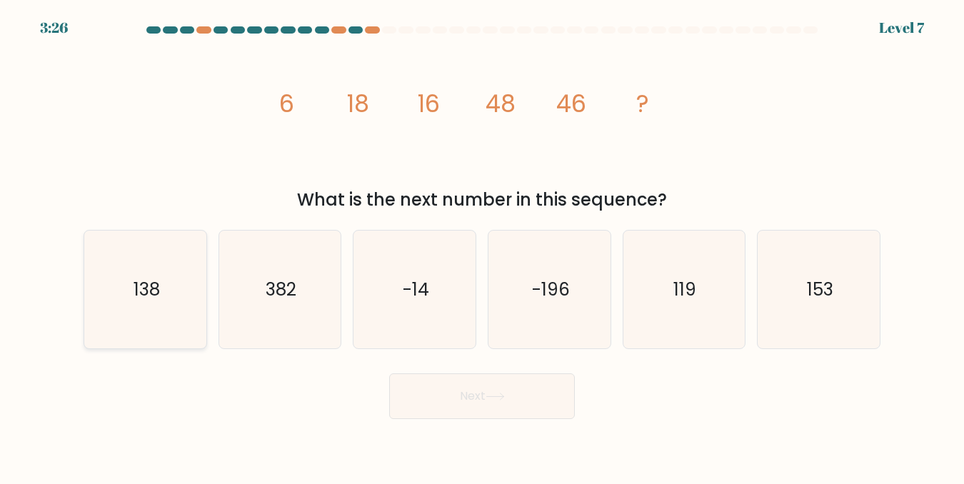
click at [168, 273] on icon "138" at bounding box center [145, 290] width 118 height 118
click at [482, 246] on input "a. 138" at bounding box center [482, 244] width 1 height 4
radio input "true"
click at [522, 402] on button "Next" at bounding box center [482, 396] width 186 height 46
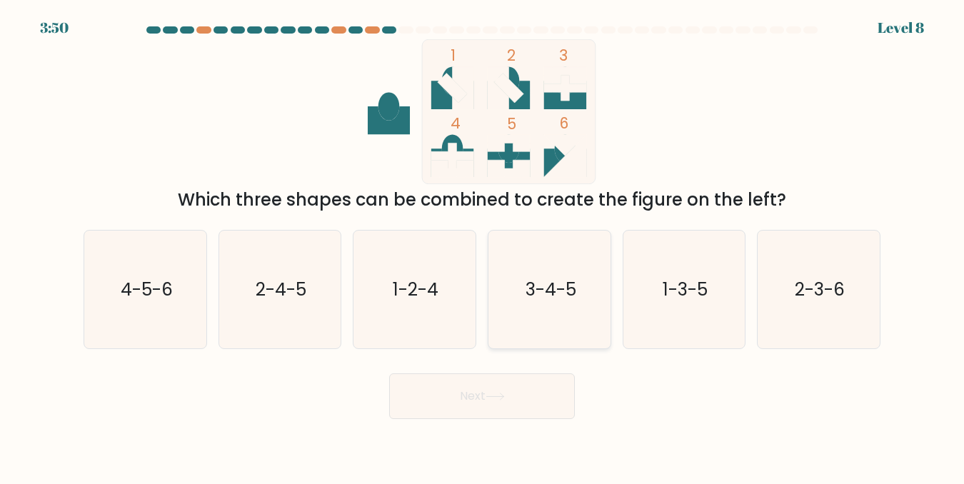
click at [568, 287] on text "3-4-5" at bounding box center [550, 289] width 51 height 25
click at [483, 246] on input "d. 3-4-5" at bounding box center [482, 244] width 1 height 4
radio input "true"
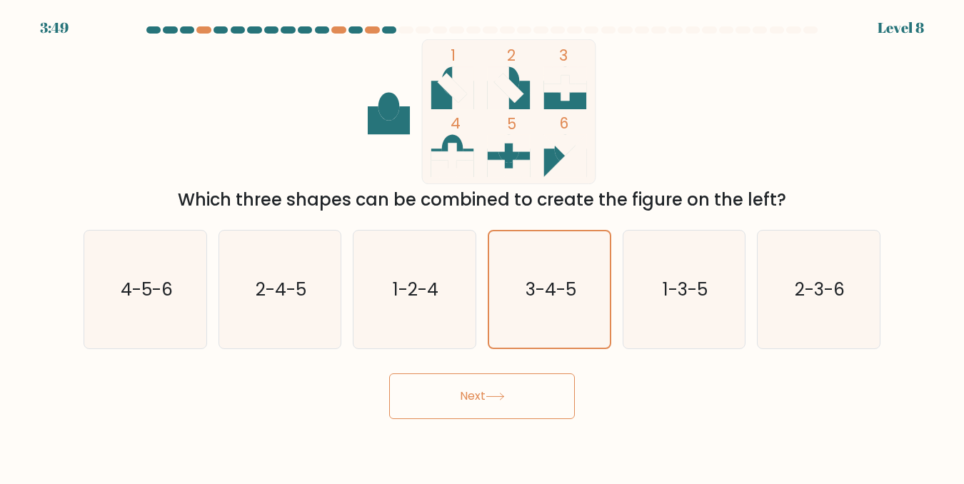
click at [539, 389] on button "Next" at bounding box center [482, 396] width 186 height 46
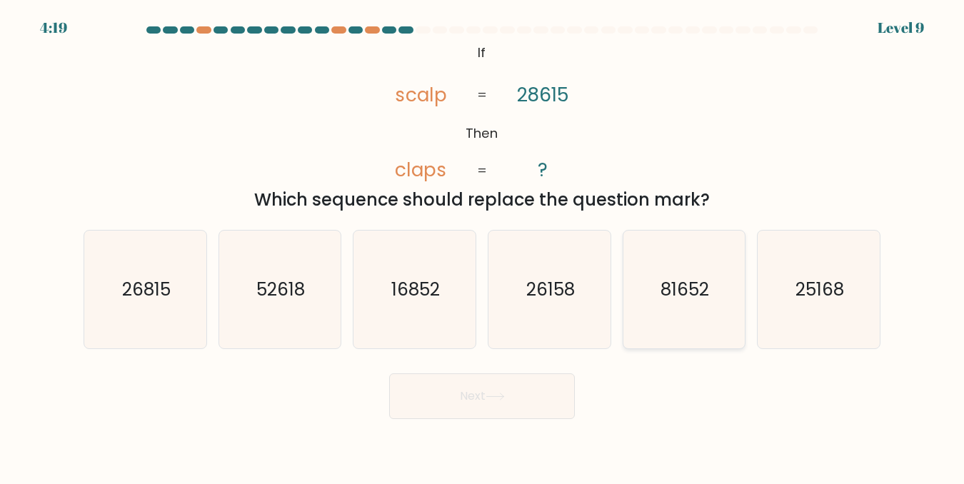
click at [694, 256] on icon "81652" at bounding box center [684, 290] width 118 height 118
click at [483, 246] on input "e. 81652" at bounding box center [482, 244] width 1 height 4
radio input "true"
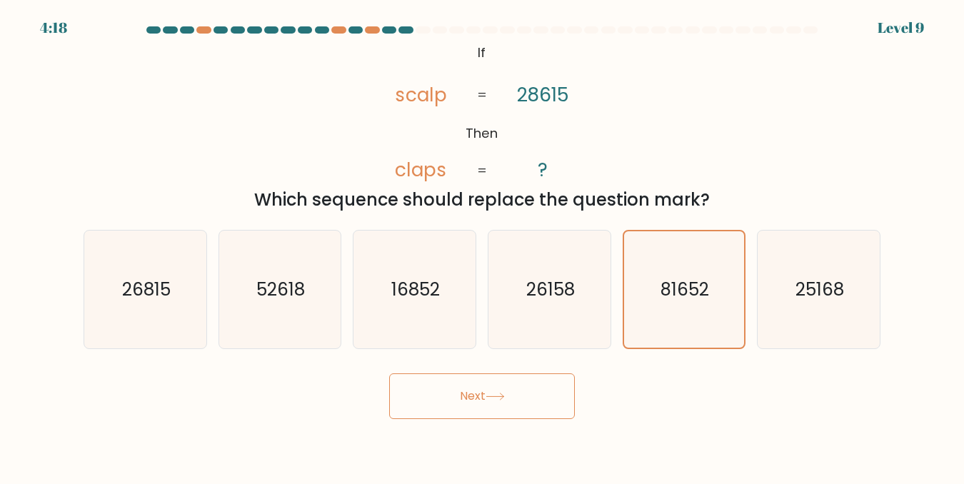
click at [557, 405] on button "Next" at bounding box center [482, 396] width 186 height 46
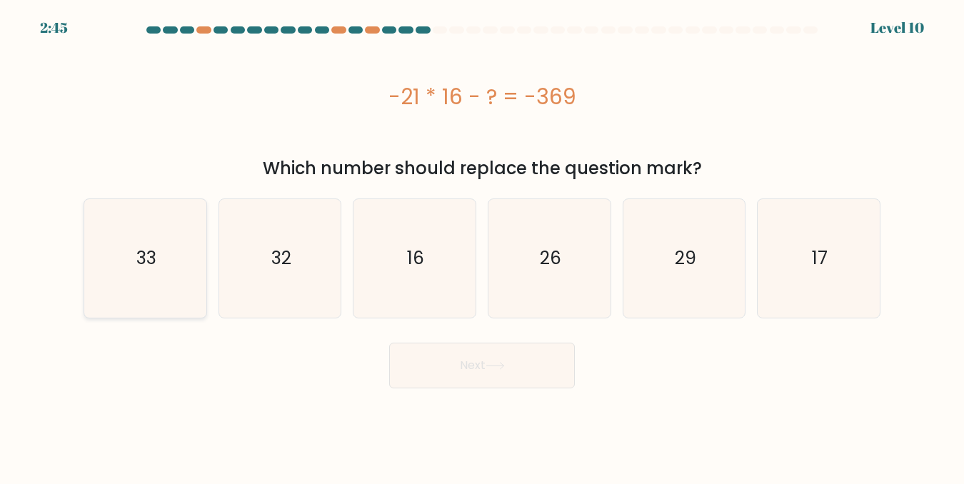
click at [166, 286] on icon "33" at bounding box center [145, 258] width 118 height 118
click at [482, 246] on input "a. 33" at bounding box center [482, 244] width 1 height 4
radio input "true"
click at [481, 360] on button "Next" at bounding box center [482, 366] width 186 height 46
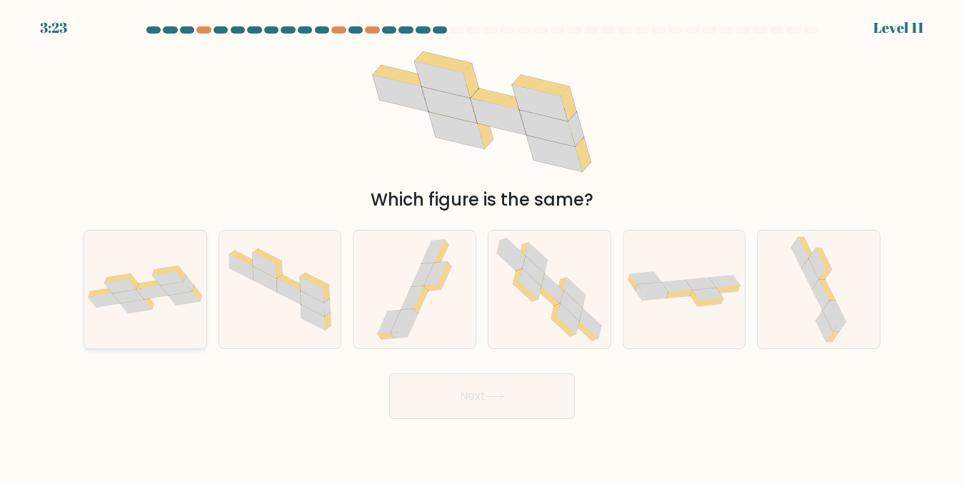
click at [169, 276] on icon at bounding box center [168, 278] width 31 height 14
click at [482, 246] on input "a." at bounding box center [482, 244] width 1 height 4
radio input "true"
click at [444, 400] on button "Next" at bounding box center [482, 396] width 186 height 46
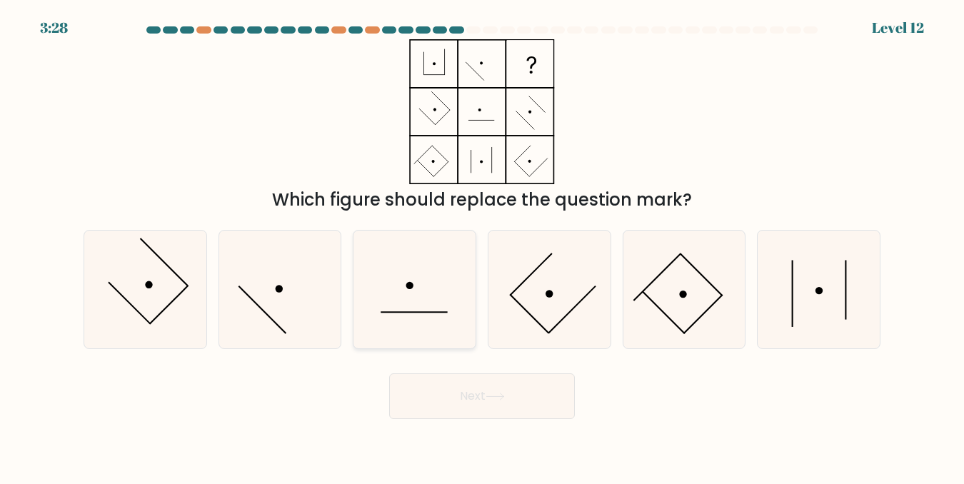
click at [439, 319] on icon at bounding box center [414, 290] width 118 height 118
click at [482, 246] on input "c." at bounding box center [482, 244] width 1 height 4
radio input "true"
click at [461, 398] on button "Next" at bounding box center [482, 396] width 186 height 46
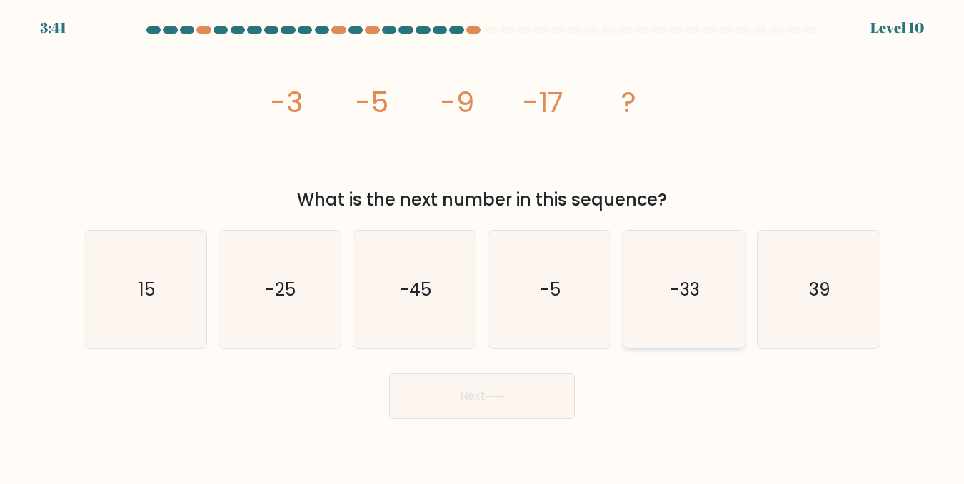
click at [682, 255] on icon "-33" at bounding box center [684, 290] width 118 height 118
click at [483, 246] on input "e. -33" at bounding box center [482, 244] width 1 height 4
radio input "true"
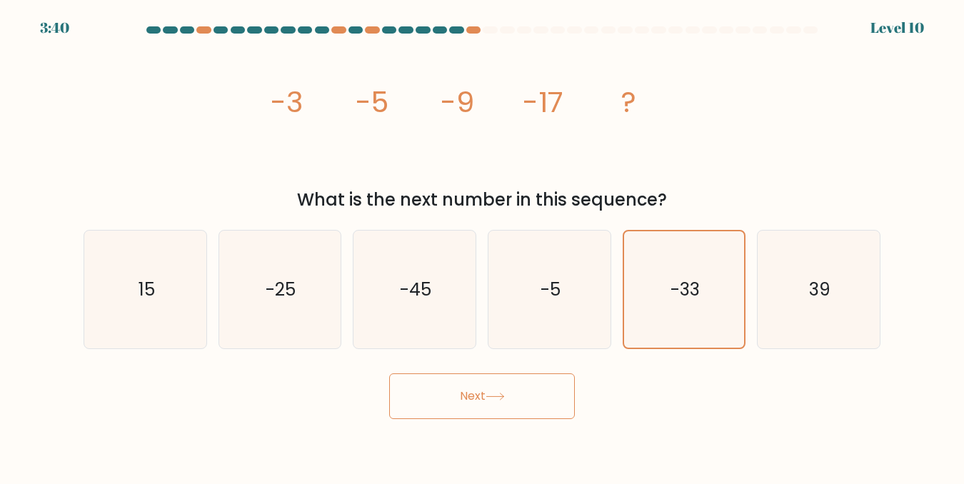
click at [523, 395] on button "Next" at bounding box center [482, 396] width 186 height 46
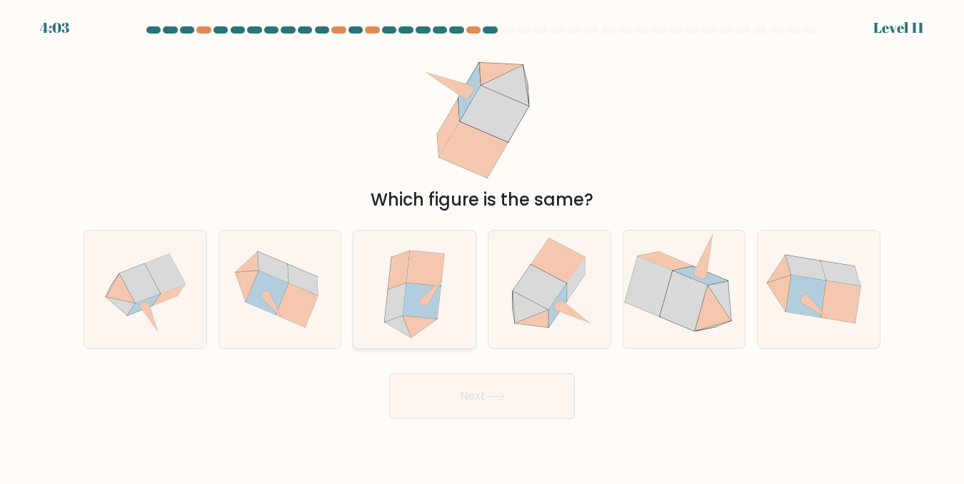
click at [431, 319] on icon at bounding box center [420, 327] width 35 height 22
click at [482, 246] on input "c." at bounding box center [482, 244] width 1 height 4
radio input "true"
click at [477, 408] on button "Next" at bounding box center [482, 396] width 186 height 46
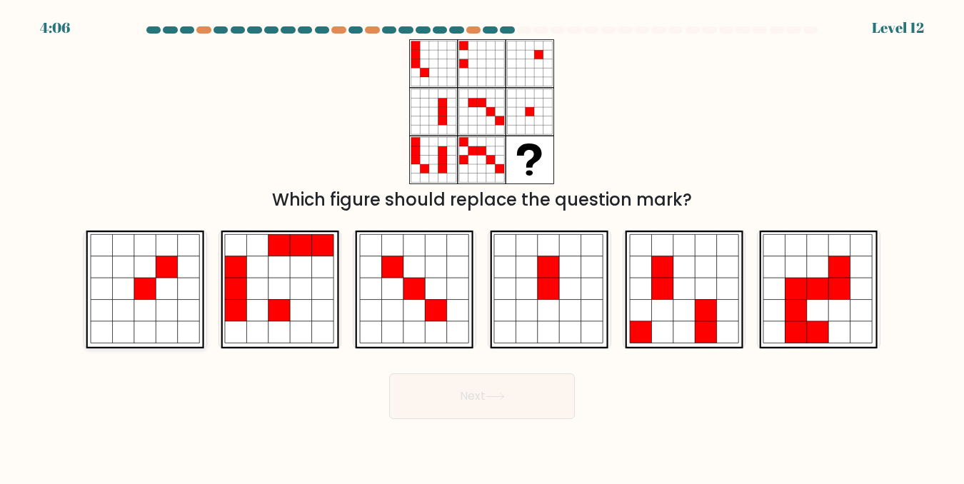
click at [188, 313] on icon at bounding box center [188, 309] width 21 height 21
click at [482, 246] on input "a." at bounding box center [482, 244] width 1 height 4
radio input "true"
click at [493, 393] on icon at bounding box center [494, 397] width 19 height 8
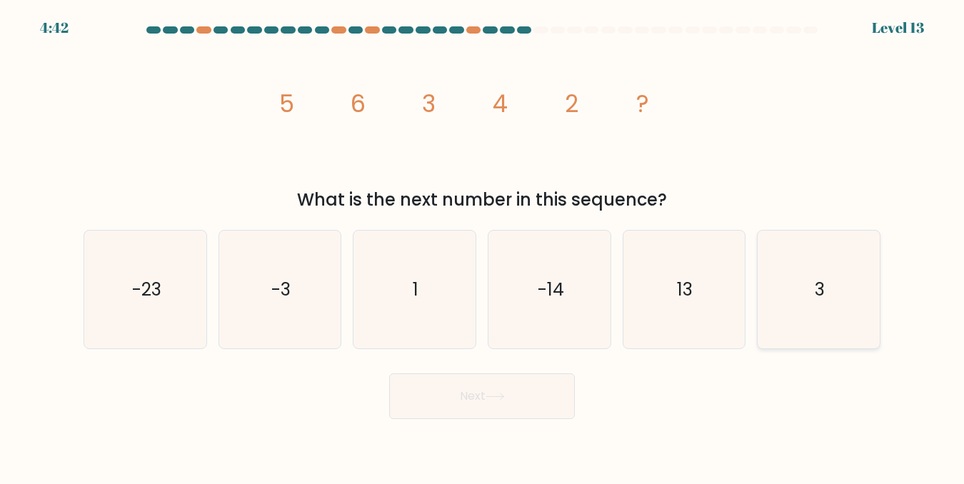
click at [820, 291] on text "3" at bounding box center [820, 289] width 10 height 25
click at [483, 246] on input "f. 3" at bounding box center [482, 244] width 1 height 4
radio input "true"
click at [535, 383] on button "Next" at bounding box center [482, 396] width 186 height 46
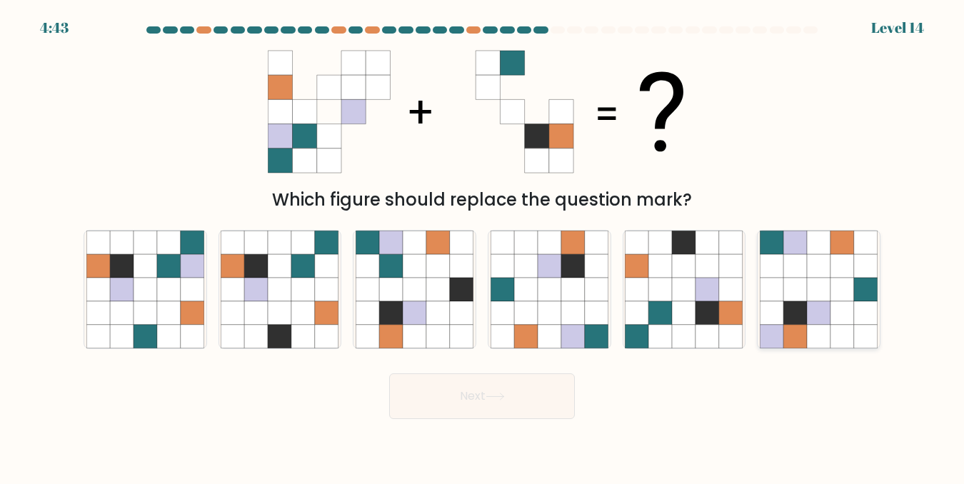
drag, startPoint x: 859, startPoint y: 295, endPoint x: 840, endPoint y: 303, distance: 21.1
click at [858, 296] on icon at bounding box center [866, 290] width 24 height 24
click at [483, 246] on input "f." at bounding box center [482, 244] width 1 height 4
radio input "true"
click at [545, 395] on button "Next" at bounding box center [482, 396] width 186 height 46
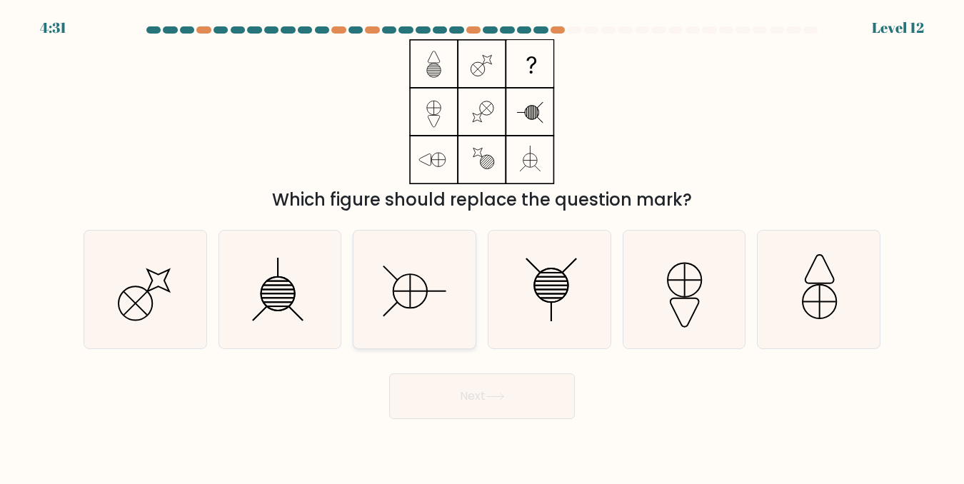
click at [401, 303] on icon at bounding box center [414, 290] width 118 height 118
click at [482, 246] on input "c." at bounding box center [482, 244] width 1 height 4
radio input "true"
click at [493, 393] on icon at bounding box center [494, 397] width 19 height 8
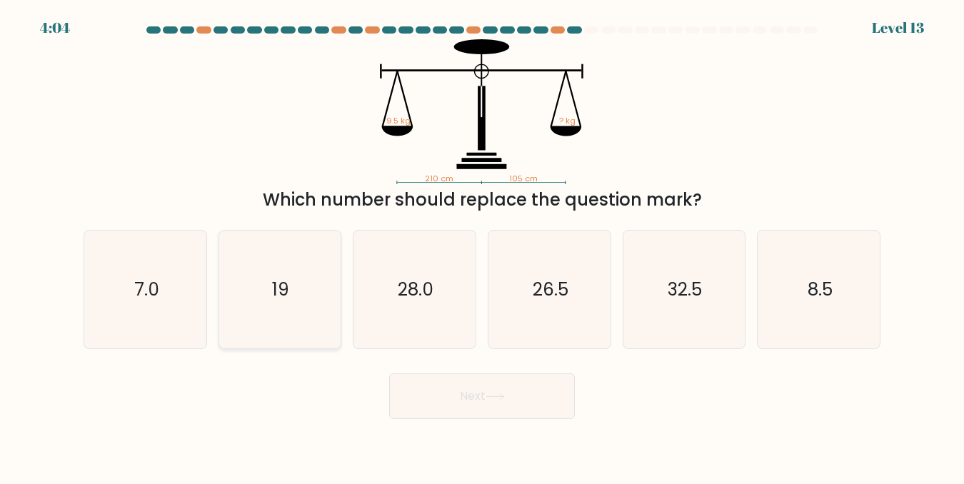
click at [296, 327] on icon "19" at bounding box center [280, 290] width 118 height 118
click at [482, 246] on input "b. 19" at bounding box center [482, 244] width 1 height 4
radio input "true"
click at [483, 411] on button "Next" at bounding box center [482, 396] width 186 height 46
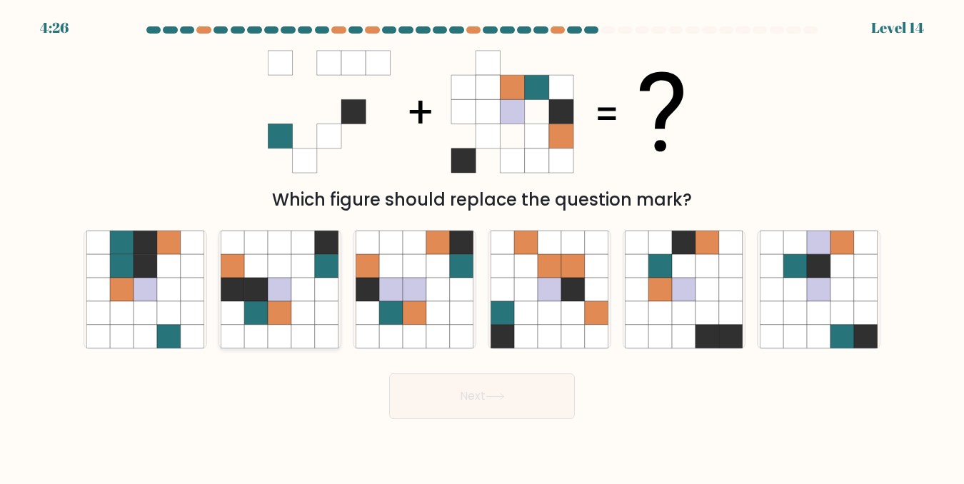
click at [307, 278] on icon at bounding box center [303, 290] width 24 height 24
click at [482, 246] on input "b." at bounding box center [482, 244] width 1 height 4
radio input "true"
click at [477, 399] on button "Next" at bounding box center [482, 396] width 186 height 46
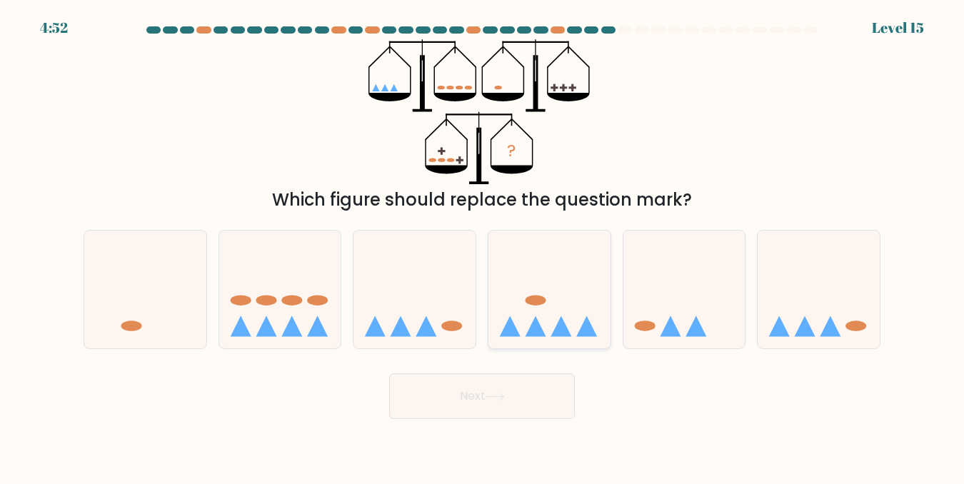
click at [529, 319] on icon at bounding box center [549, 289] width 122 height 101
click at [483, 246] on input "d." at bounding box center [482, 244] width 1 height 4
radio input "true"
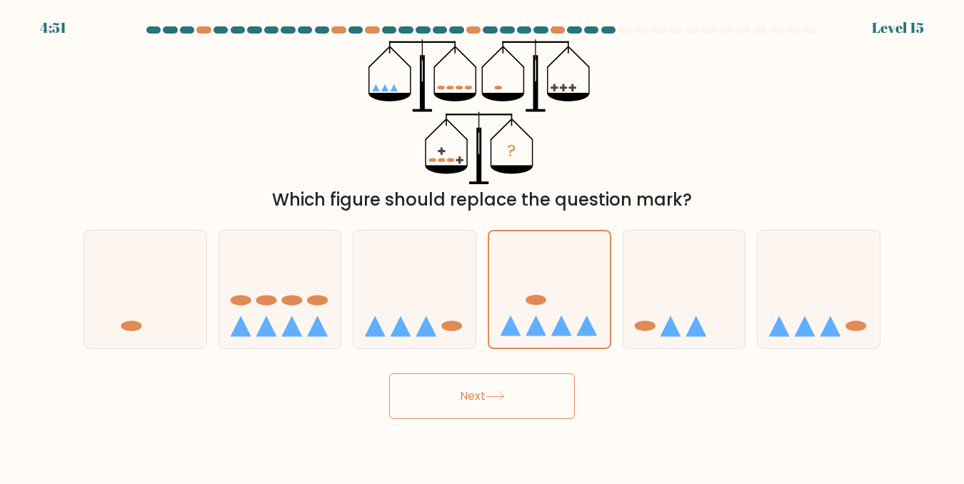
drag, startPoint x: 527, startPoint y: 404, endPoint x: 529, endPoint y: 397, distance: 7.5
click at [528, 400] on button "Next" at bounding box center [482, 396] width 186 height 46
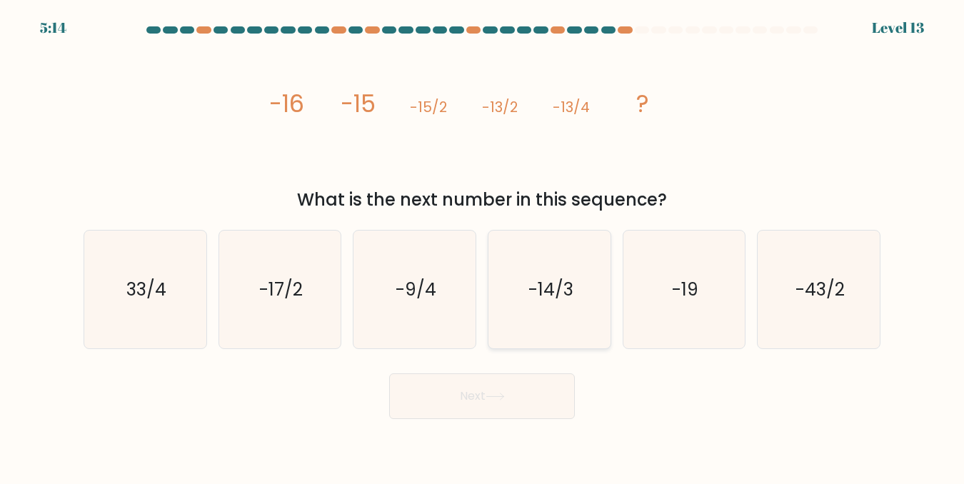
click at [519, 310] on icon "-14/3" at bounding box center [549, 290] width 118 height 118
click at [483, 246] on input "d. -14/3" at bounding box center [482, 244] width 1 height 4
radio input "true"
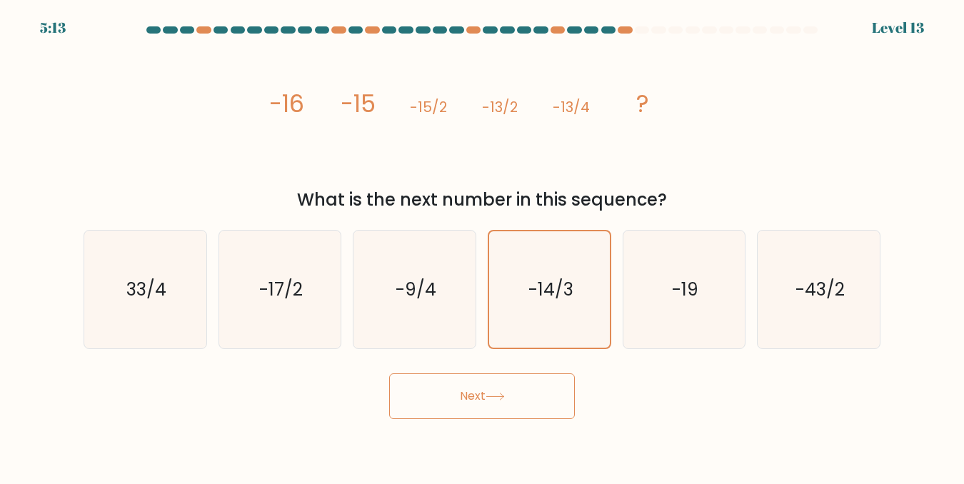
click at [513, 398] on button "Next" at bounding box center [482, 396] width 186 height 46
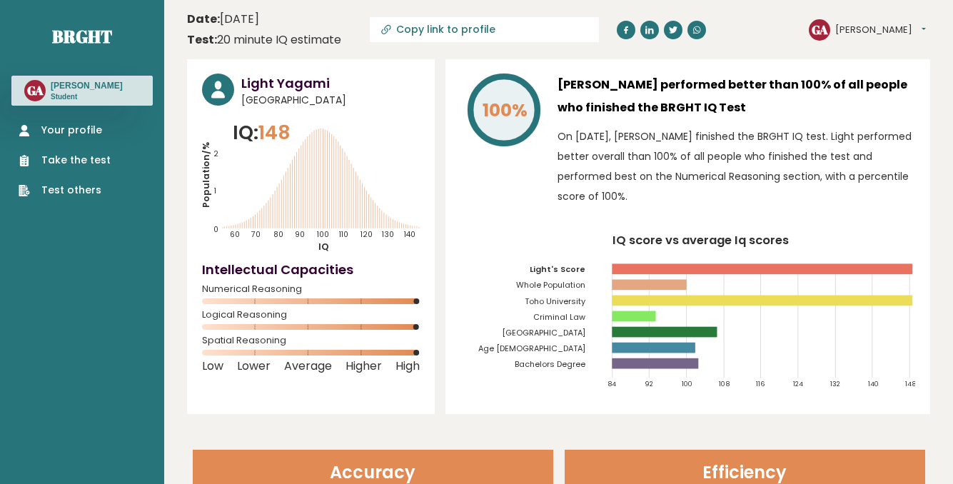
click at [104, 159] on link "Take the test" at bounding box center [65, 160] width 92 height 15
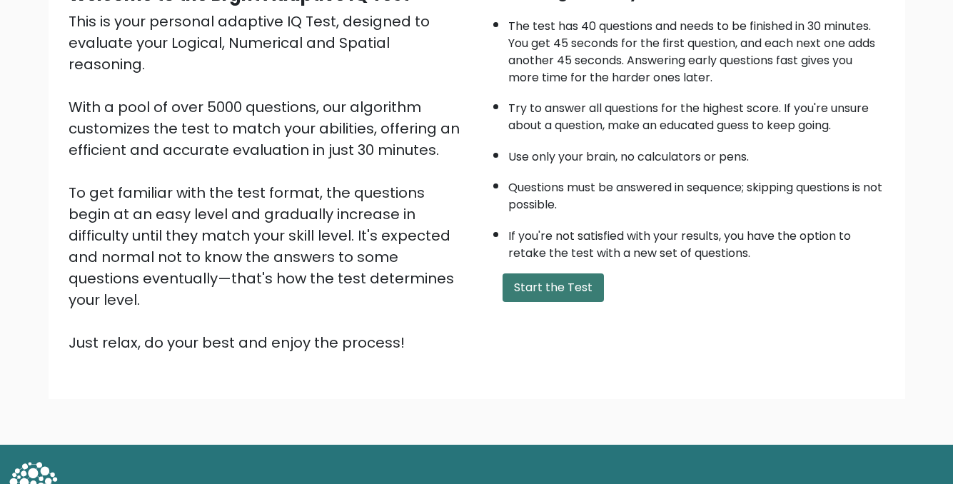
scroll to position [170, 0]
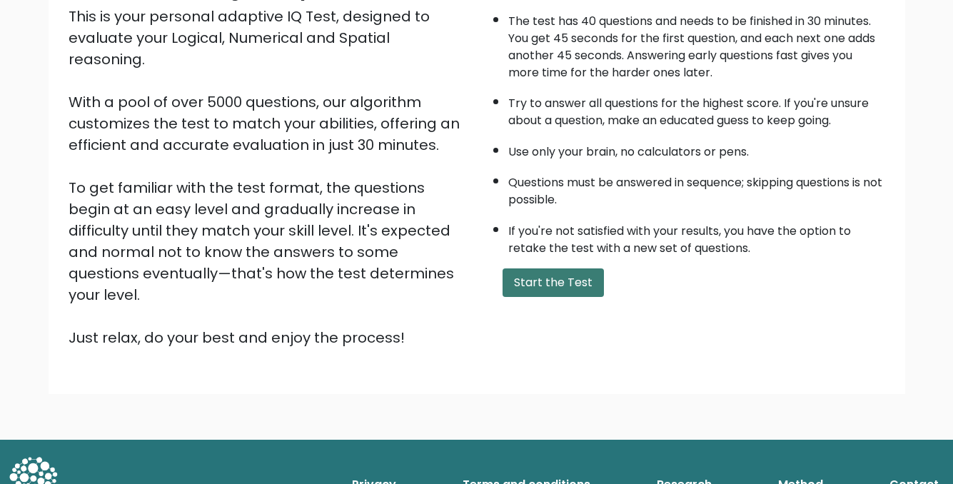
click at [567, 286] on button "Start the Test" at bounding box center [553, 282] width 101 height 29
